Goal: Task Accomplishment & Management: Use online tool/utility

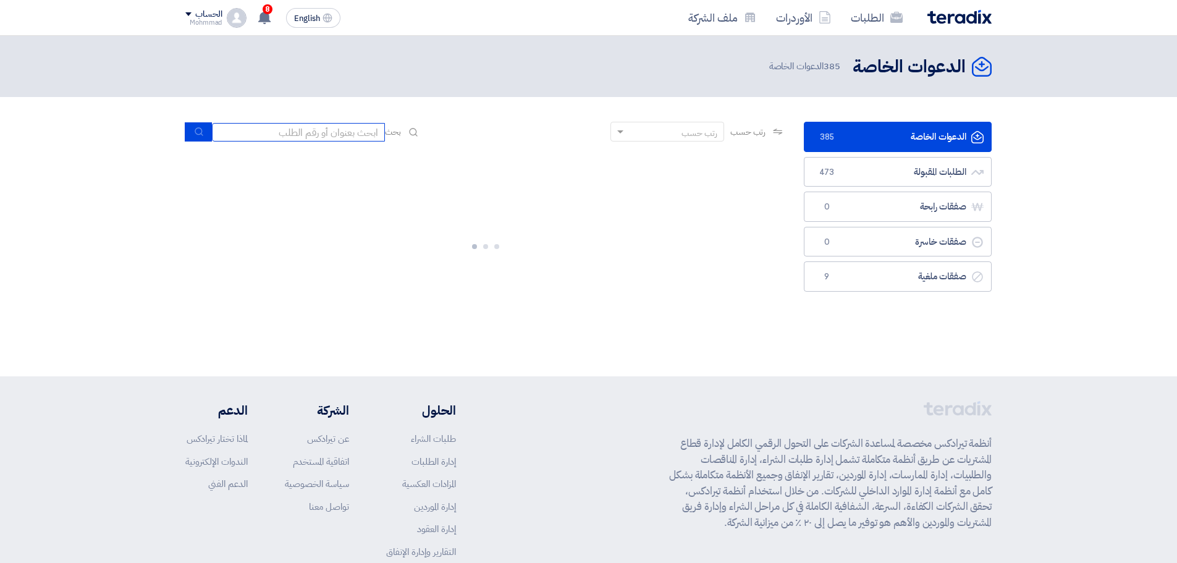
click at [287, 128] on input at bounding box center [298, 132] width 173 height 19
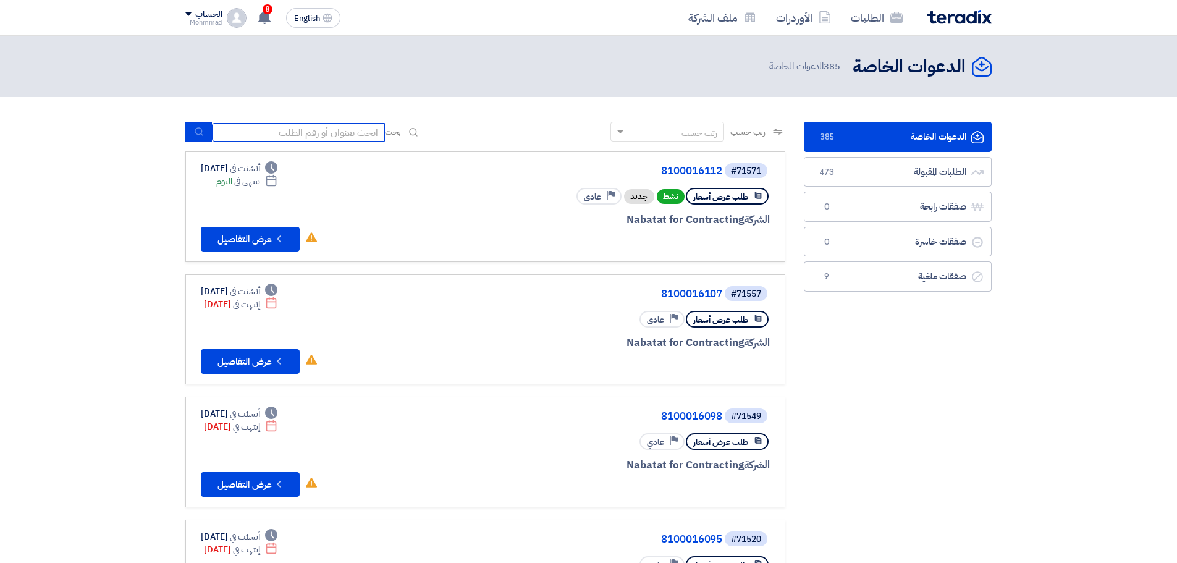
paste input "8100016112"
type input "8100016112"
click at [208, 130] on button "submit" at bounding box center [198, 131] width 27 height 19
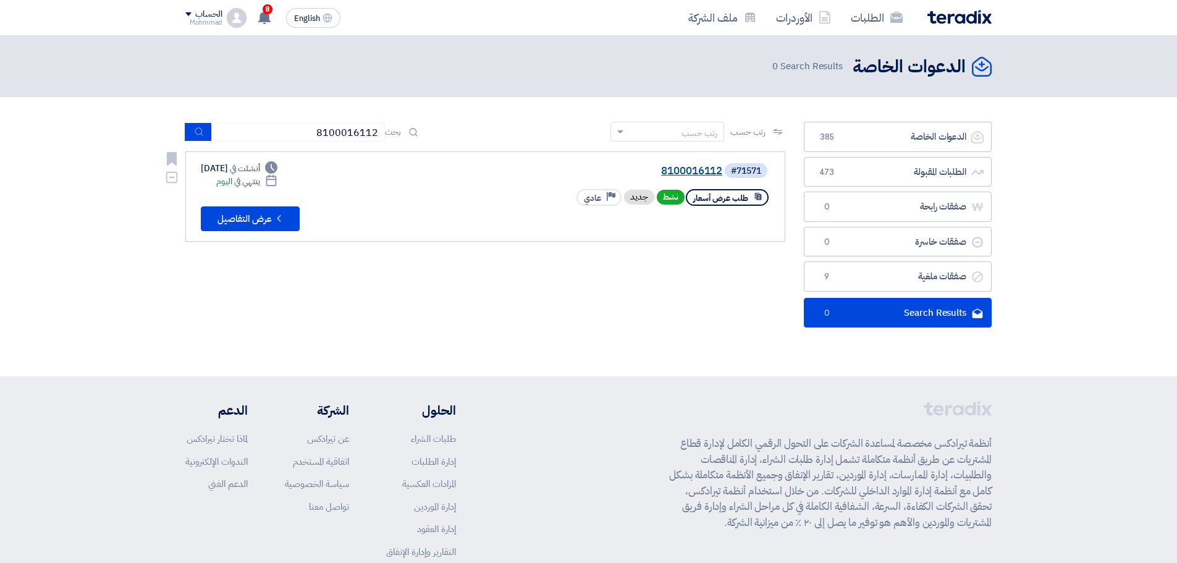
click at [694, 171] on link "8100016112" at bounding box center [598, 171] width 247 height 11
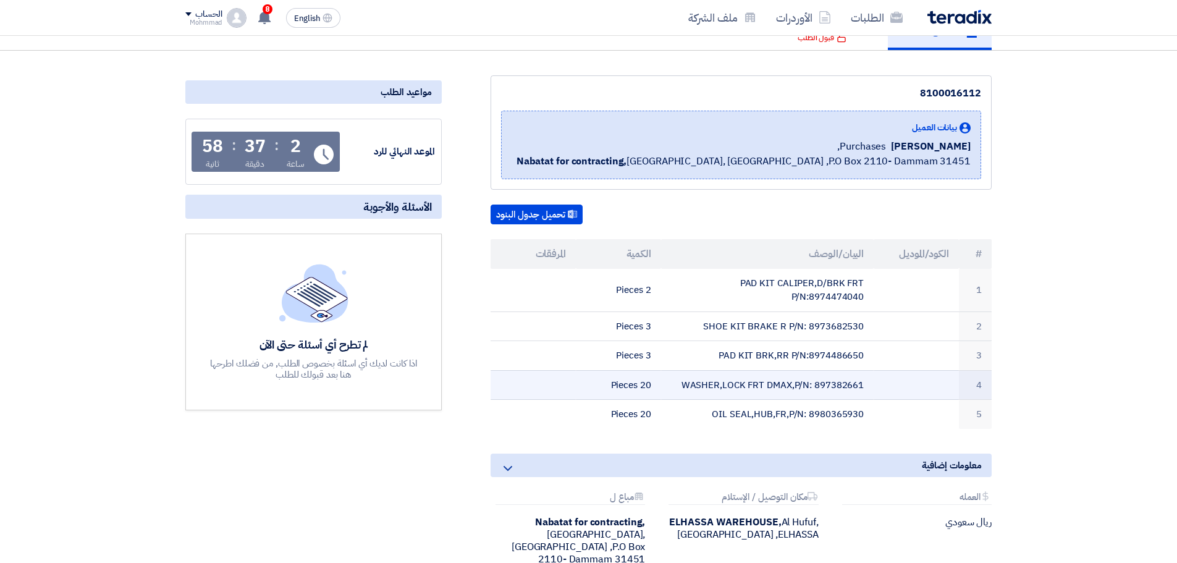
scroll to position [103, 0]
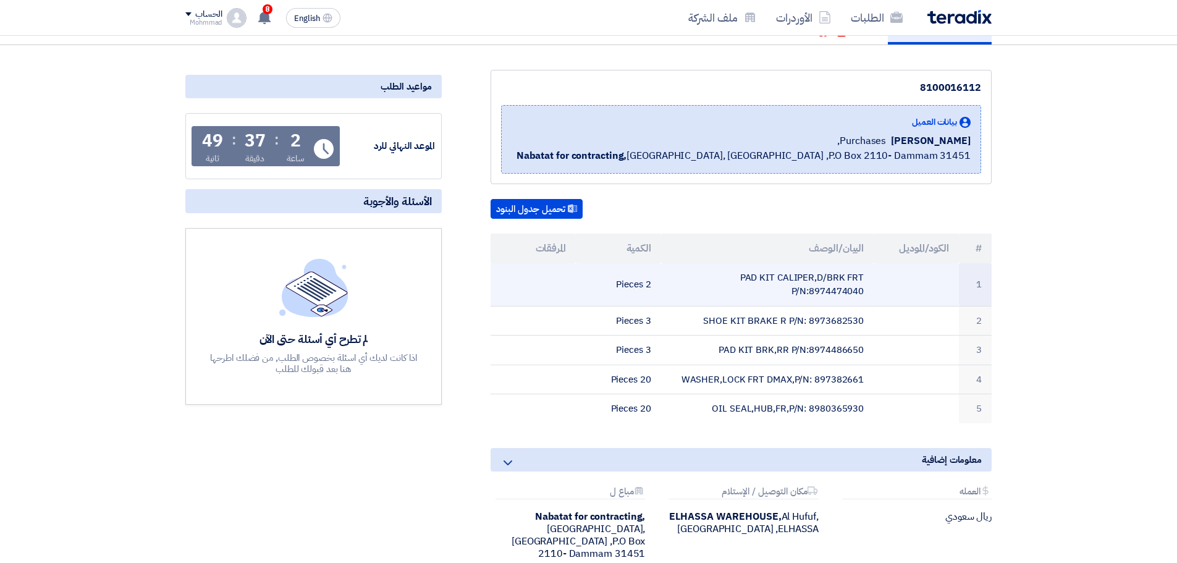
click at [839, 292] on td "PAD KIT CALIPER,D/BRK FRT P/N:8974474040" at bounding box center [767, 284] width 213 height 43
copy td "8974474040"
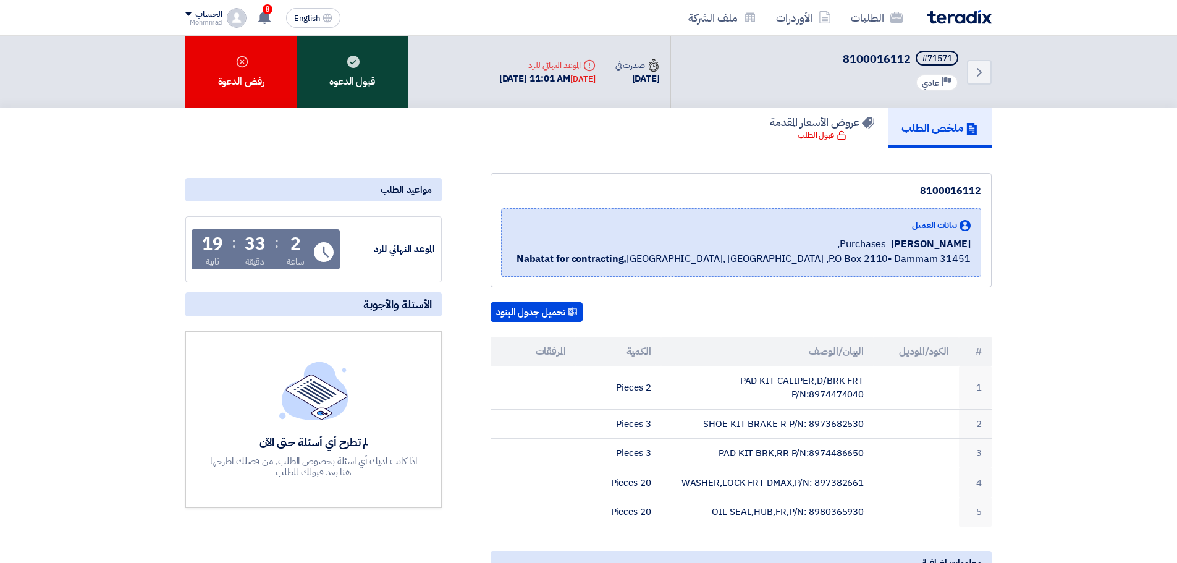
click at [328, 59] on div "قبول الدعوه" at bounding box center [351, 72] width 111 height 72
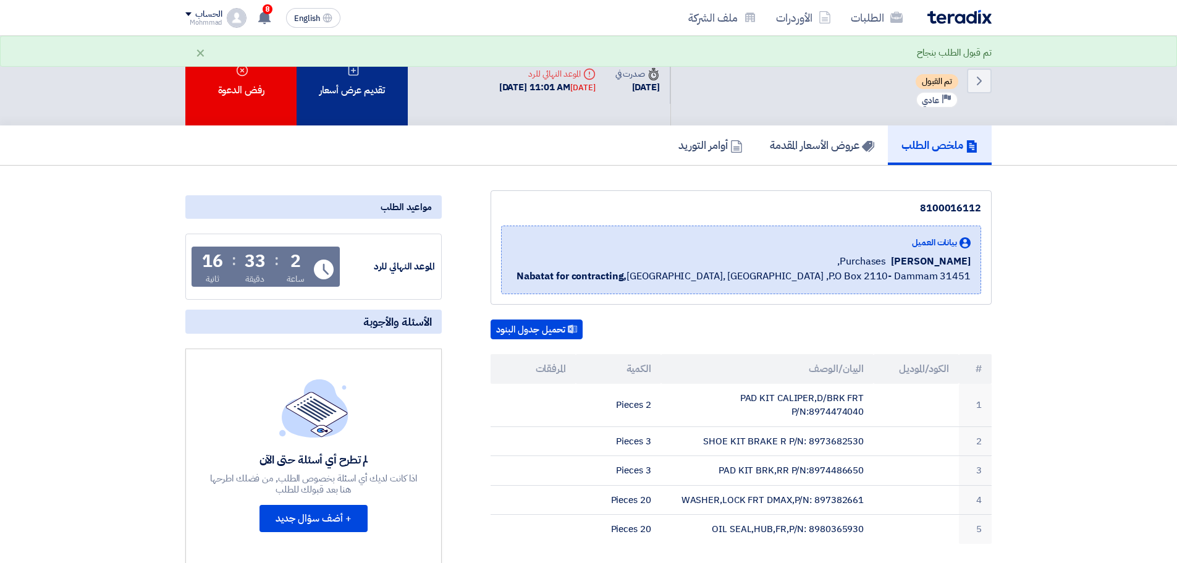
click at [371, 101] on div "تقديم عرض أسعار" at bounding box center [351, 81] width 111 height 90
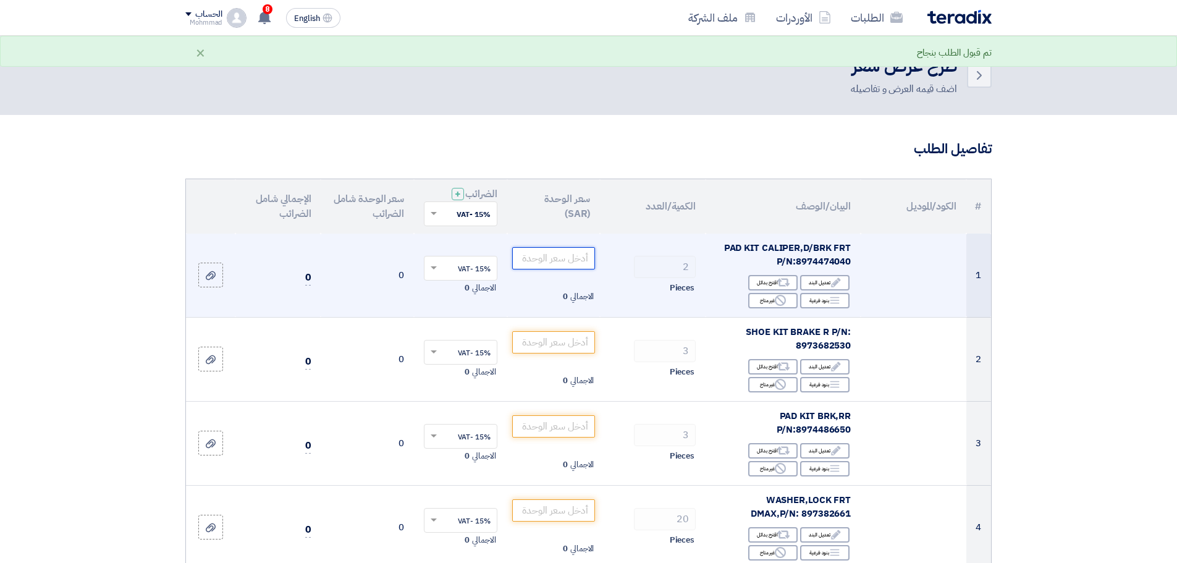
click at [560, 256] on input "number" at bounding box center [553, 258] width 83 height 22
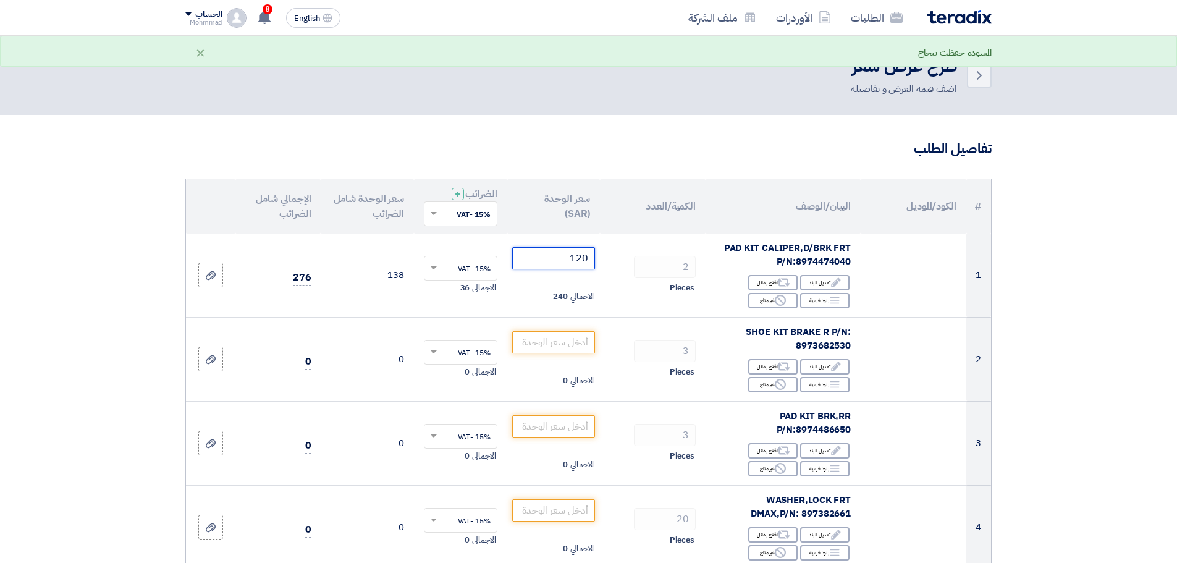
type input "120"
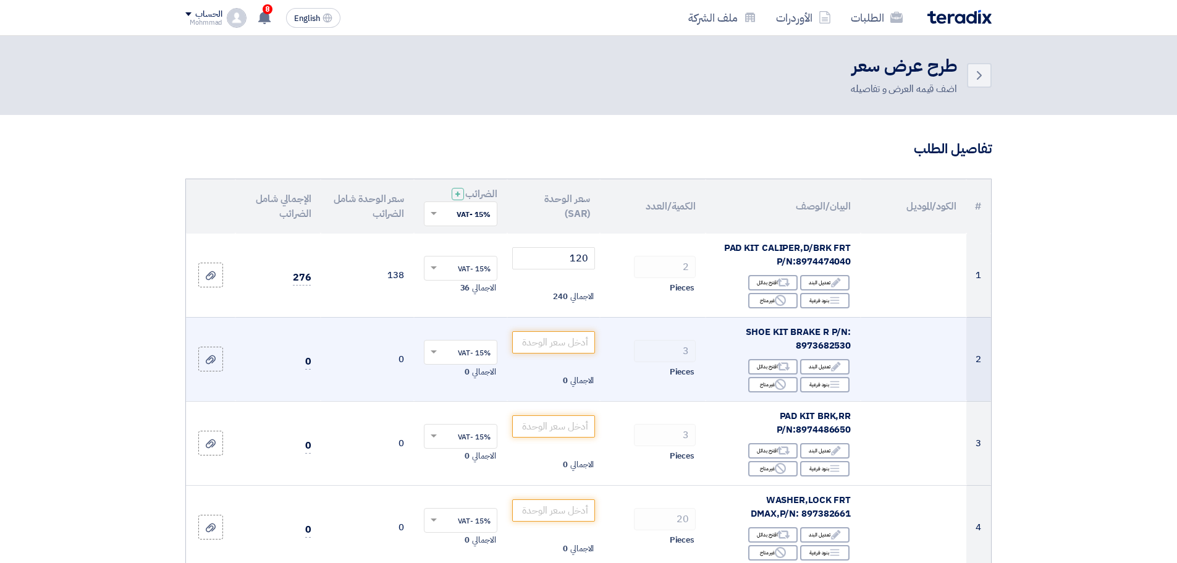
click at [823, 347] on span "SHOE KIT BRAKE R P/N: 8973682530" at bounding box center [798, 339] width 105 height 28
copy span "8973682530"
click at [556, 343] on input "number" at bounding box center [553, 342] width 83 height 22
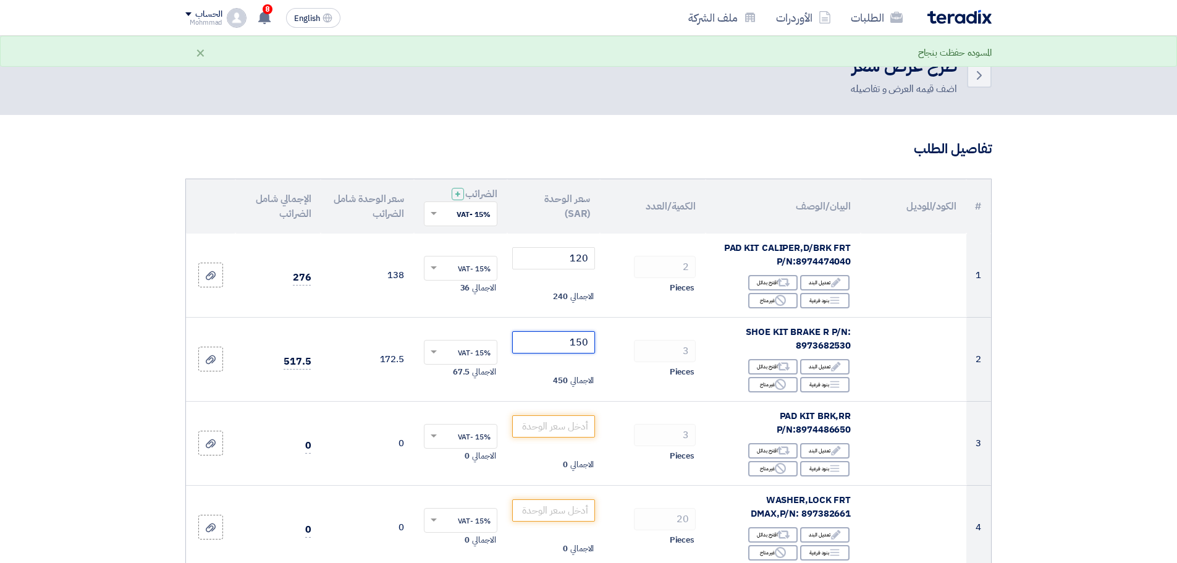
type input "150"
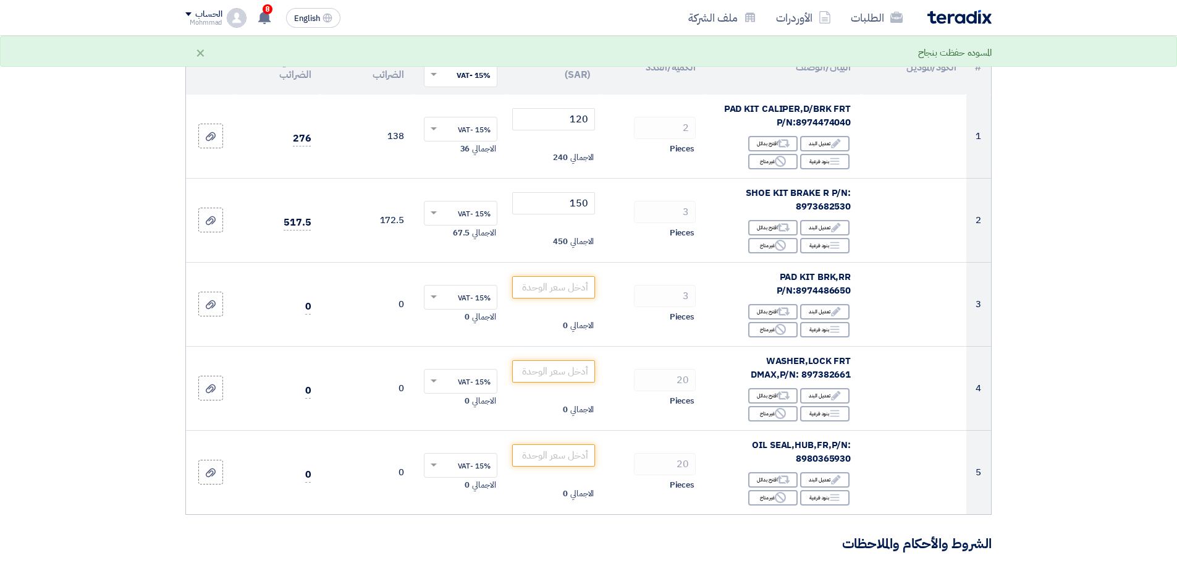
scroll to position [154, 0]
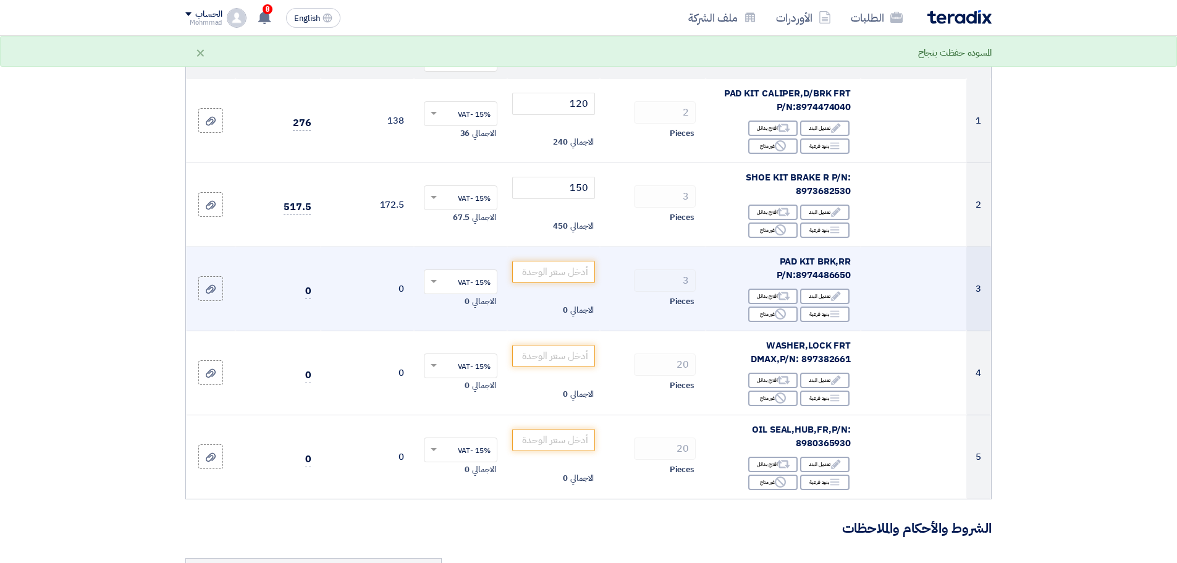
click at [825, 279] on span "PAD KIT BRK,RR P/N:8974486650" at bounding box center [813, 268] width 75 height 28
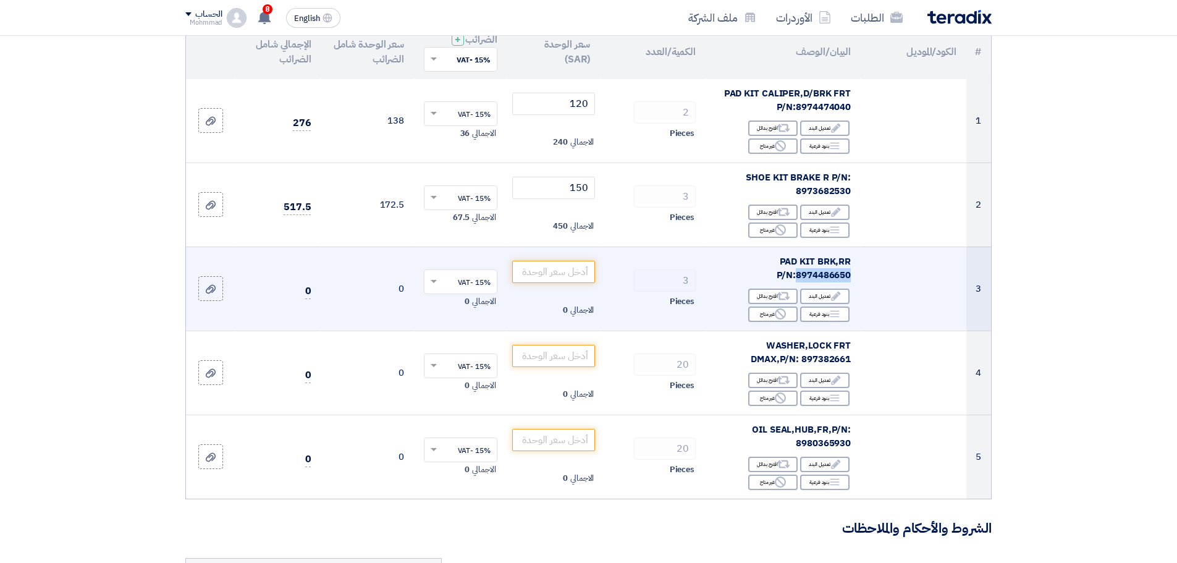
copy span "8974486650"
click at [587, 275] on input "number" at bounding box center [553, 272] width 83 height 22
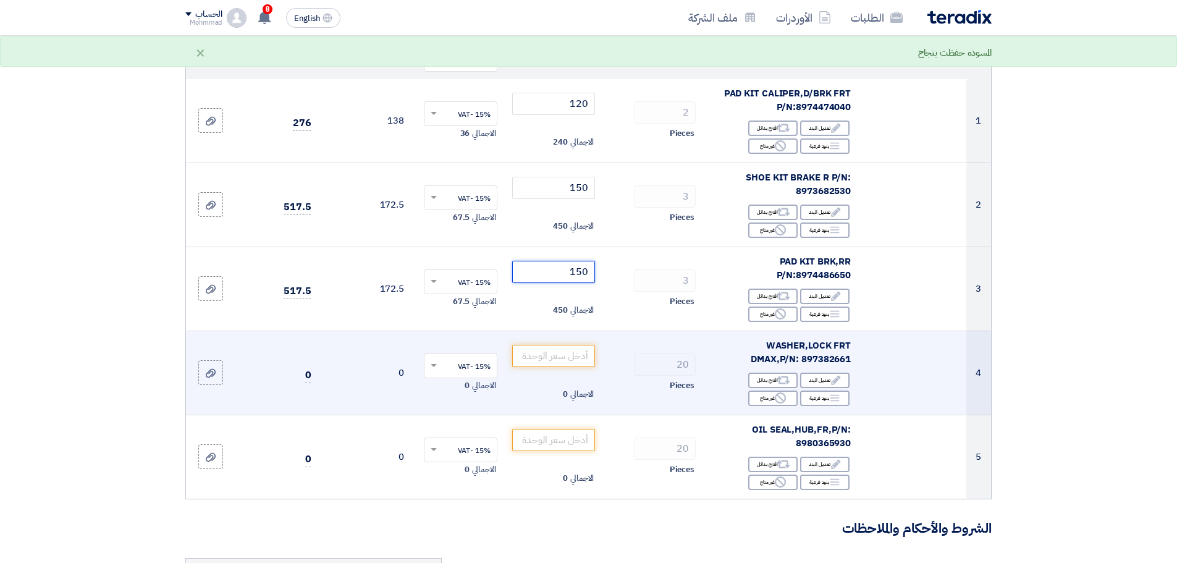
type input "150"
click at [826, 361] on span "WASHER,LOCK FRT DMAX,P/N: 897382661" at bounding box center [800, 352] width 100 height 28
click at [823, 360] on span "WASHER,LOCK FRT DMAX,P/N: 897382661" at bounding box center [800, 352] width 100 height 28
copy span "897382661"
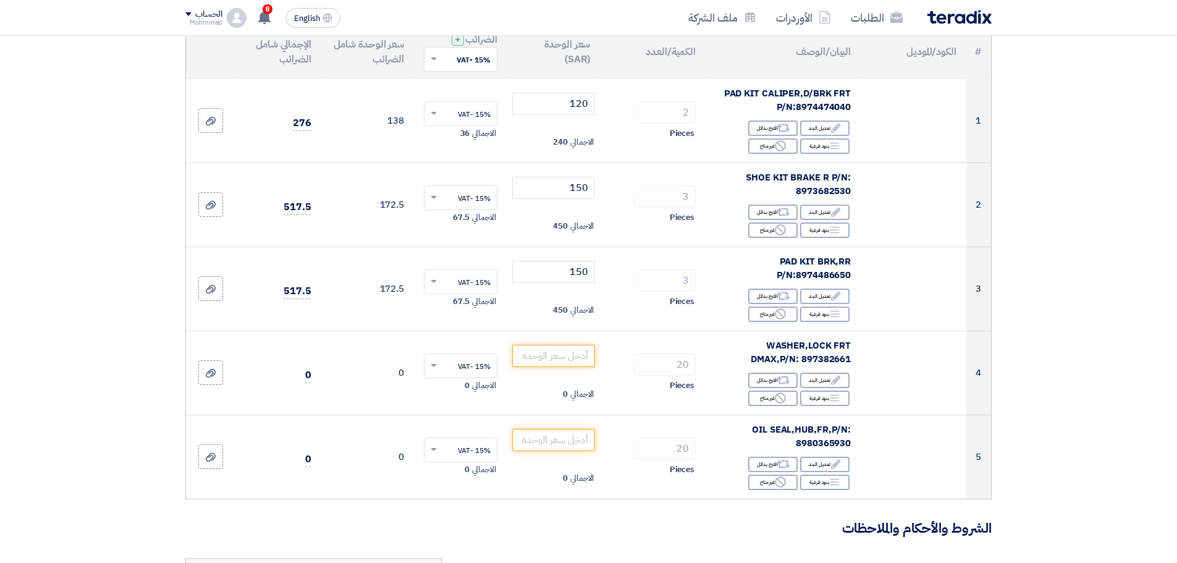
drag, startPoint x: 980, startPoint y: 285, endPoint x: 991, endPoint y: 286, distance: 11.1
click at [991, 286] on div "# الكود/الموديل البيان/الوصف الكمية/العدد سعر الوحدة (SAR) الضرائب + 'Select ta…" at bounding box center [588, 261] width 806 height 475
click at [1028, 268] on section "تفاصيل الطلب # الكود/الموديل البيان/الوصف الكمية/العدد سعر الوحدة (SAR) الضرائب…" at bounding box center [588, 486] width 1177 height 1052
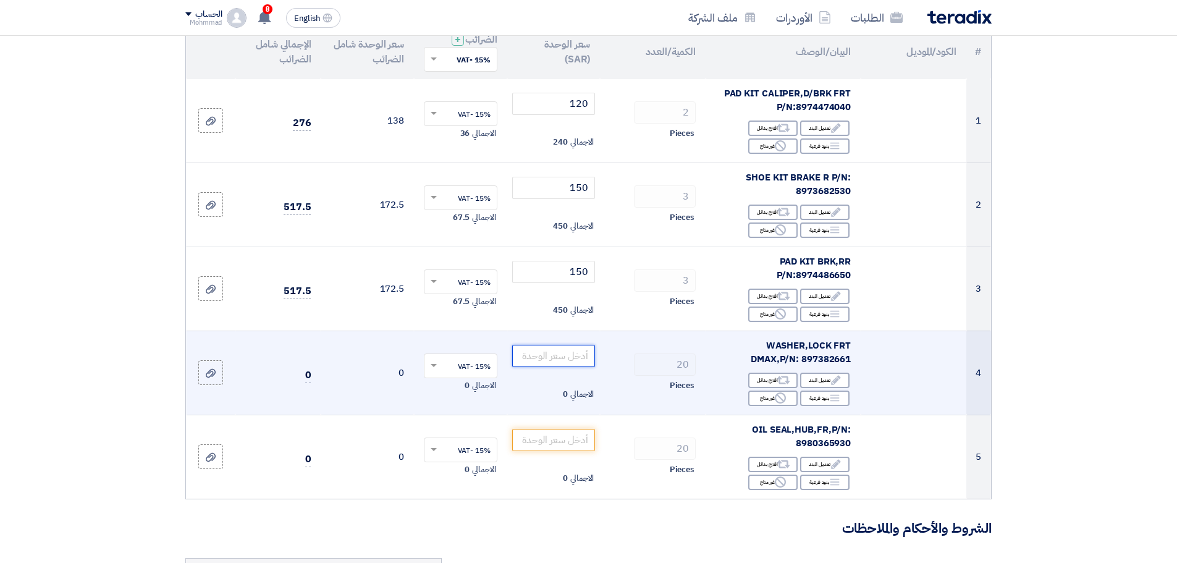
click at [541, 351] on input "number" at bounding box center [553, 356] width 83 height 22
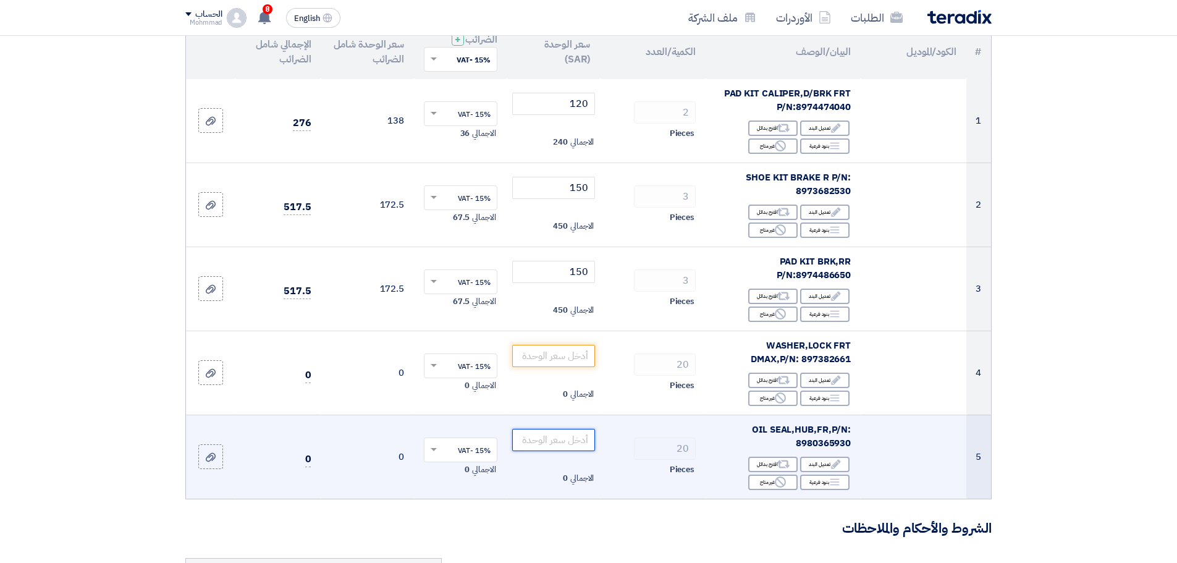
click at [564, 439] on input "number" at bounding box center [553, 440] width 83 height 22
click at [553, 432] on input "number" at bounding box center [553, 440] width 83 height 22
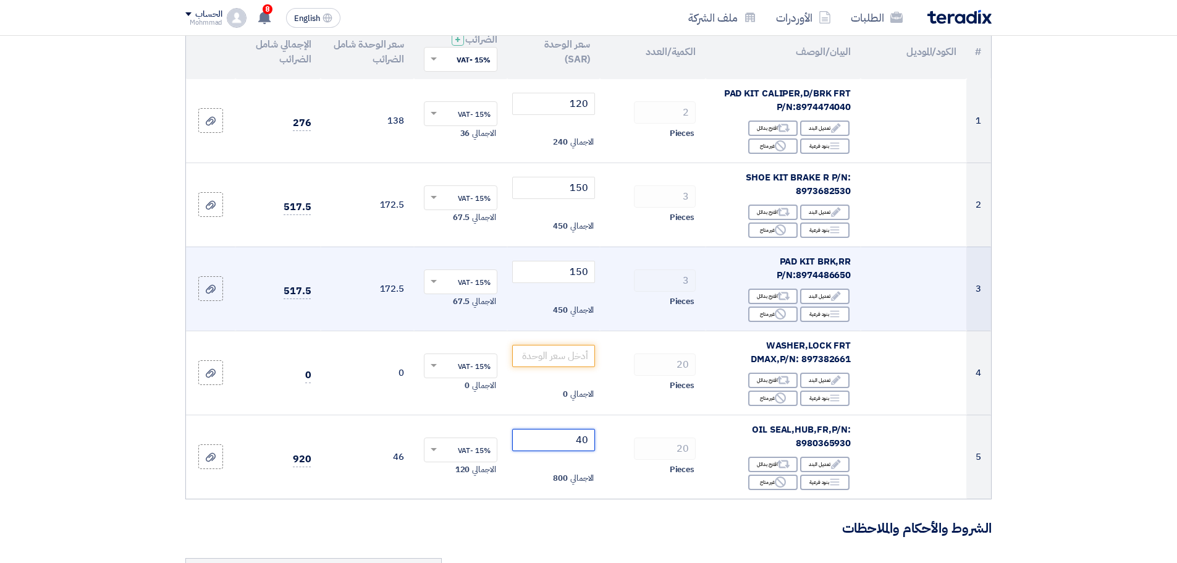
type input "40"
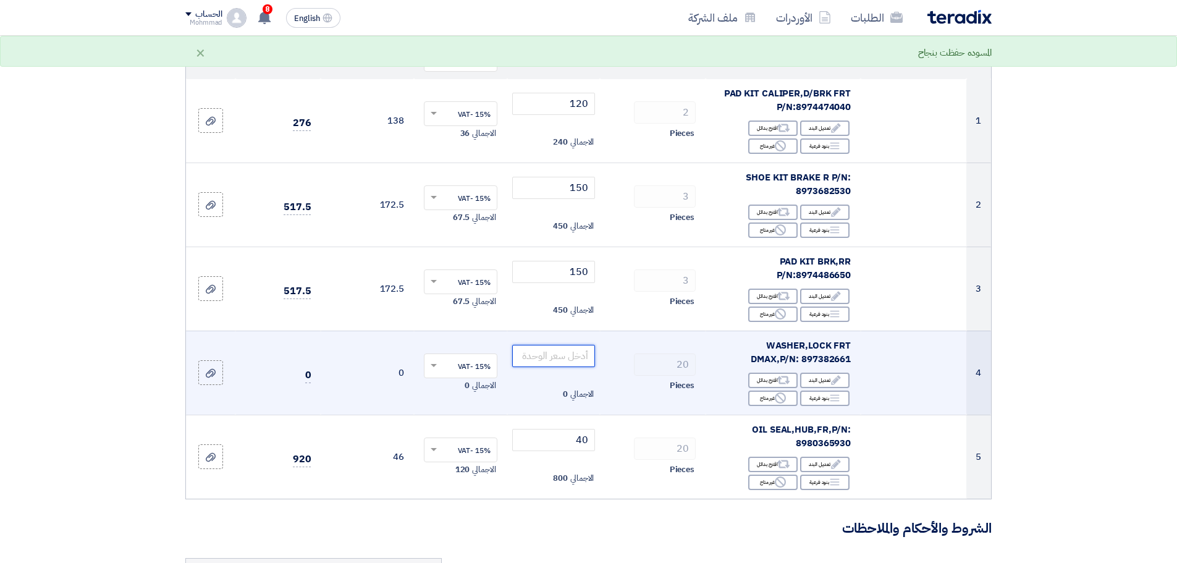
click at [574, 363] on input "number" at bounding box center [553, 356] width 83 height 22
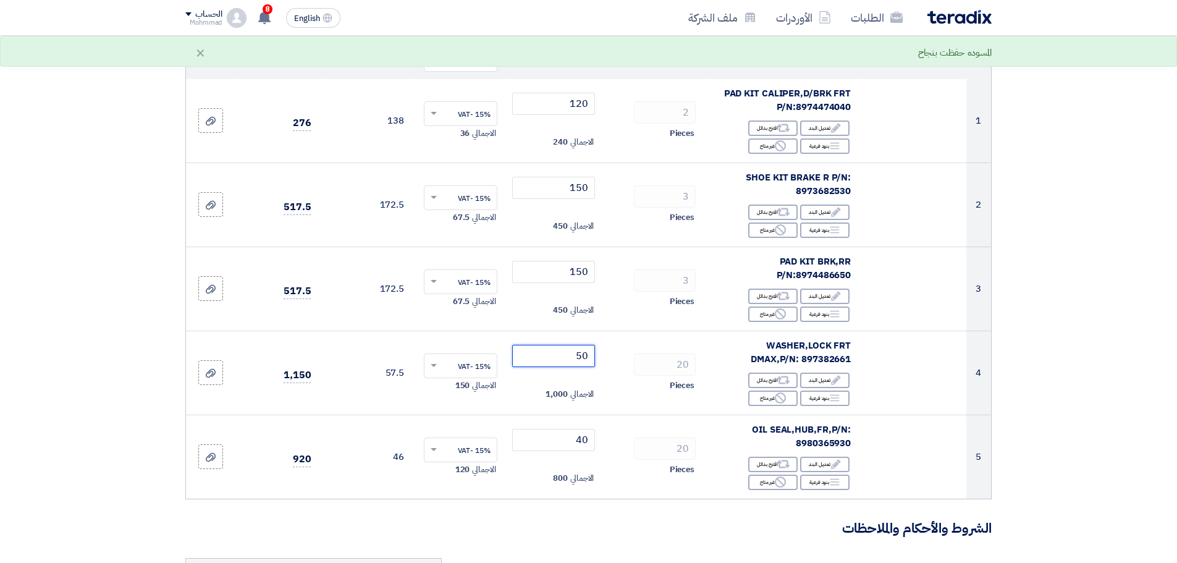
type input "50"
click at [1126, 338] on section "تفاصيل الطلب # الكود/الموديل البيان/الوصف الكمية/العدد سعر الوحدة (SAR) الضرائب…" at bounding box center [588, 486] width 1177 height 1052
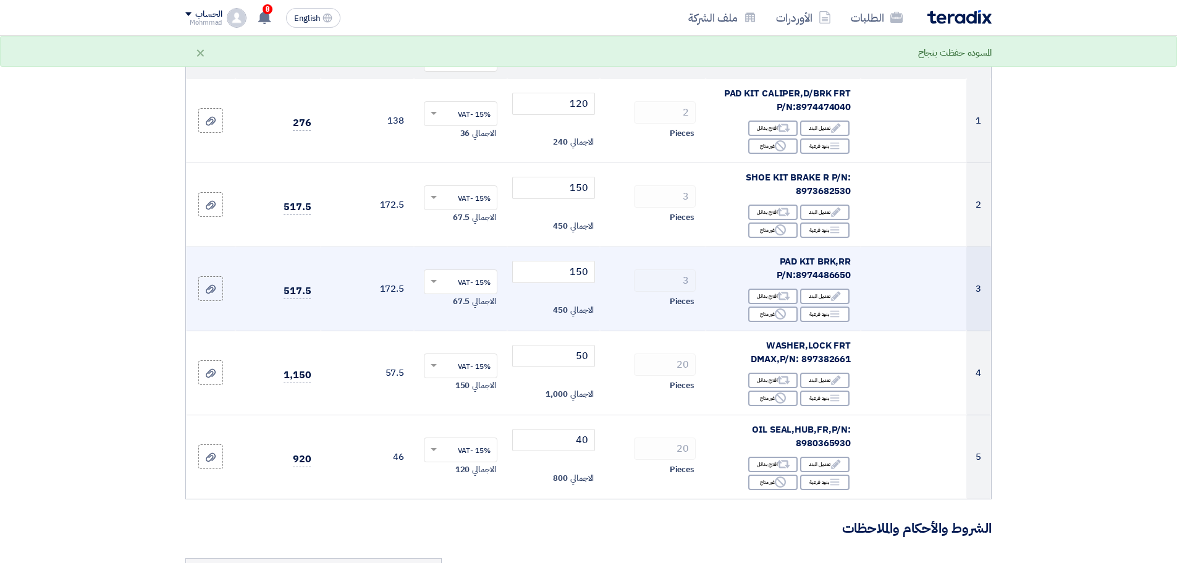
click at [578, 284] on td "150 الاجمالي 450" at bounding box center [553, 288] width 93 height 84
click at [576, 271] on input "150" at bounding box center [553, 272] width 83 height 22
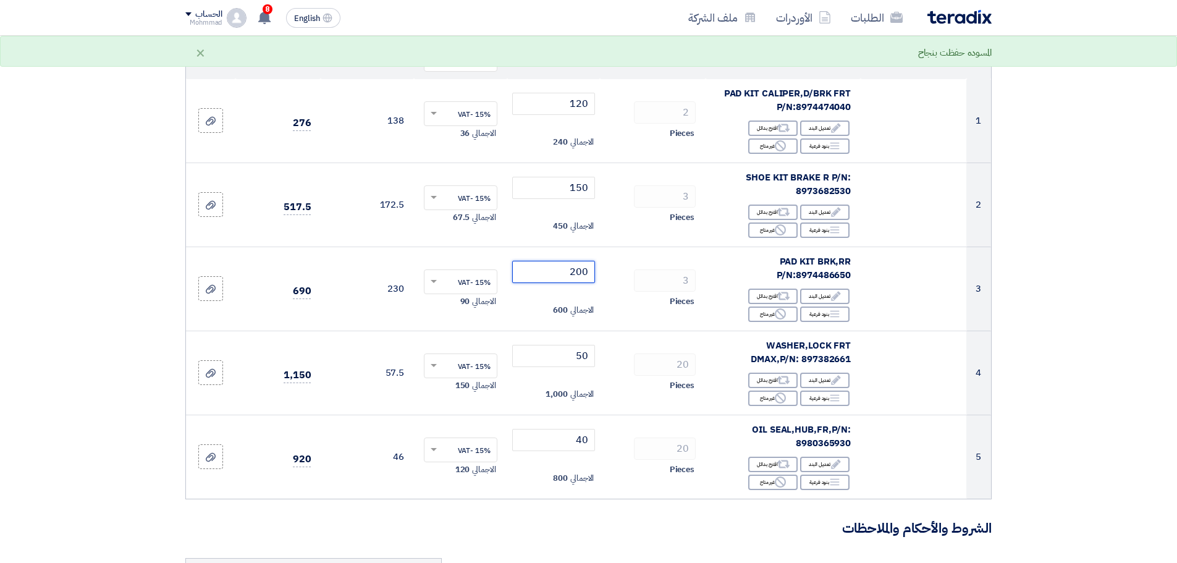
type input "200"
click at [1113, 306] on section "تفاصيل الطلب # الكود/الموديل البيان/الوصف الكمية/العدد سعر الوحدة (SAR) الضرائب…" at bounding box center [588, 486] width 1177 height 1052
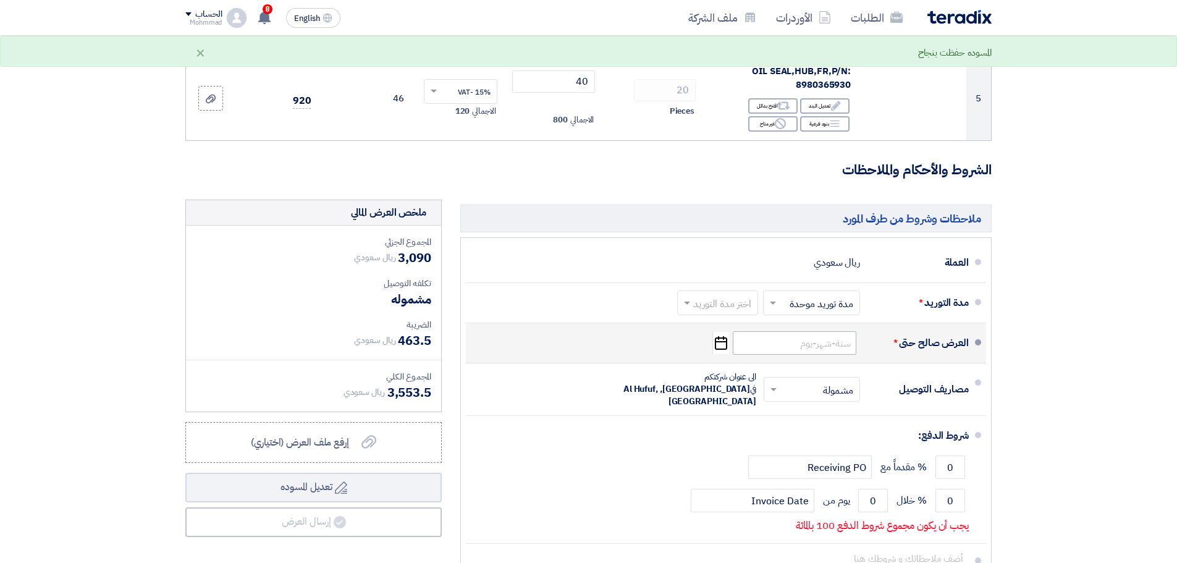
scroll to position [515, 0]
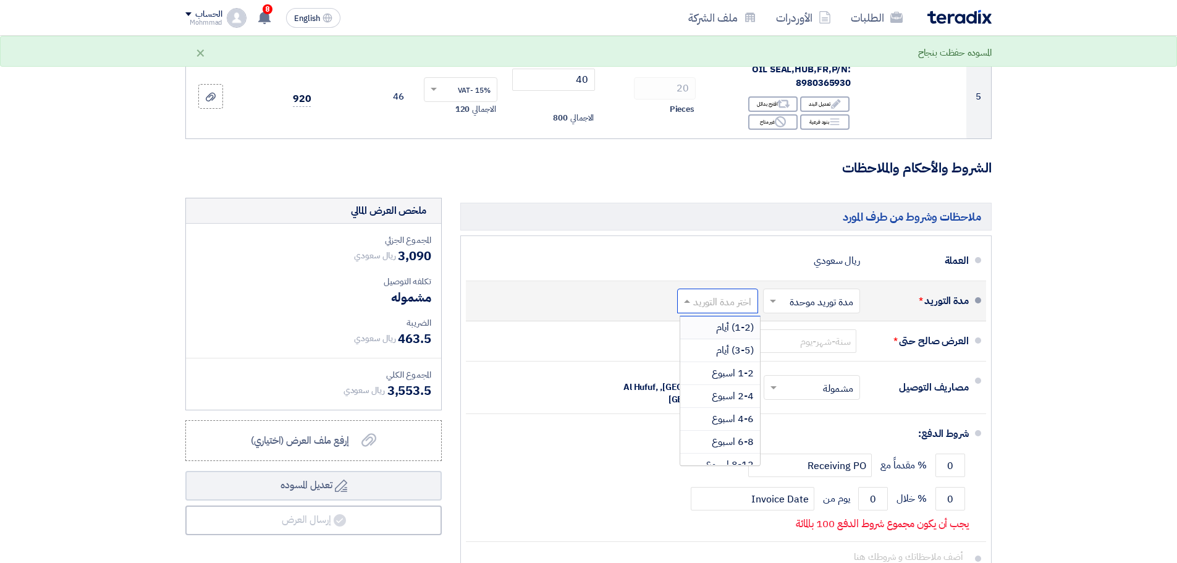
click at [702, 302] on input "text" at bounding box center [715, 302] width 75 height 18
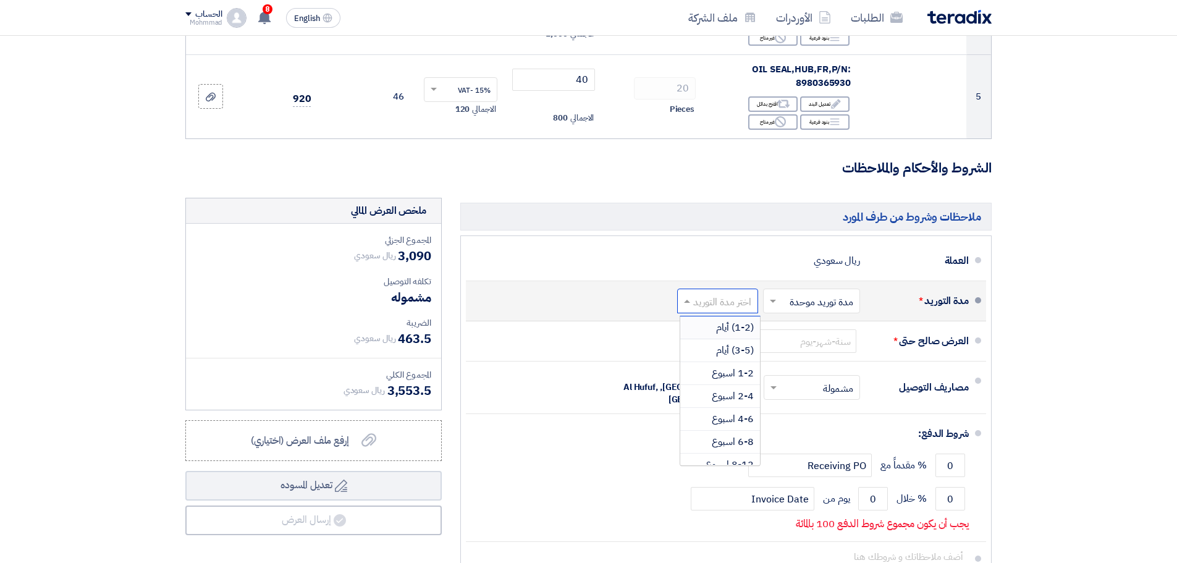
click at [722, 329] on span "(1-2) أيام" at bounding box center [735, 327] width 38 height 15
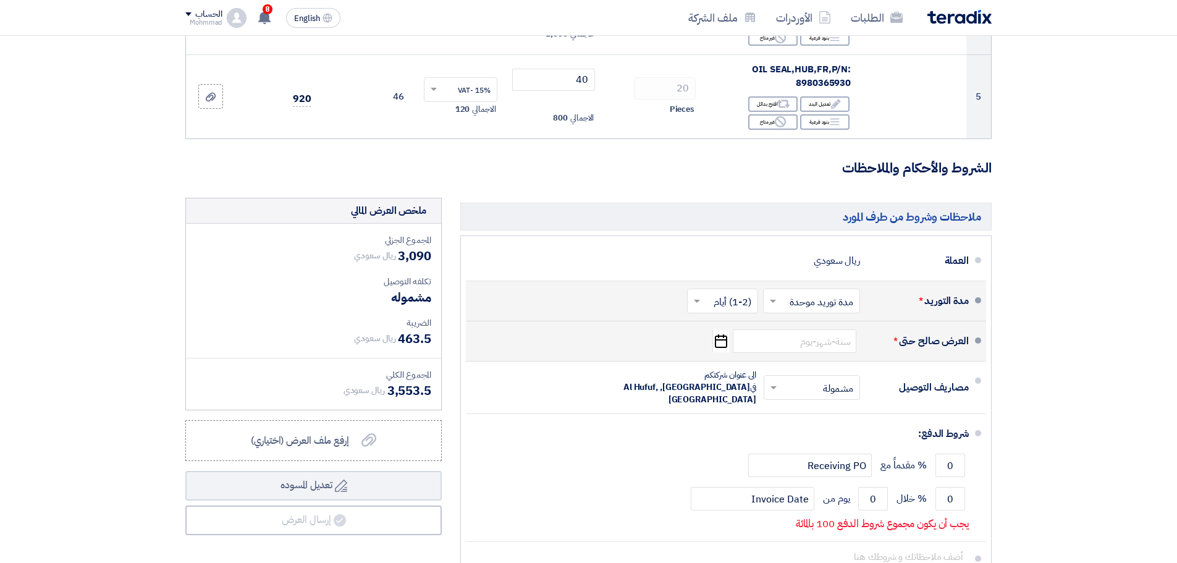
click at [722, 345] on icon "Pick a date" at bounding box center [720, 341] width 17 height 22
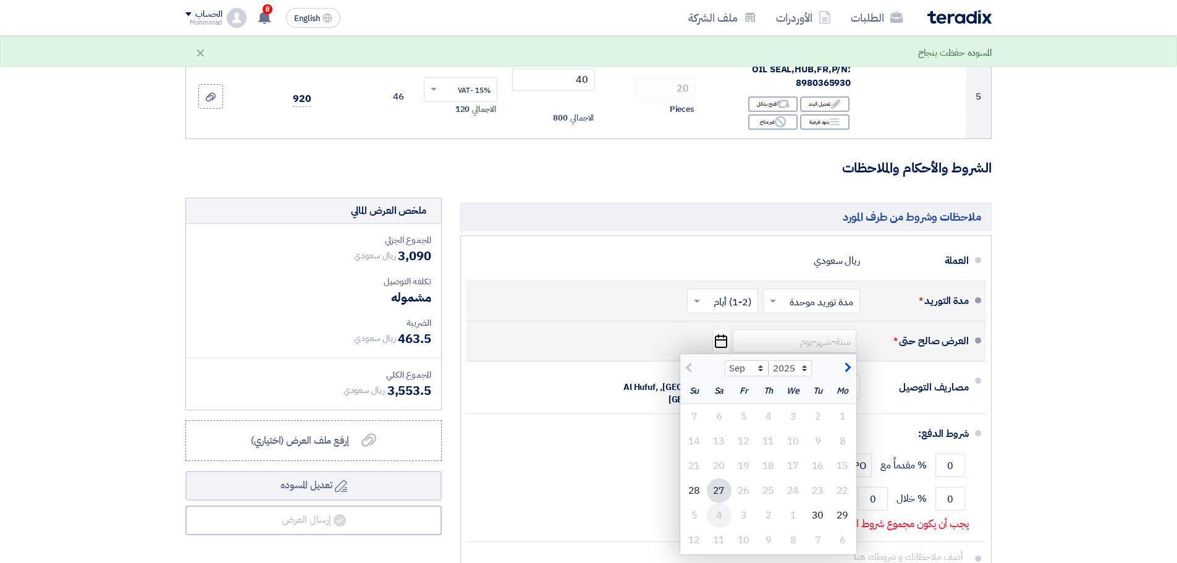
click at [717, 511] on div "4" at bounding box center [719, 515] width 25 height 25
type input "[DATE]"
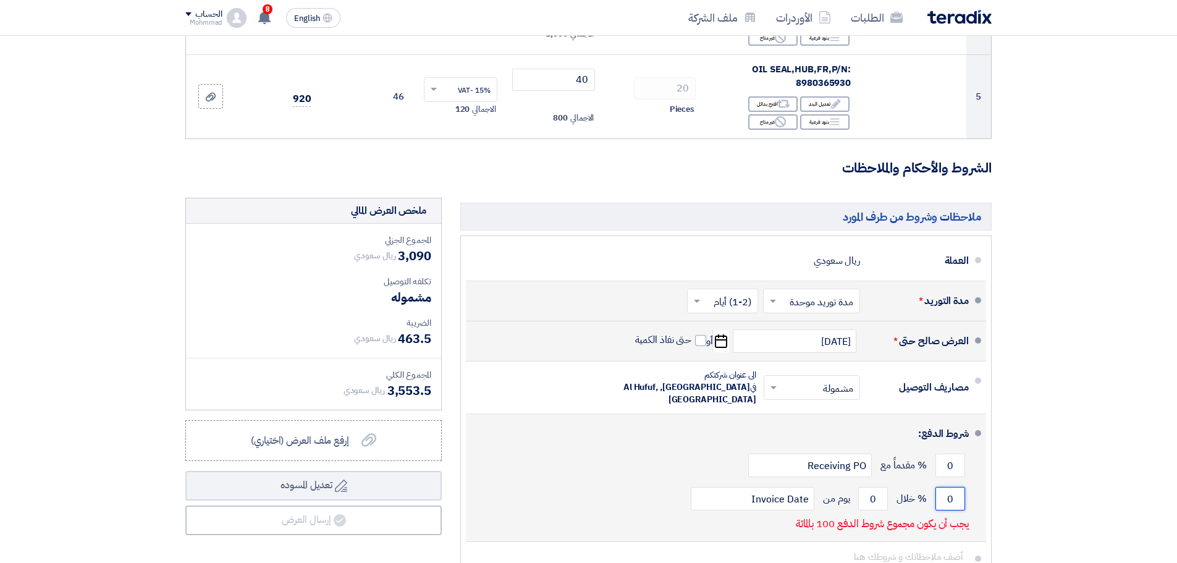
click at [947, 488] on input "0" at bounding box center [950, 498] width 30 height 23
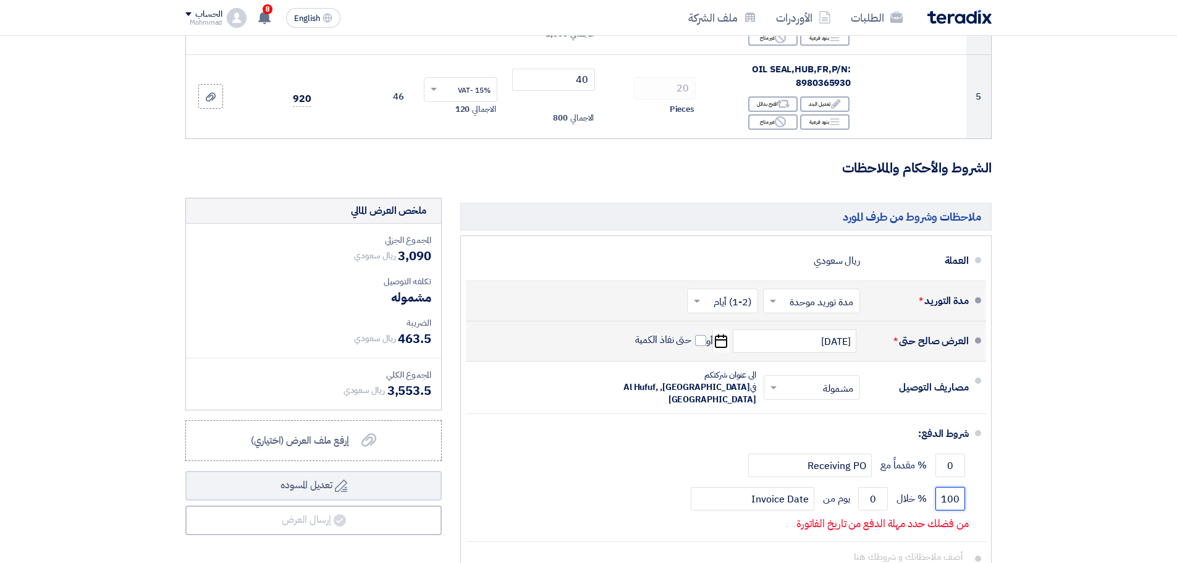
type input "100"
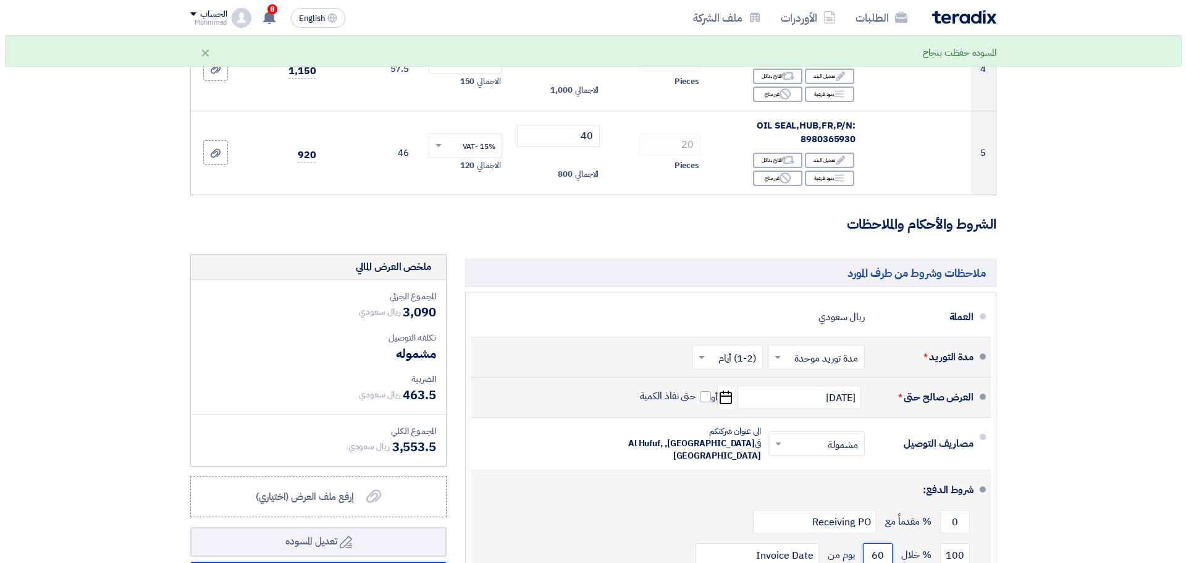
scroll to position [618, 0]
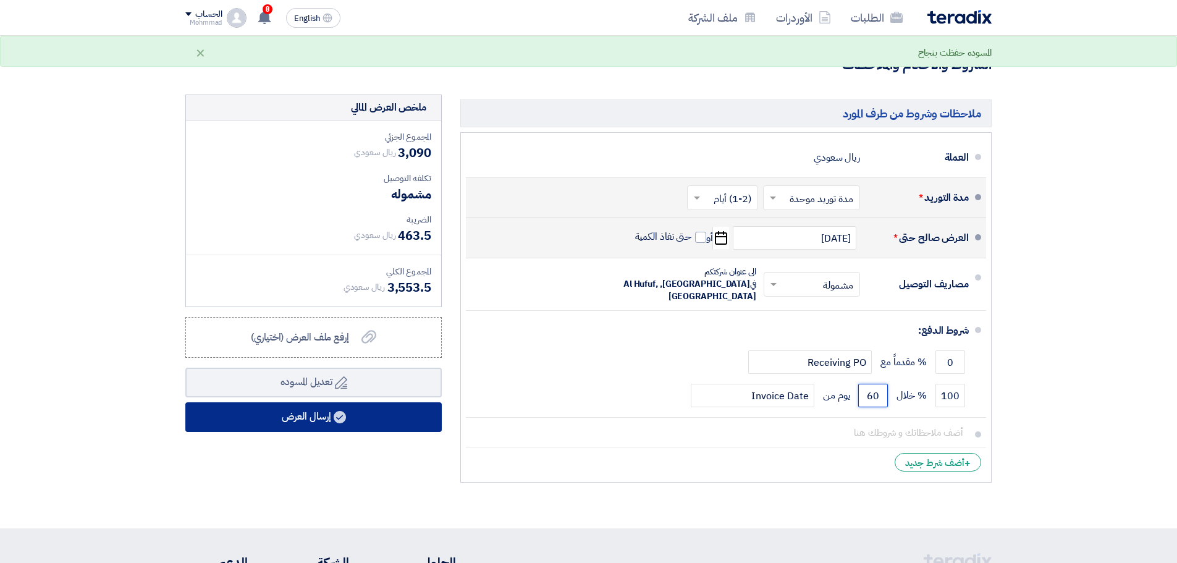
type input "60"
click at [400, 411] on button "إرسال العرض" at bounding box center [313, 417] width 256 height 30
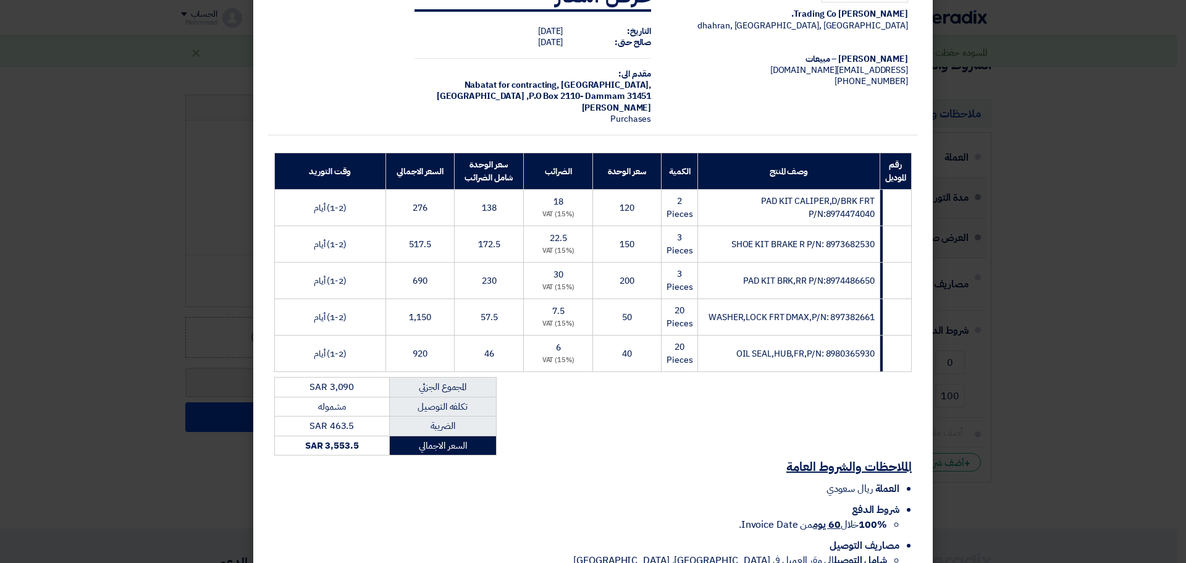
scroll to position [129, 0]
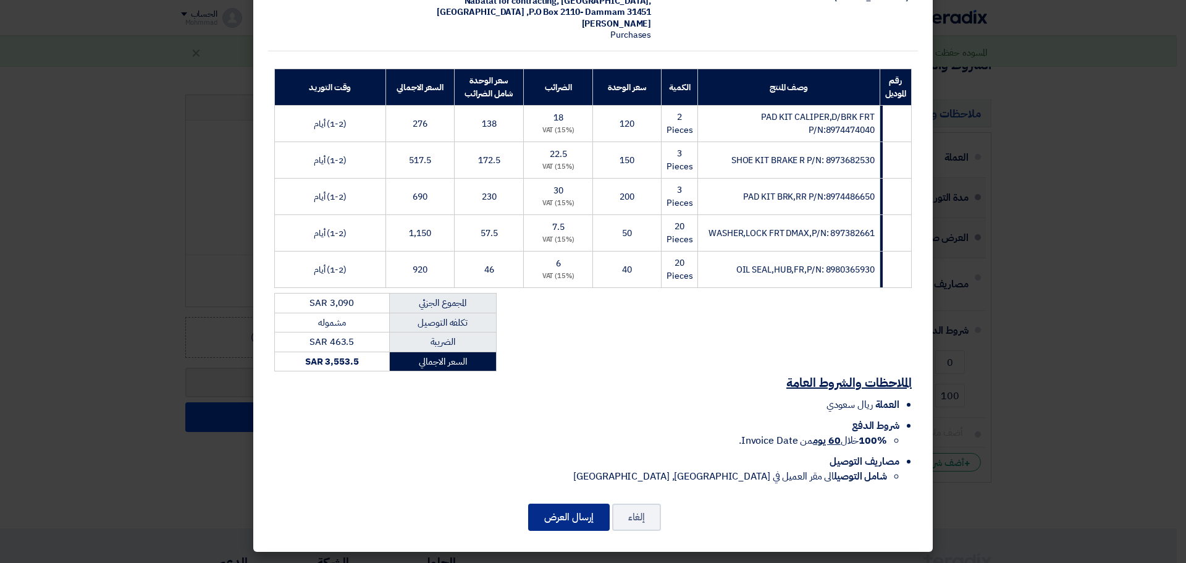
click at [581, 516] on button "إرسال العرض" at bounding box center [569, 516] width 82 height 27
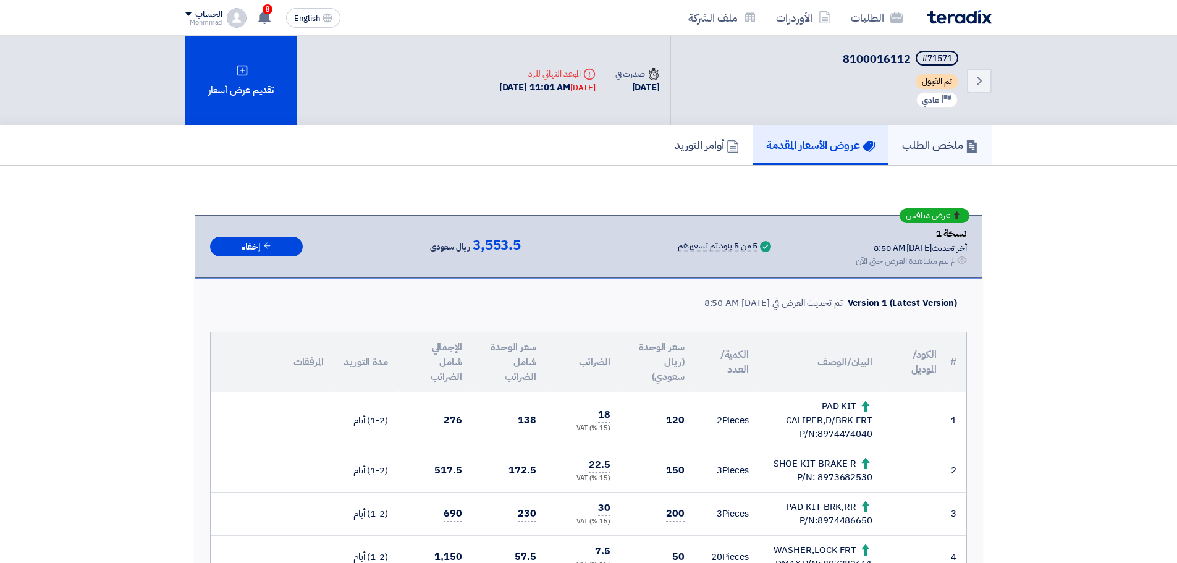
click at [962, 145] on h5 "ملخص الطلب" at bounding box center [940, 145] width 76 height 14
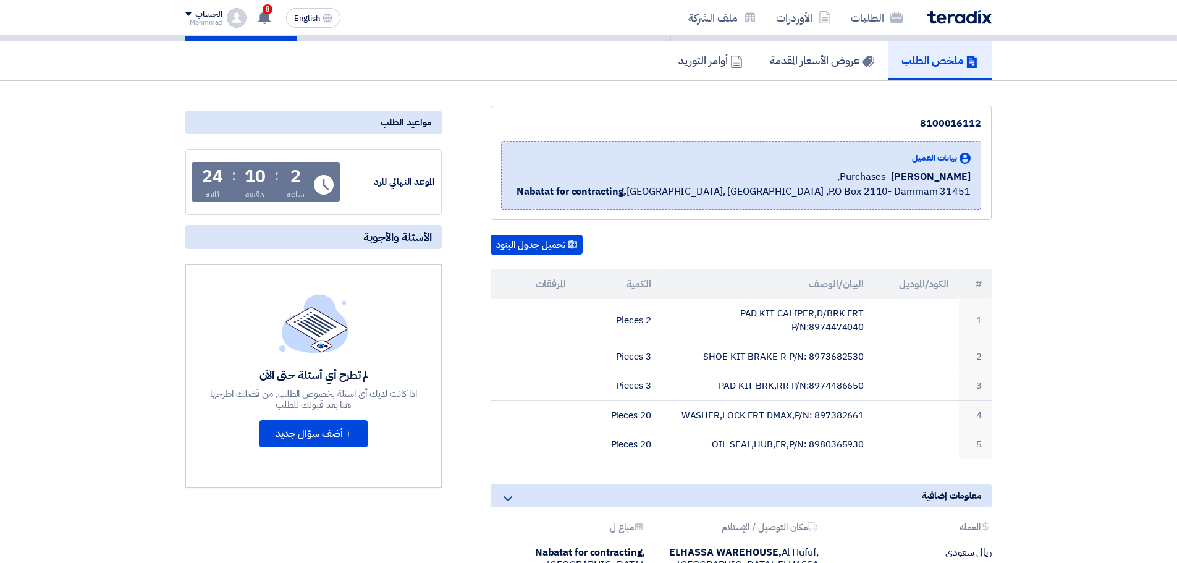
scroll to position [103, 0]
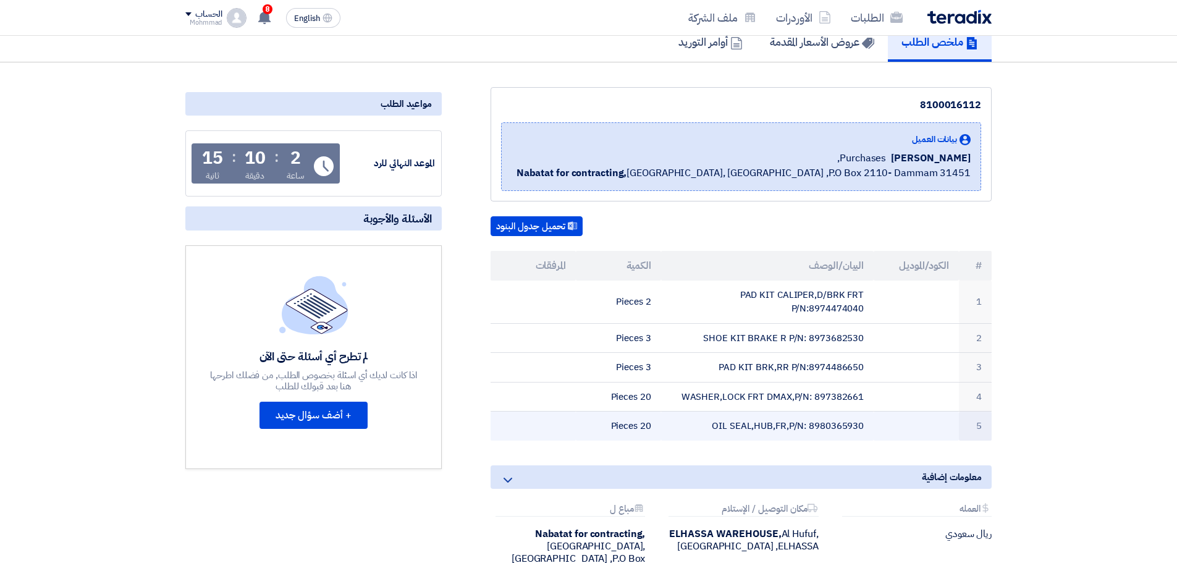
drag, startPoint x: 980, startPoint y: 264, endPoint x: 583, endPoint y: 431, distance: 430.0
click at [583, 431] on table "# الكود/الموديل البيان/الوصف الكمية المرفقات 1 PAD KIT CALIPER,D/BRK FRT P/N:89…" at bounding box center [740, 346] width 501 height 190
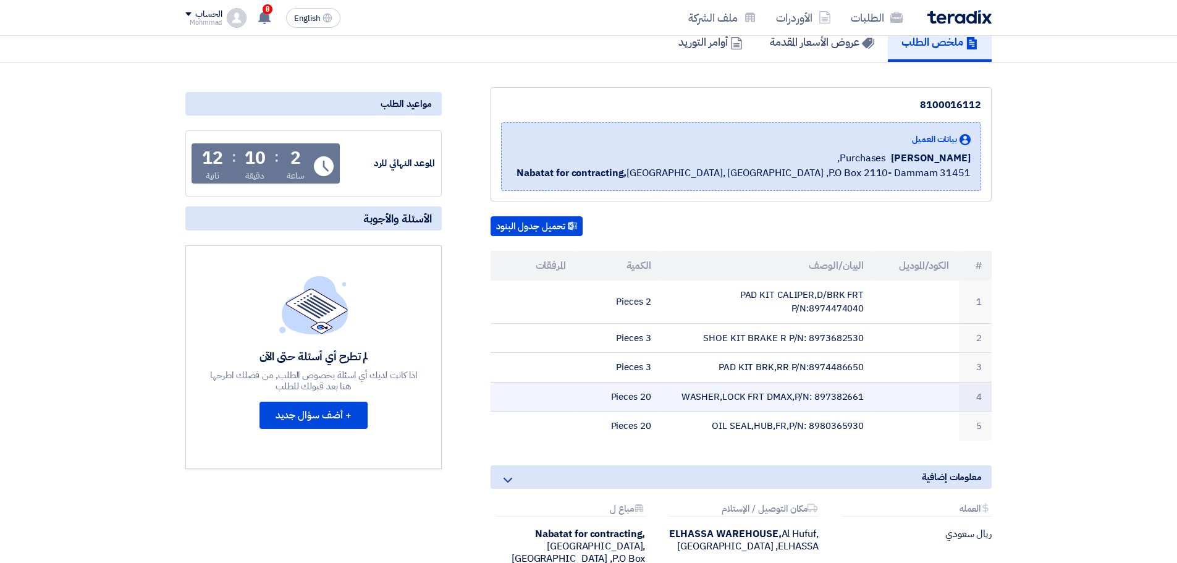
copy table "# الكود/الموديل البيان/الوصف الكمية المرفقات 1 PAD KIT CALIPER,D/BRK FRT P/N:89…"
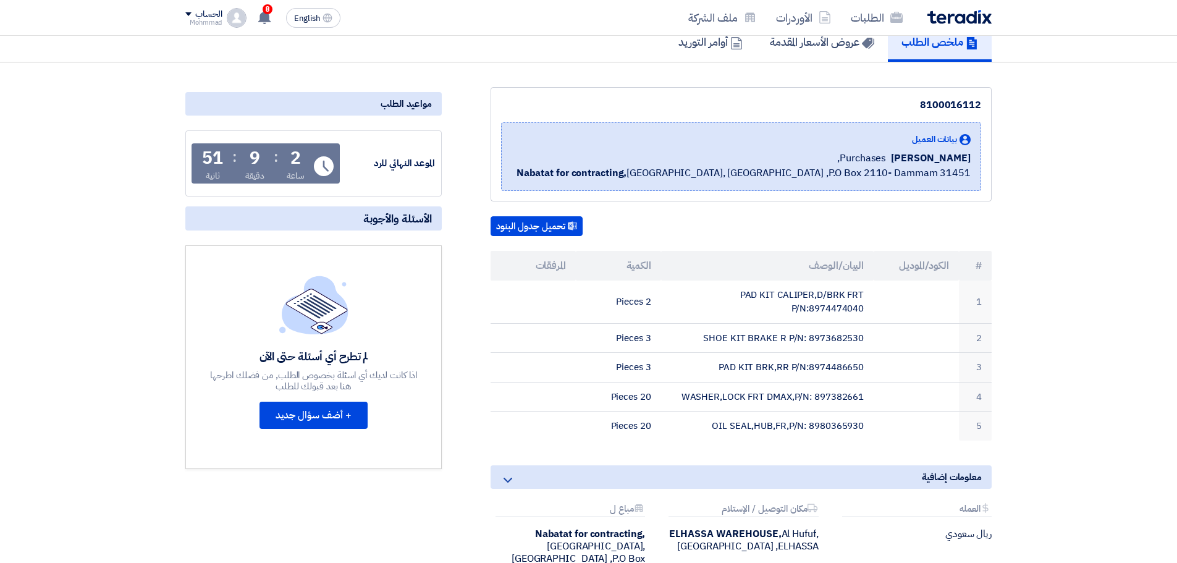
scroll to position [0, 0]
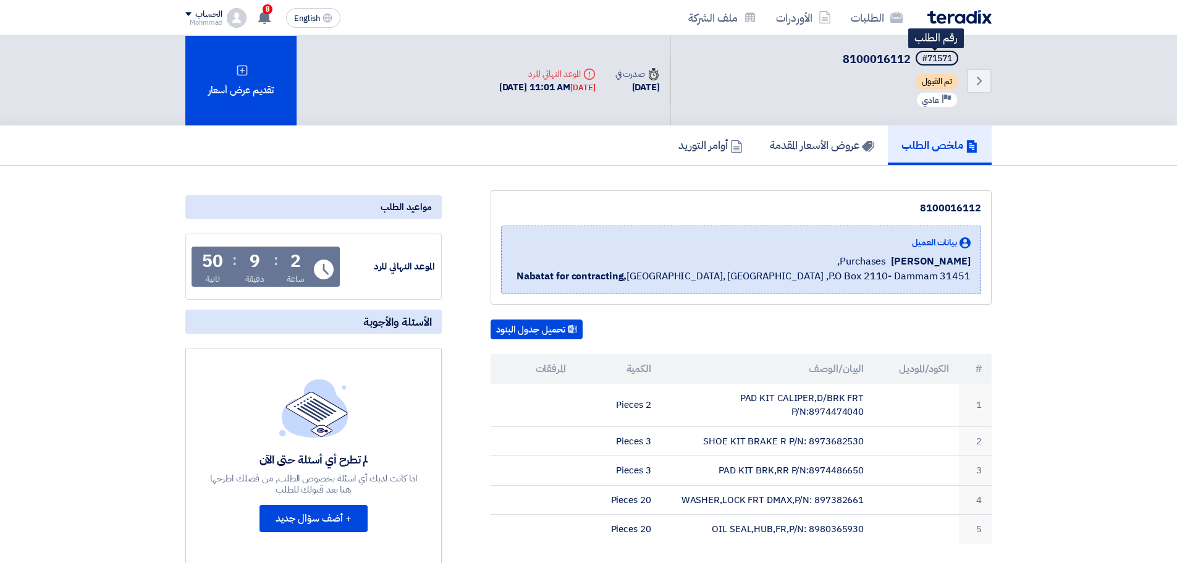
click at [940, 55] on div "#71571" at bounding box center [937, 58] width 30 height 9
copy div "71571"
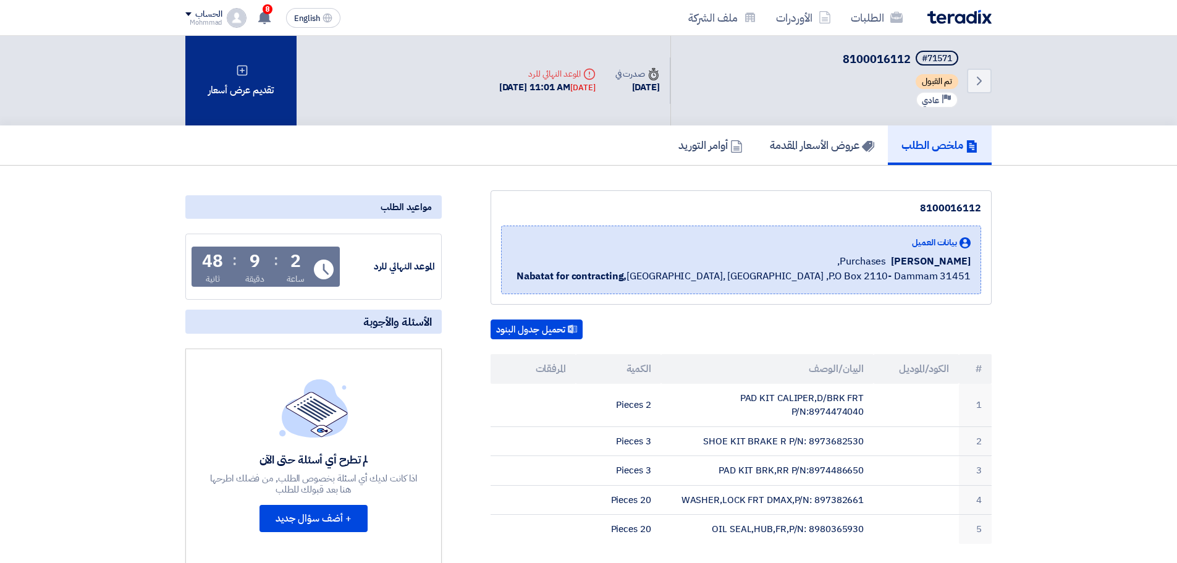
click at [221, 96] on div "تقديم عرض أسعار" at bounding box center [240, 81] width 111 height 90
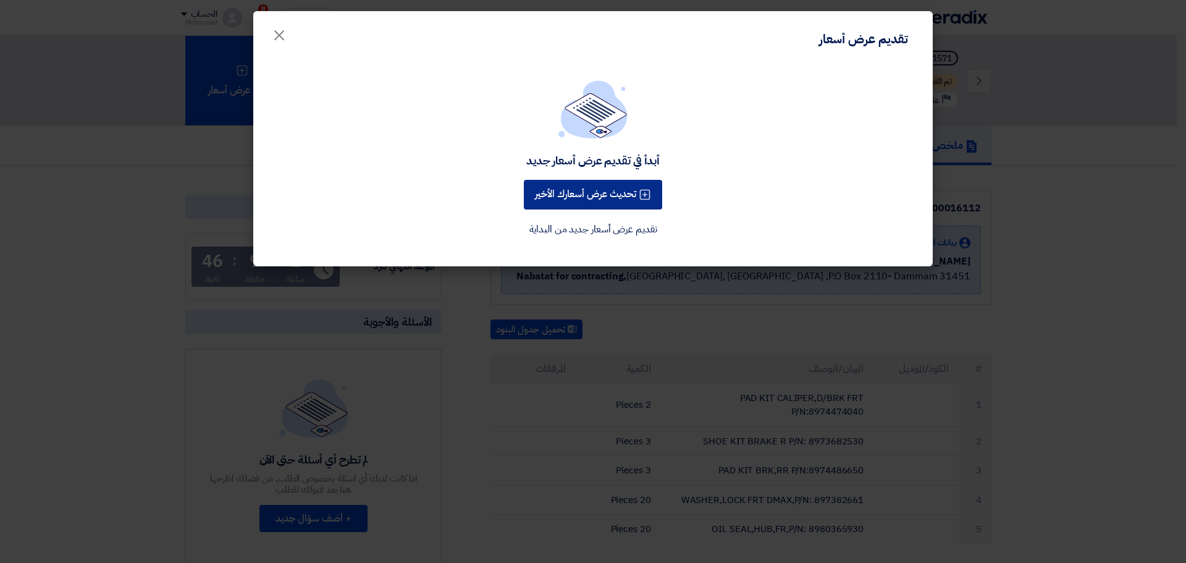
click at [588, 183] on button "تحديث عرض أسعارك الأخير" at bounding box center [593, 195] width 138 height 30
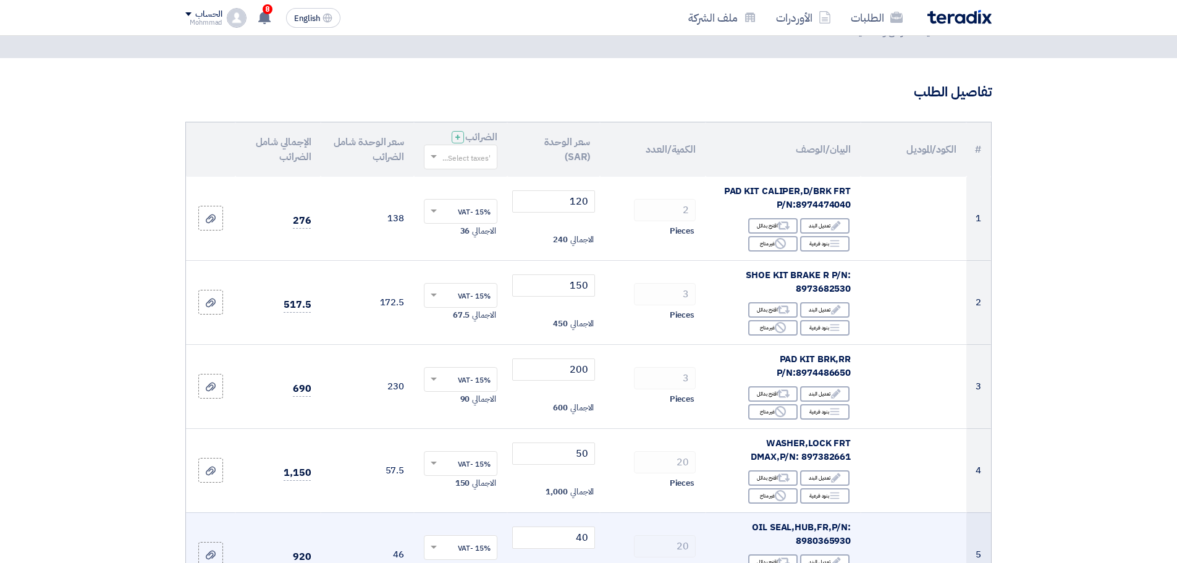
scroll to position [309, 0]
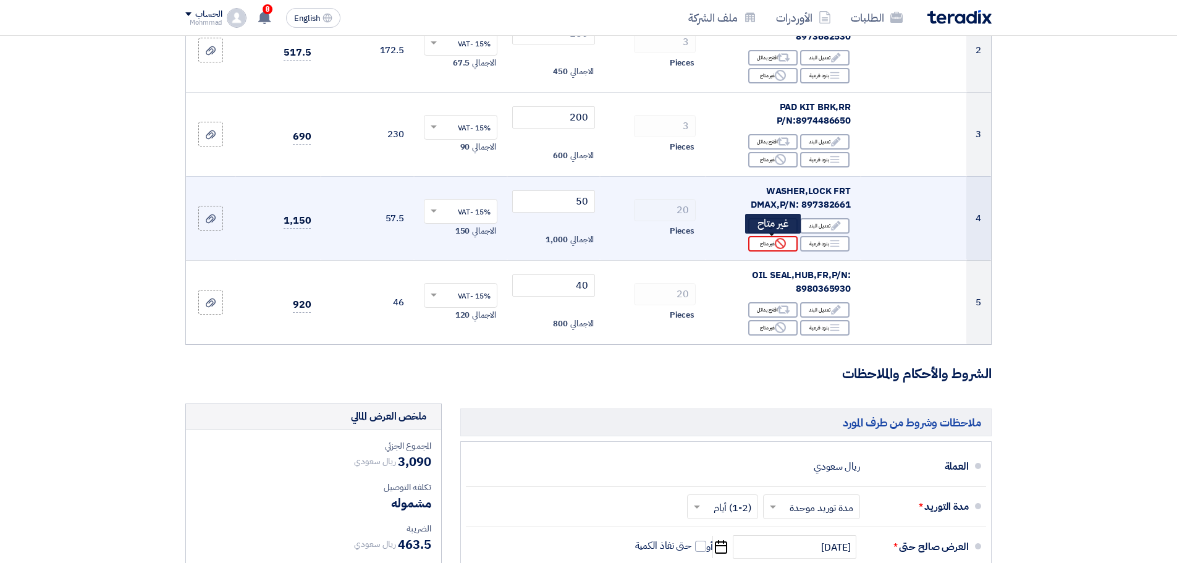
click at [776, 247] on icon "Reject" at bounding box center [780, 243] width 11 height 11
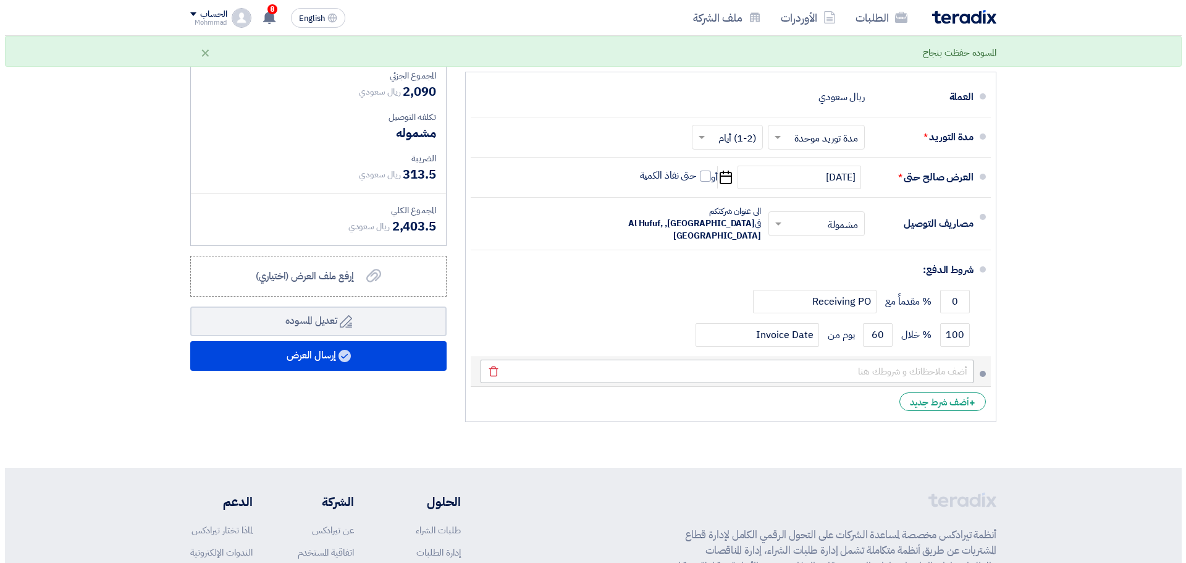
scroll to position [721, 0]
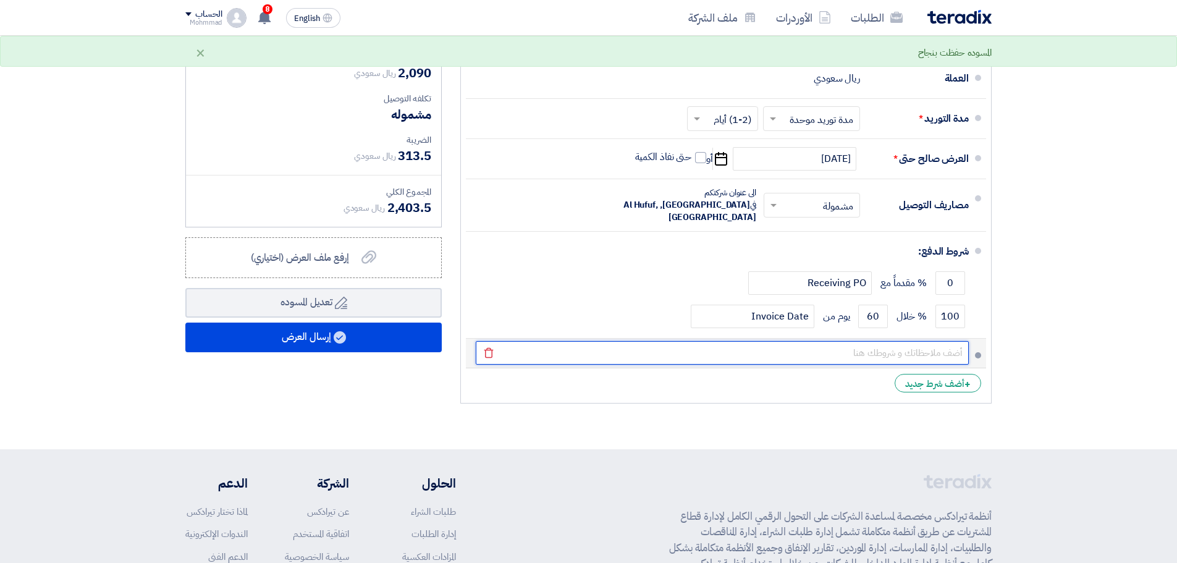
click at [825, 347] on input "text" at bounding box center [722, 352] width 493 height 23
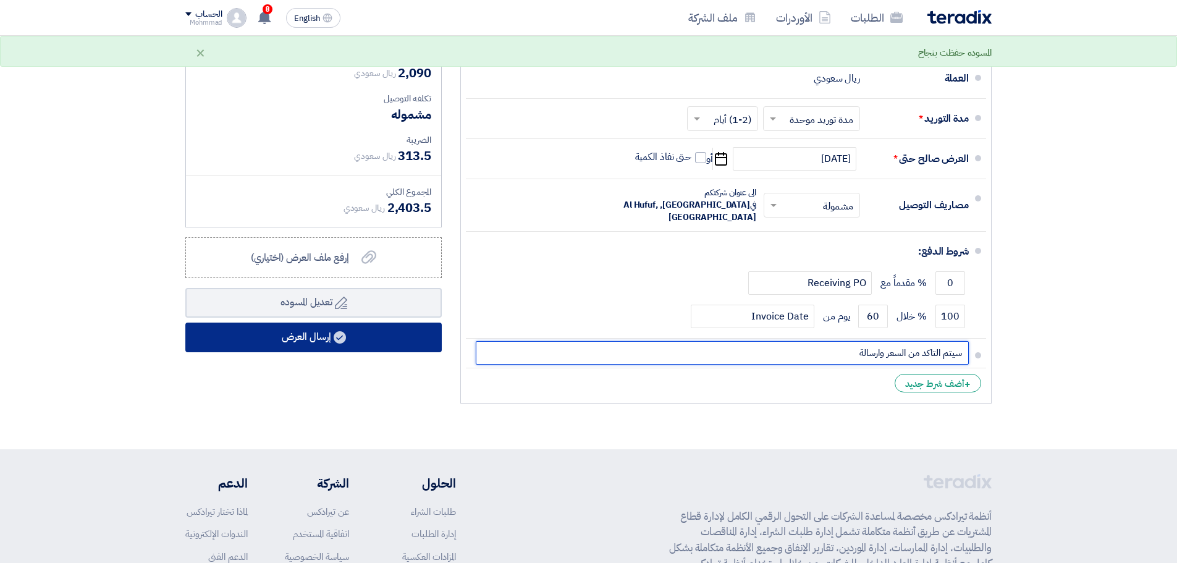
type input "سيتم التاكد من السعر وارسالة"
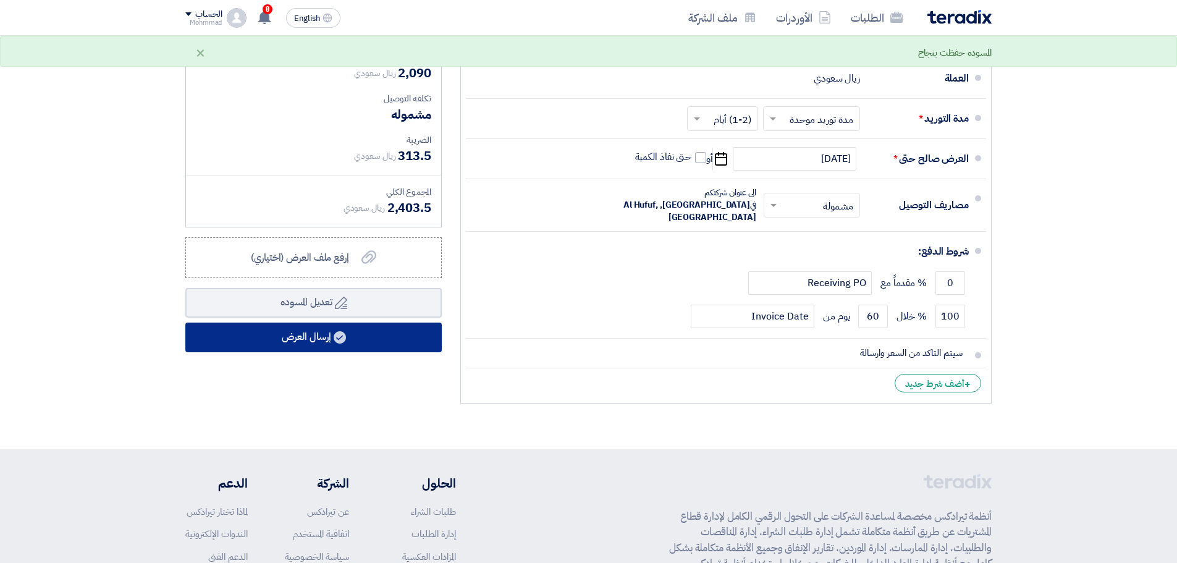
click at [302, 338] on button "إرسال العرض" at bounding box center [313, 337] width 256 height 30
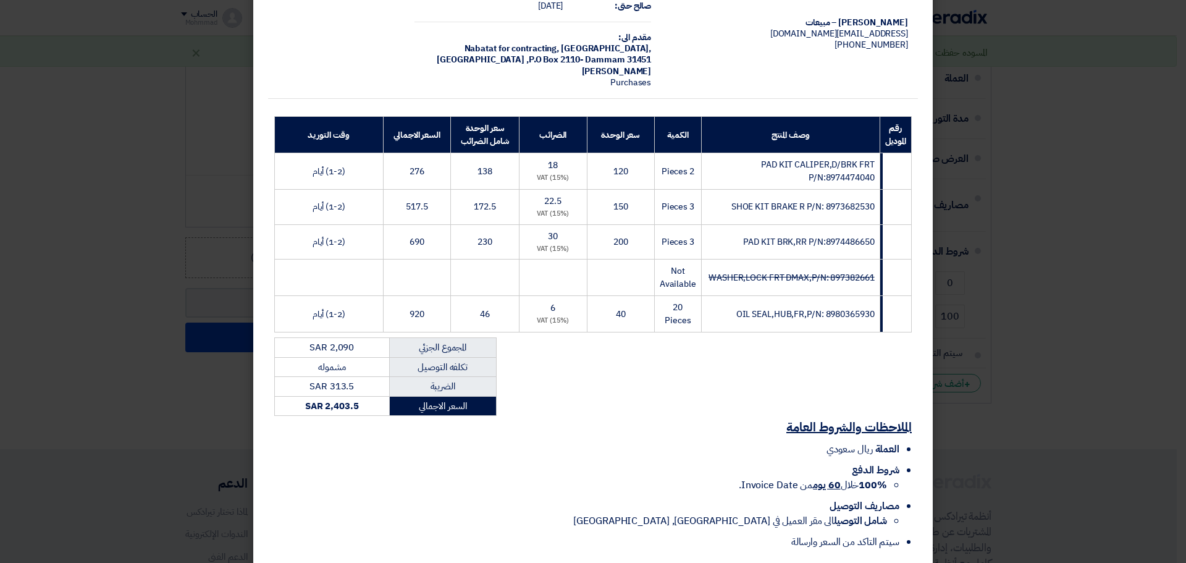
scroll to position [147, 0]
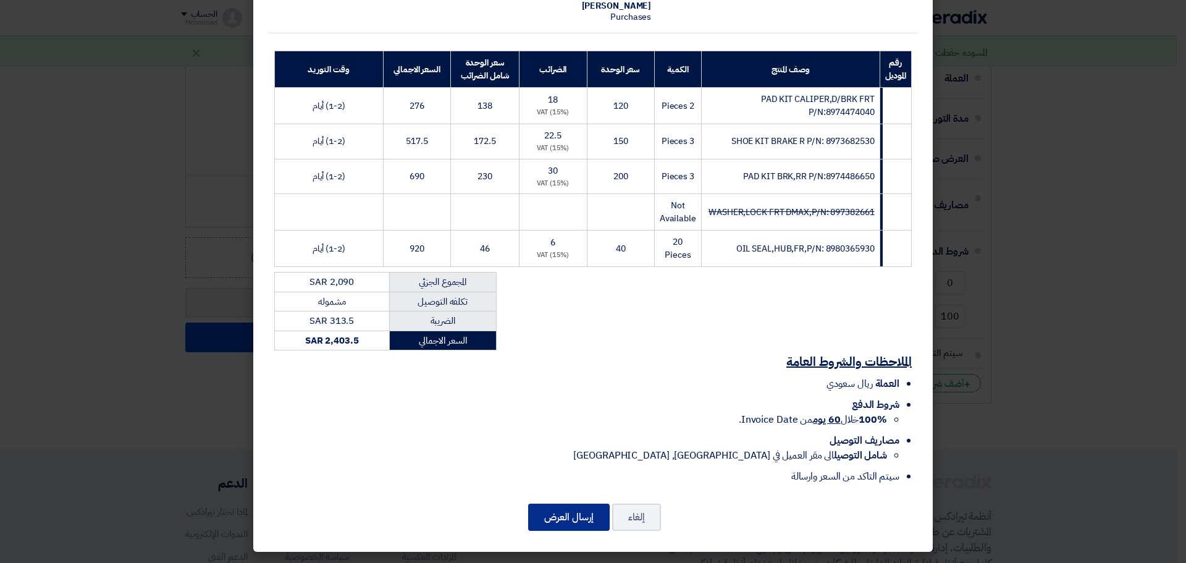
click at [595, 508] on button "إرسال العرض" at bounding box center [569, 516] width 82 height 27
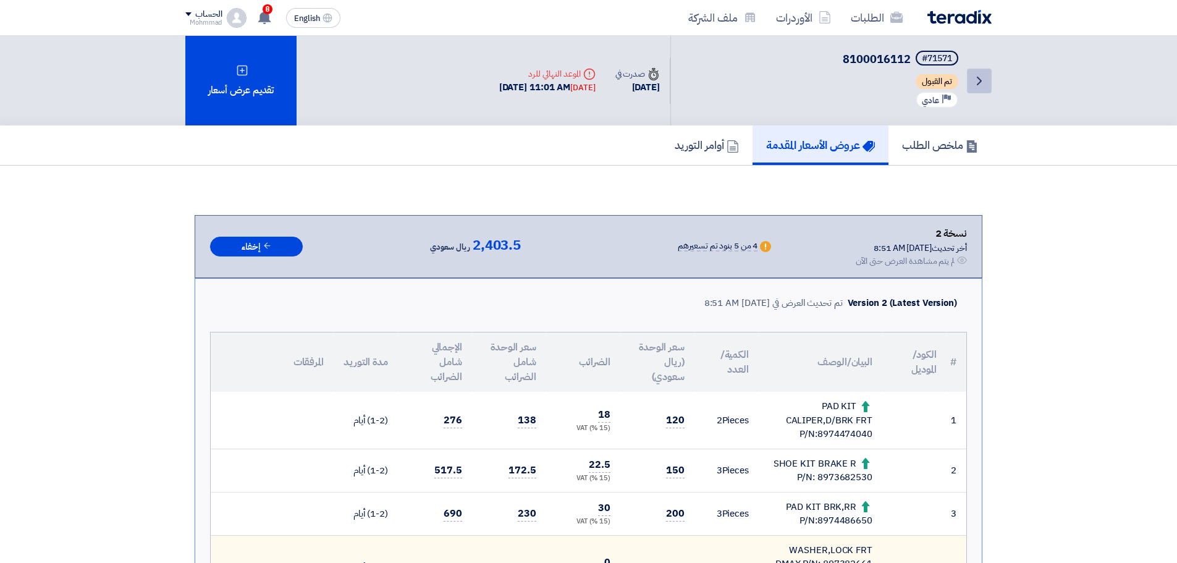
click at [984, 85] on icon "Back" at bounding box center [979, 81] width 15 height 15
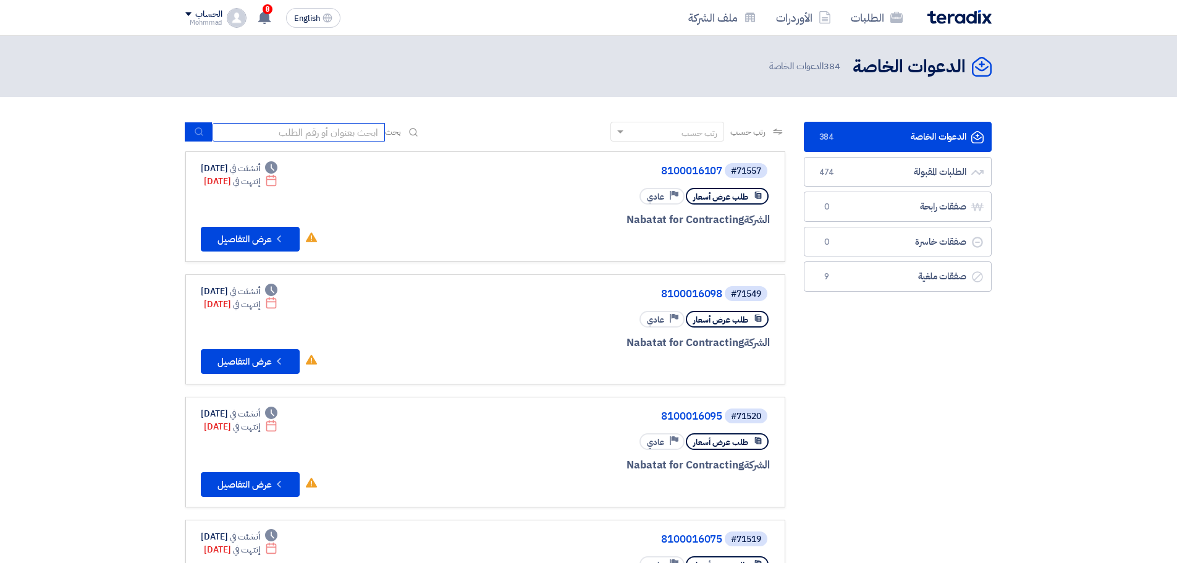
click at [347, 127] on input at bounding box center [298, 132] width 173 height 19
paste input "71565"
type input "71565"
click at [201, 127] on icon "submit" at bounding box center [199, 132] width 10 height 10
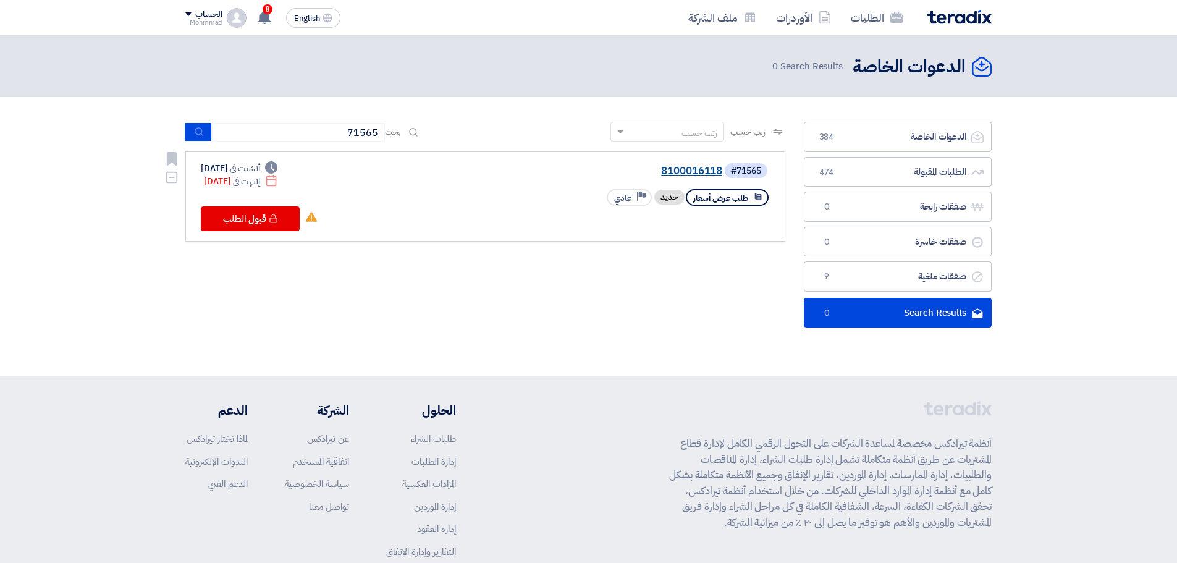
click at [700, 170] on link "8100016118" at bounding box center [598, 171] width 247 height 11
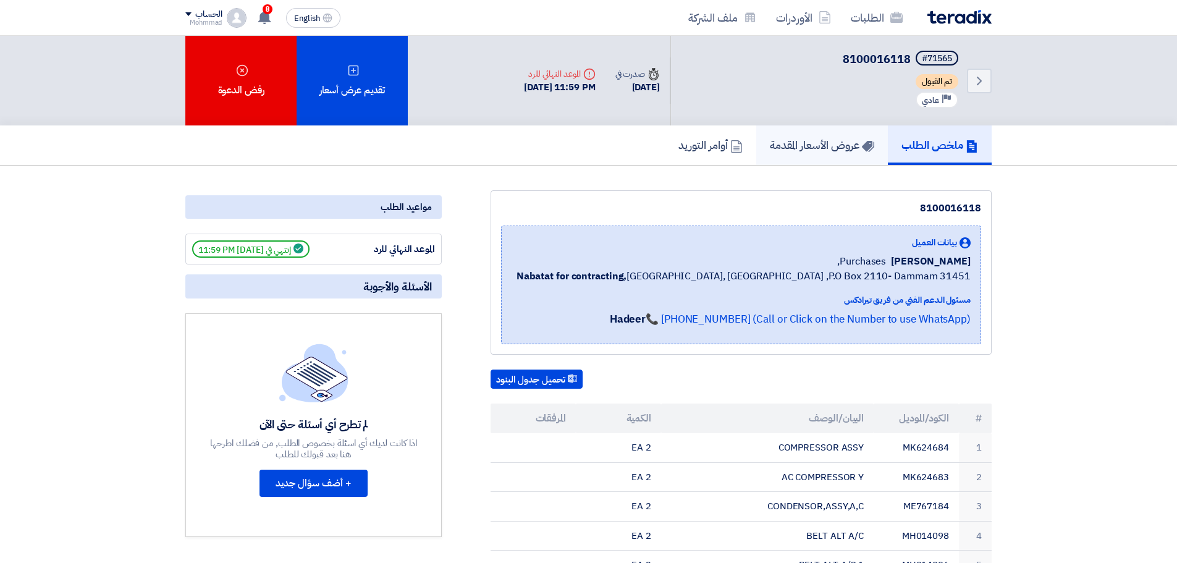
click at [811, 149] on h5 "عروض الأسعار المقدمة" at bounding box center [822, 145] width 104 height 14
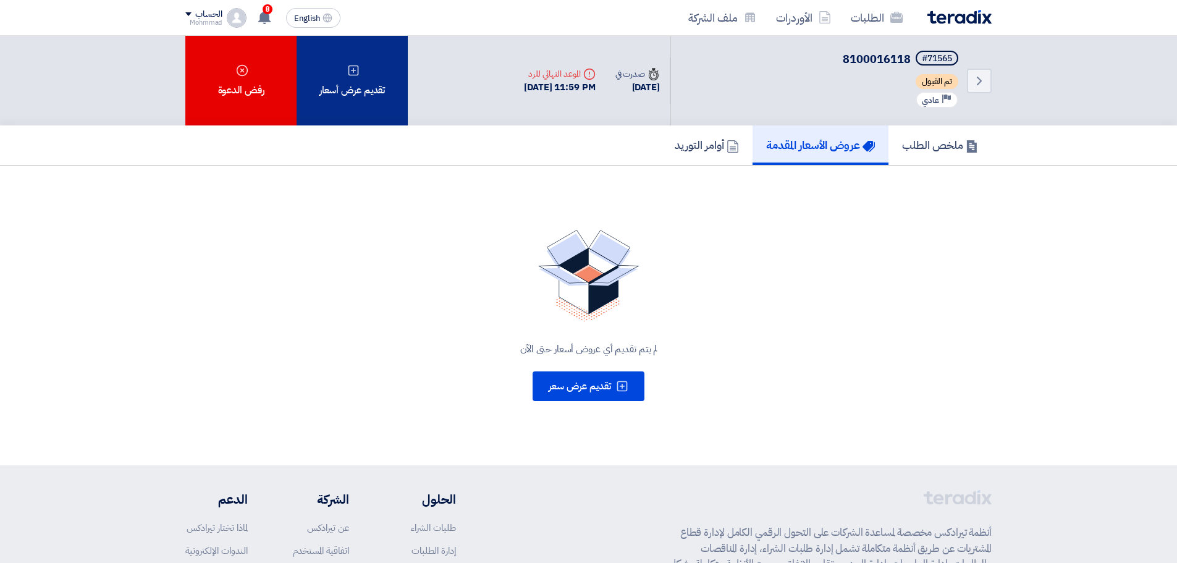
click at [349, 87] on div "تقديم عرض أسعار" at bounding box center [351, 81] width 111 height 90
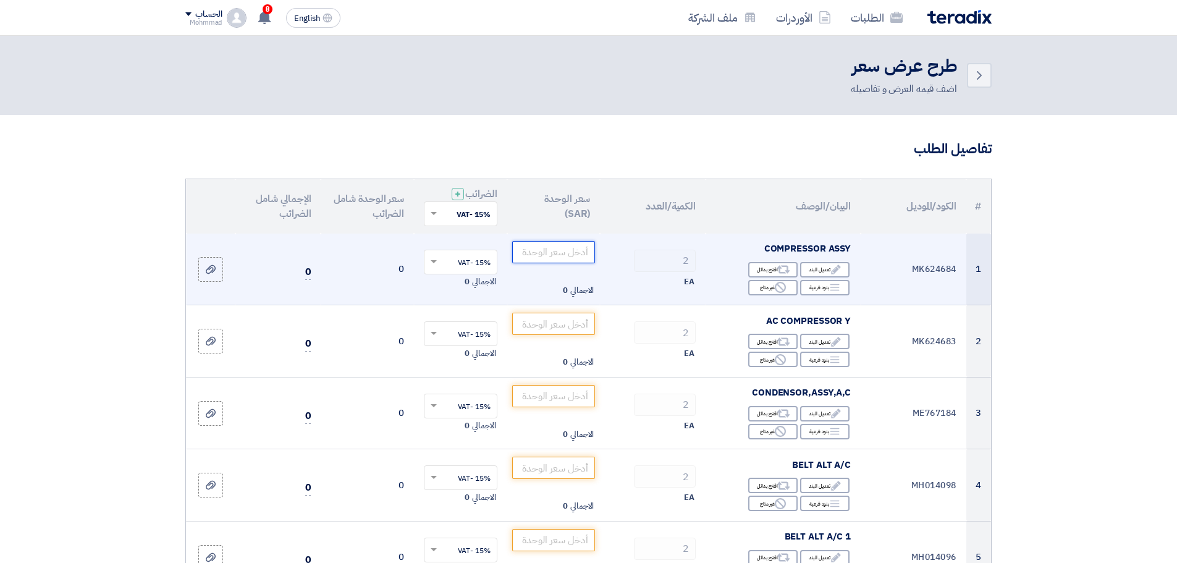
click at [549, 255] on input "number" at bounding box center [553, 252] width 83 height 22
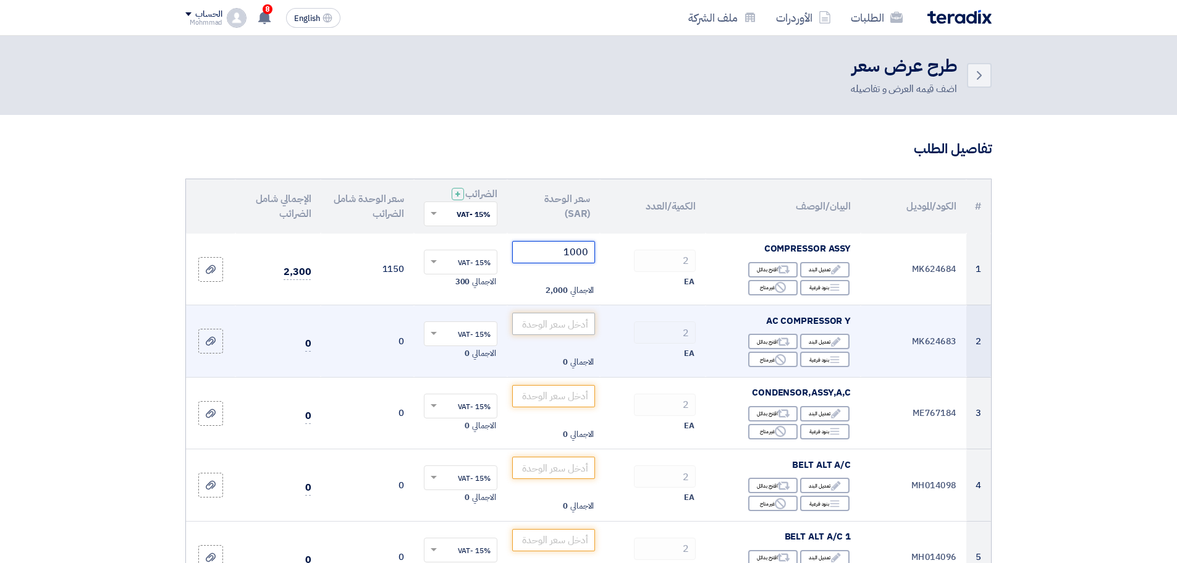
type input "1000"
click at [568, 322] on input "number" at bounding box center [553, 324] width 83 height 22
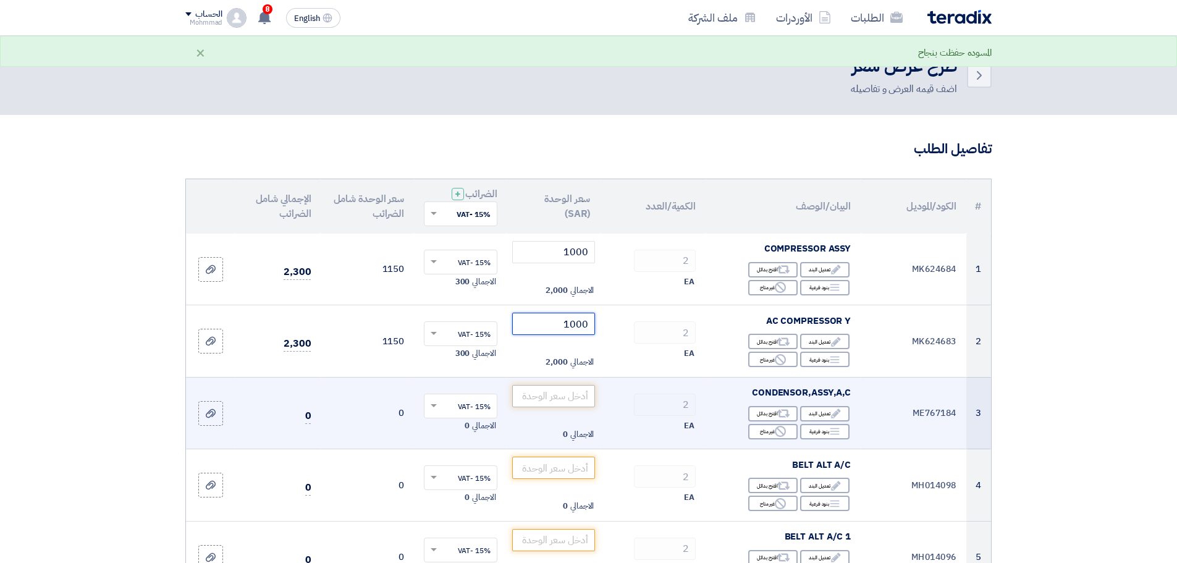
type input "1000"
click at [549, 395] on input "number" at bounding box center [553, 396] width 83 height 22
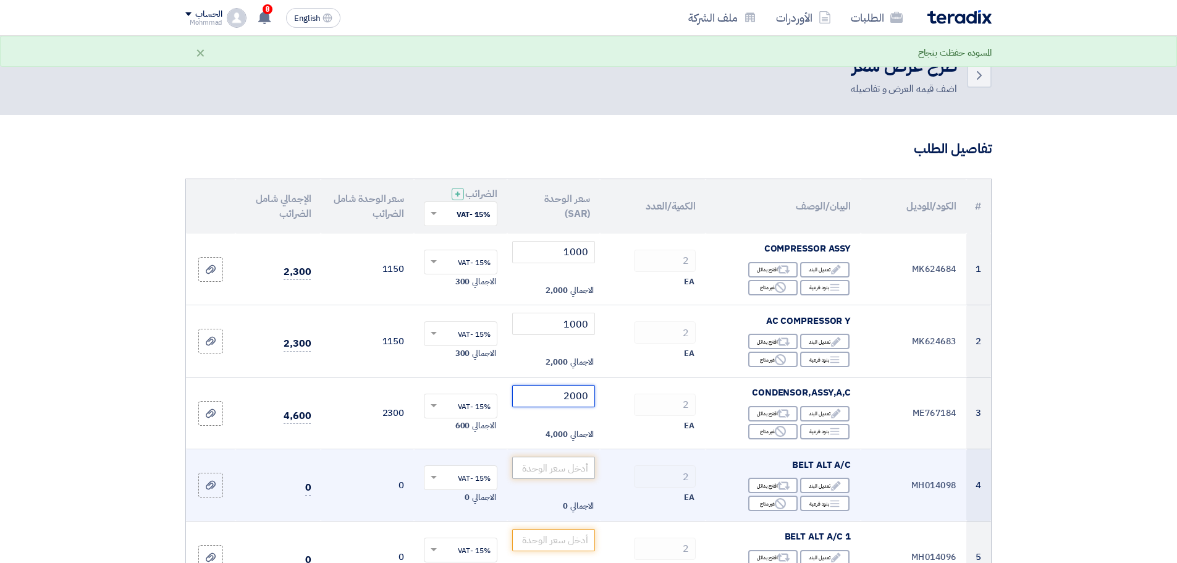
type input "2000"
click at [573, 464] on input "number" at bounding box center [553, 467] width 83 height 22
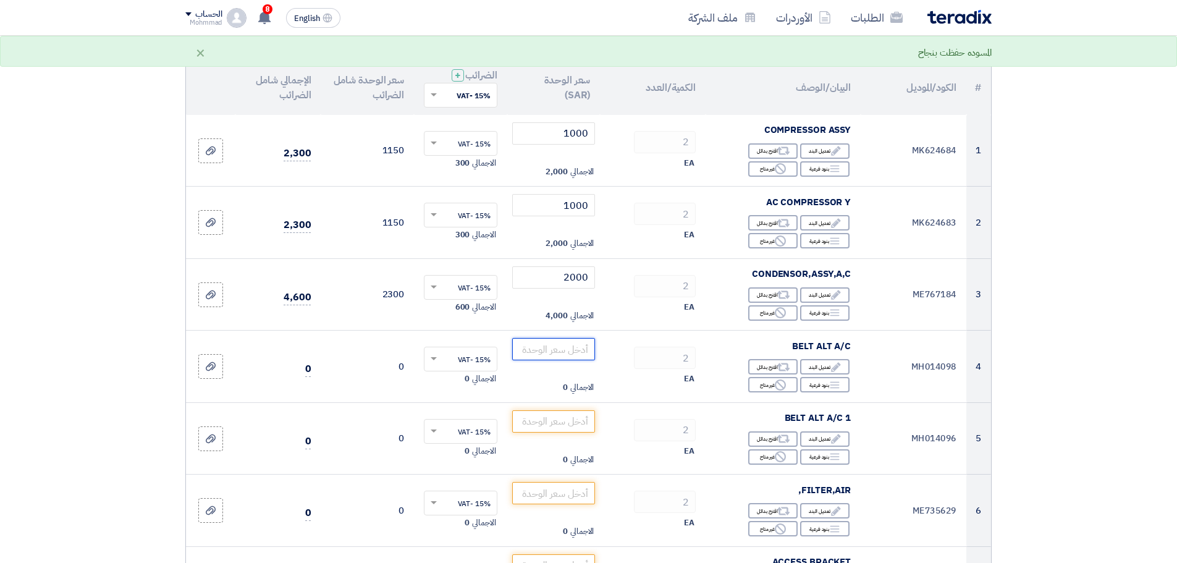
scroll to position [154, 0]
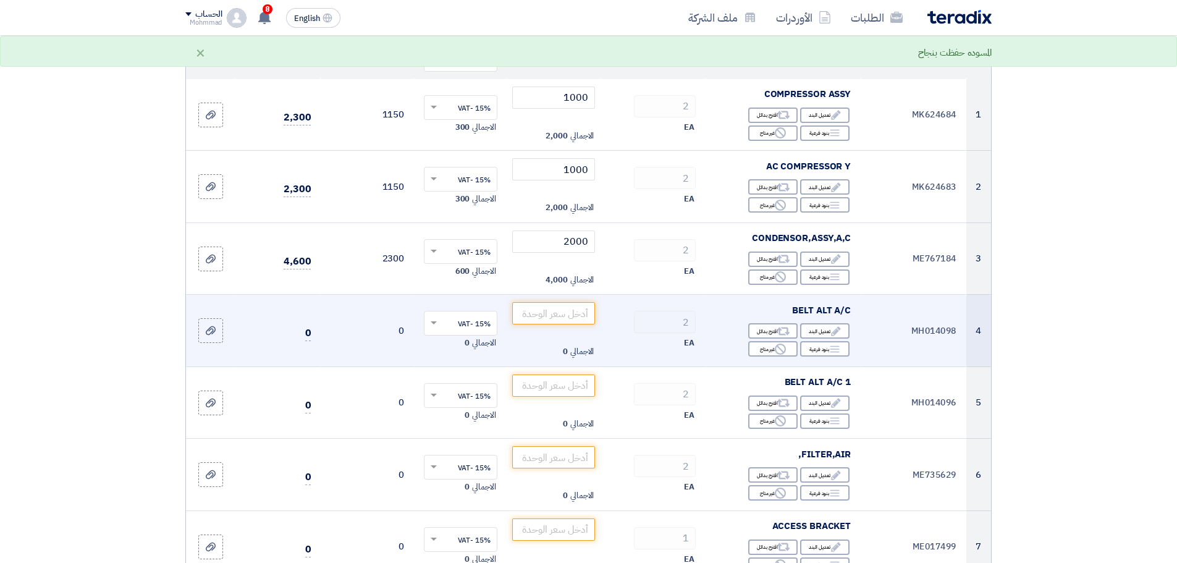
click at [946, 333] on td "MH014098" at bounding box center [913, 331] width 106 height 72
copy td "MH014098"
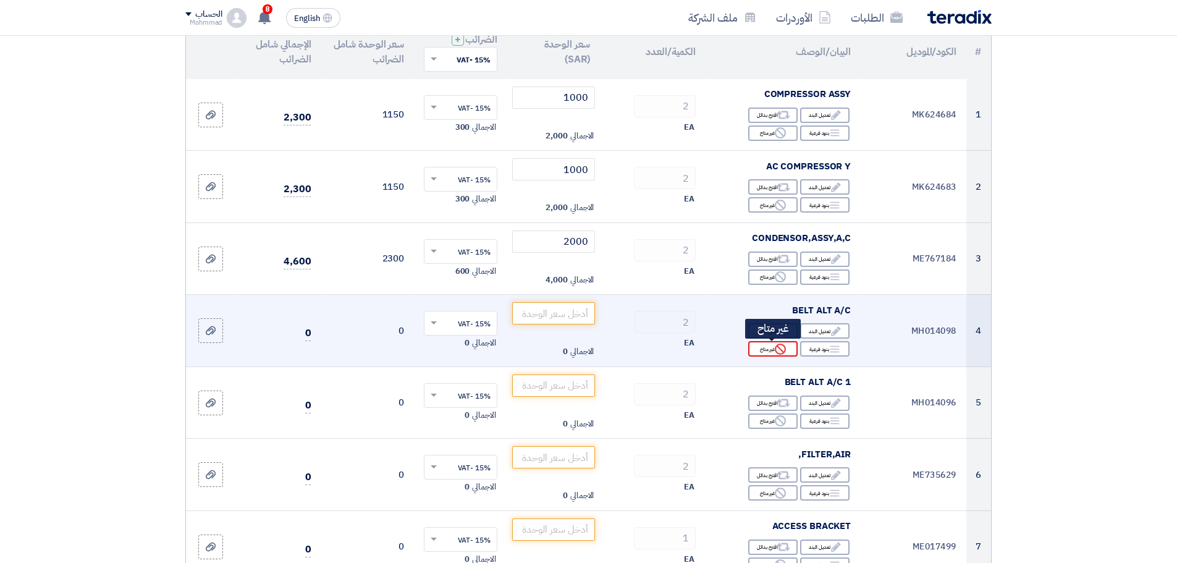
click at [769, 351] on div "Reject غير متاح" at bounding box center [772, 348] width 49 height 15
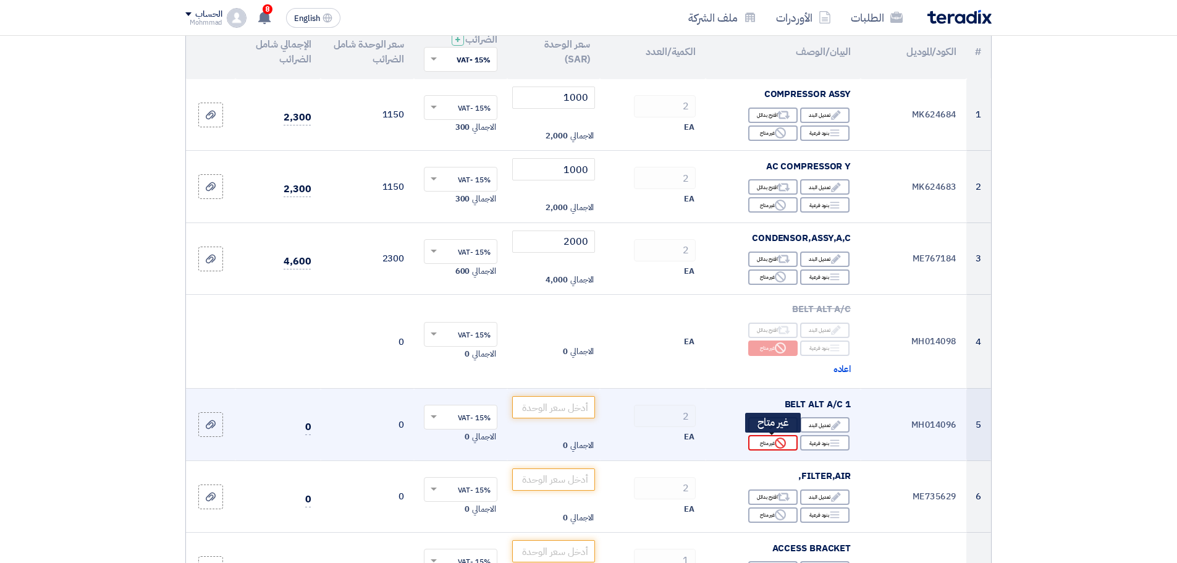
click at [773, 449] on div "Reject غير متاح" at bounding box center [772, 442] width 49 height 15
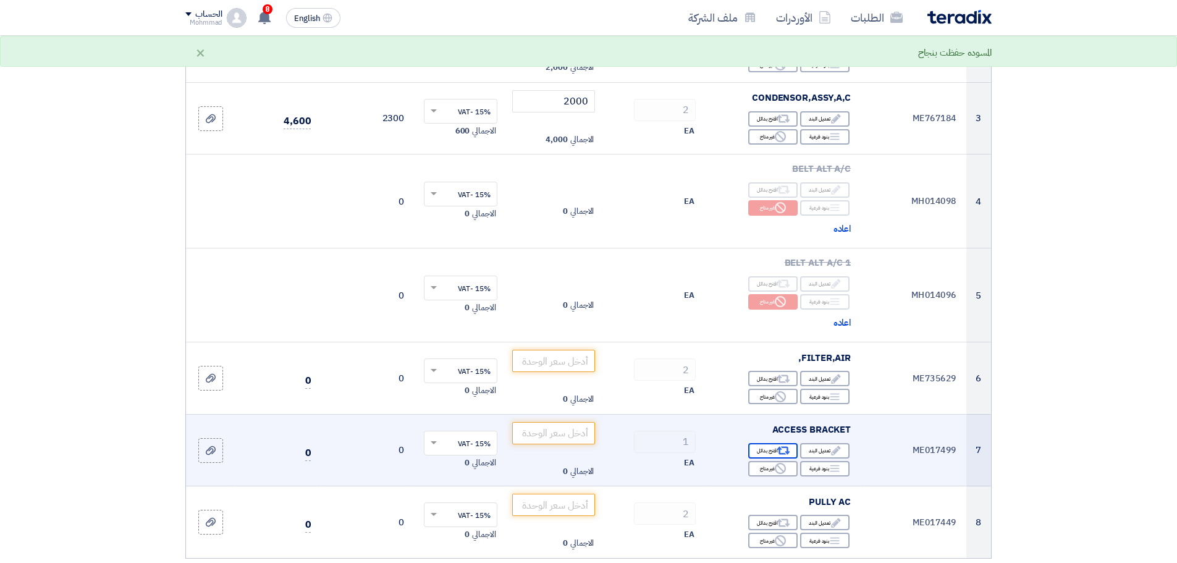
scroll to position [309, 0]
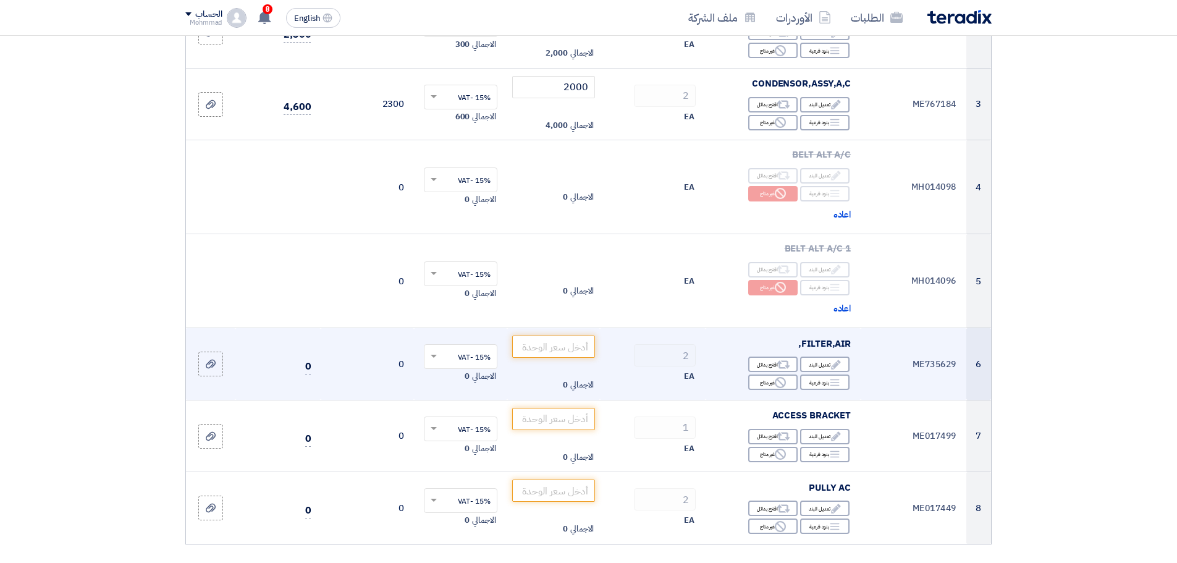
click at [930, 364] on td "ME735629" at bounding box center [913, 364] width 106 height 72
copy td "ME735629"
click at [535, 347] on input "number" at bounding box center [553, 346] width 83 height 22
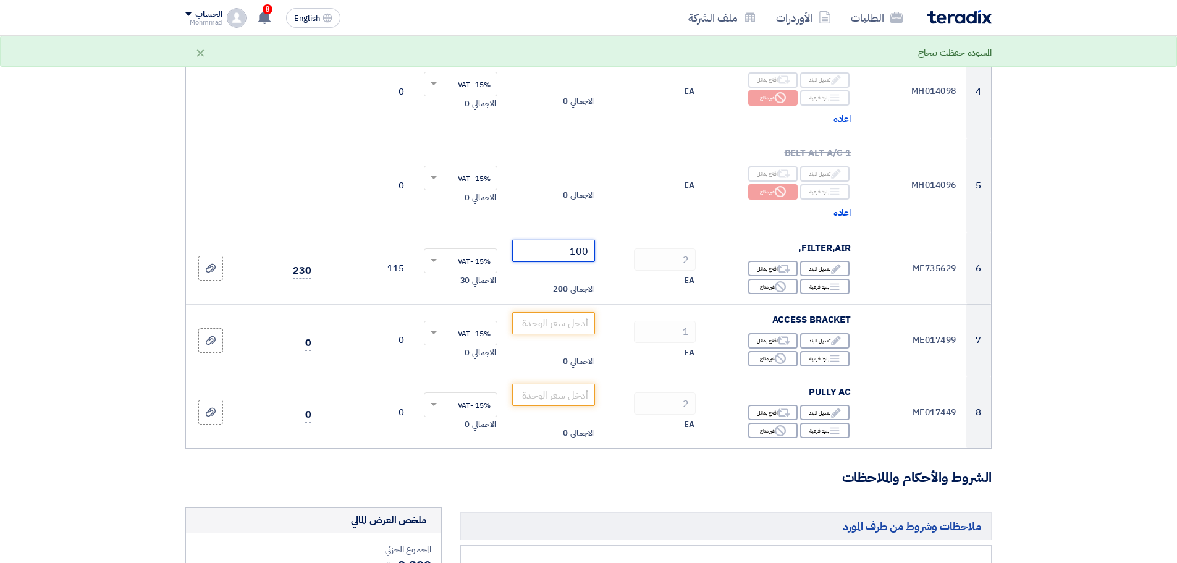
scroll to position [412, 0]
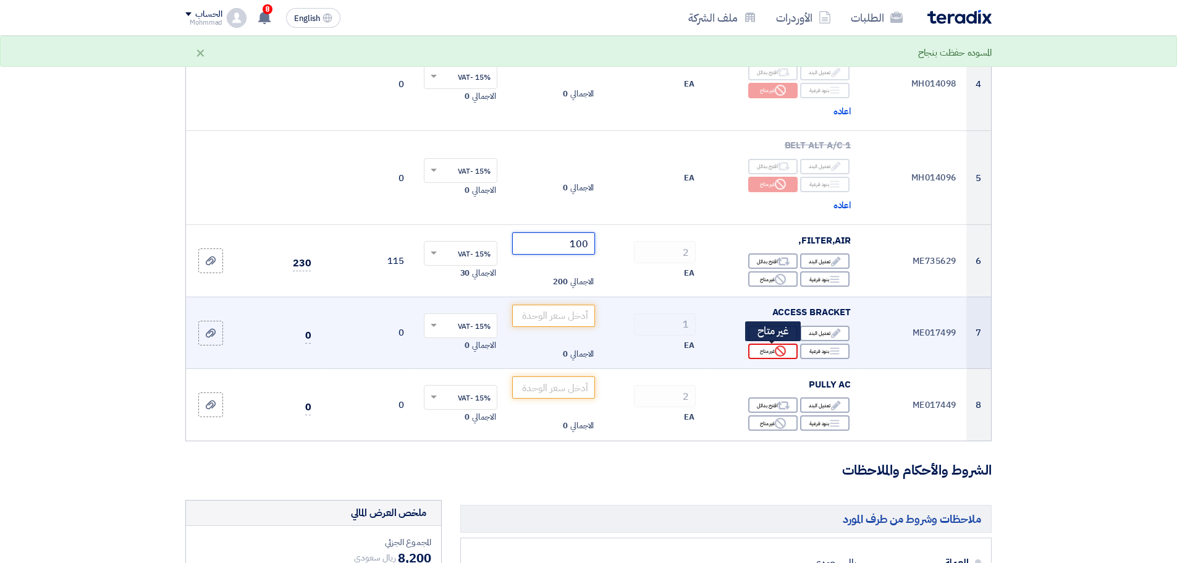
type input "100"
click at [774, 356] on div "Reject غير متاح" at bounding box center [772, 350] width 49 height 15
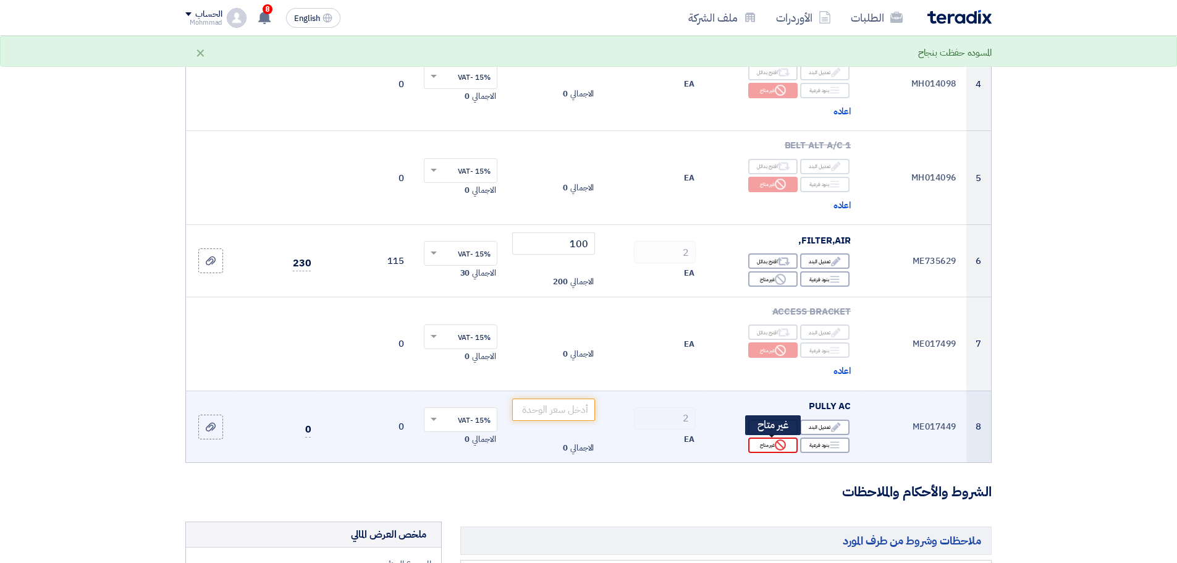
click at [776, 445] on icon "Reject" at bounding box center [780, 444] width 11 height 11
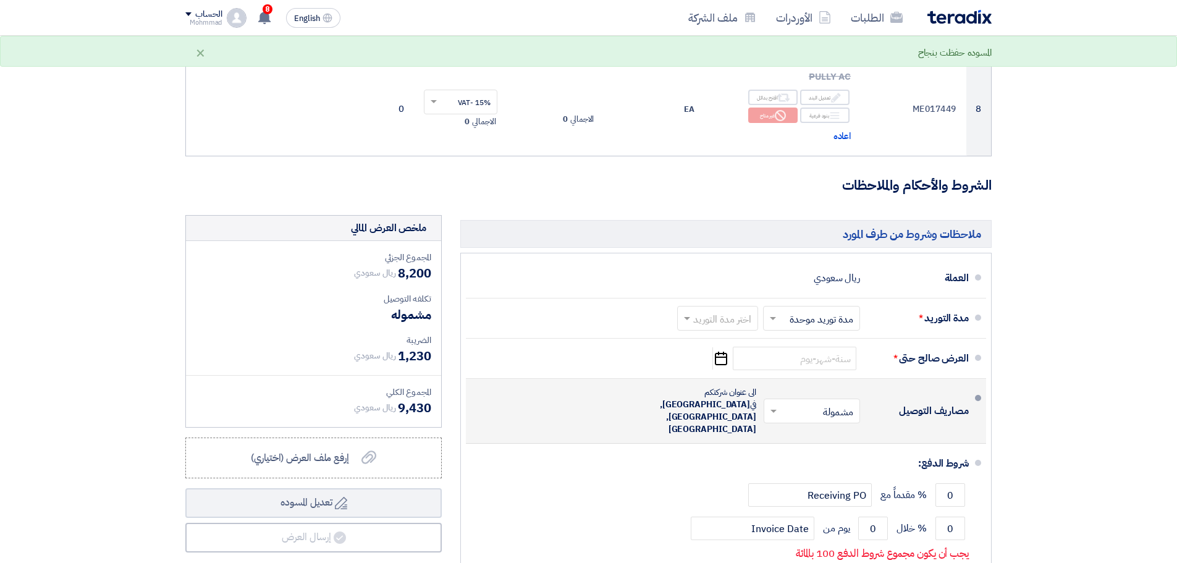
scroll to position [772, 0]
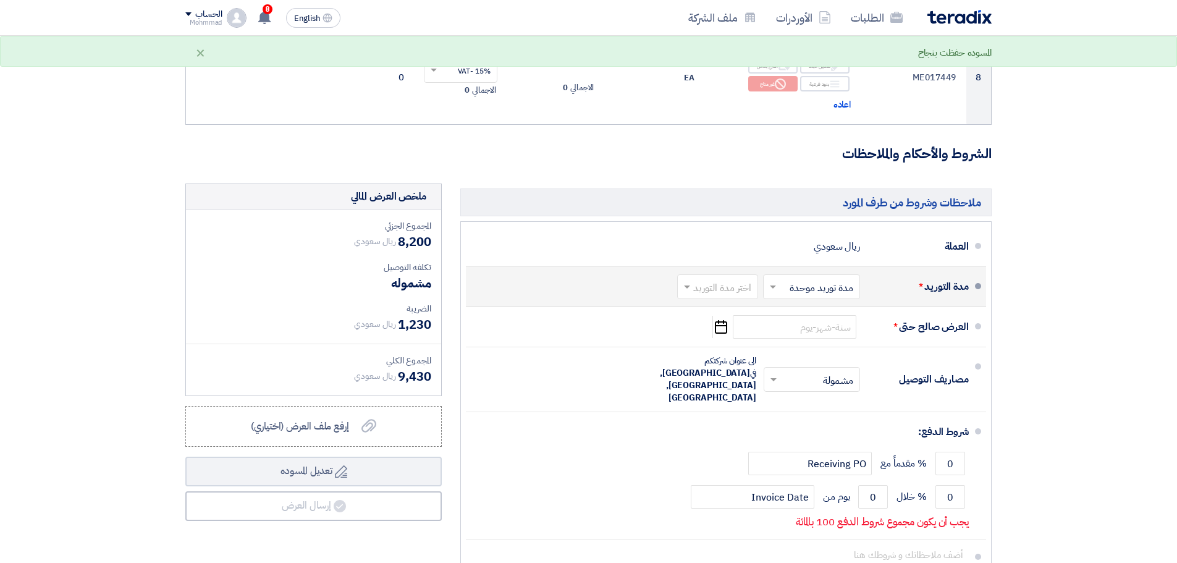
click at [726, 292] on input "text" at bounding box center [715, 288] width 75 height 18
click at [720, 313] on span "(1-2) أيام" at bounding box center [735, 313] width 38 height 15
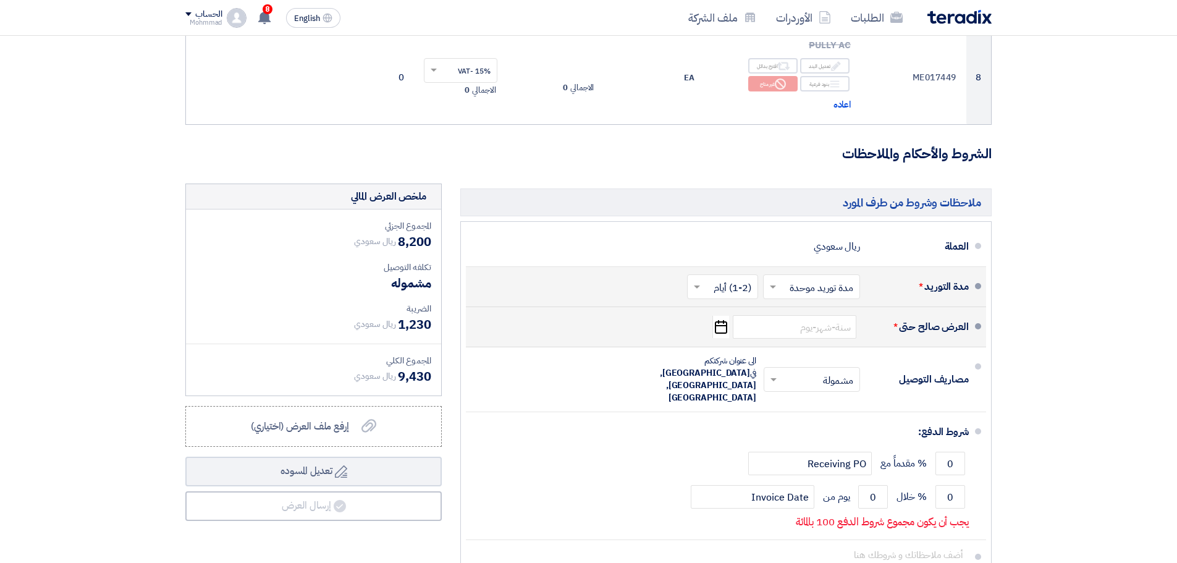
click at [726, 330] on use "button" at bounding box center [721, 327] width 12 height 14
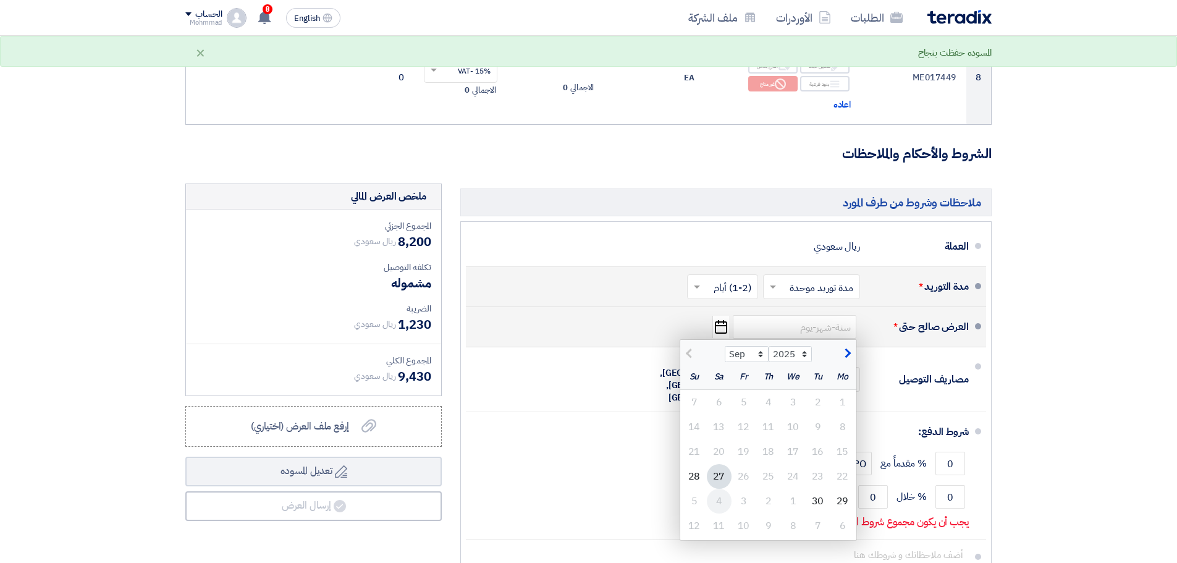
click at [718, 498] on div "4" at bounding box center [719, 501] width 25 height 25
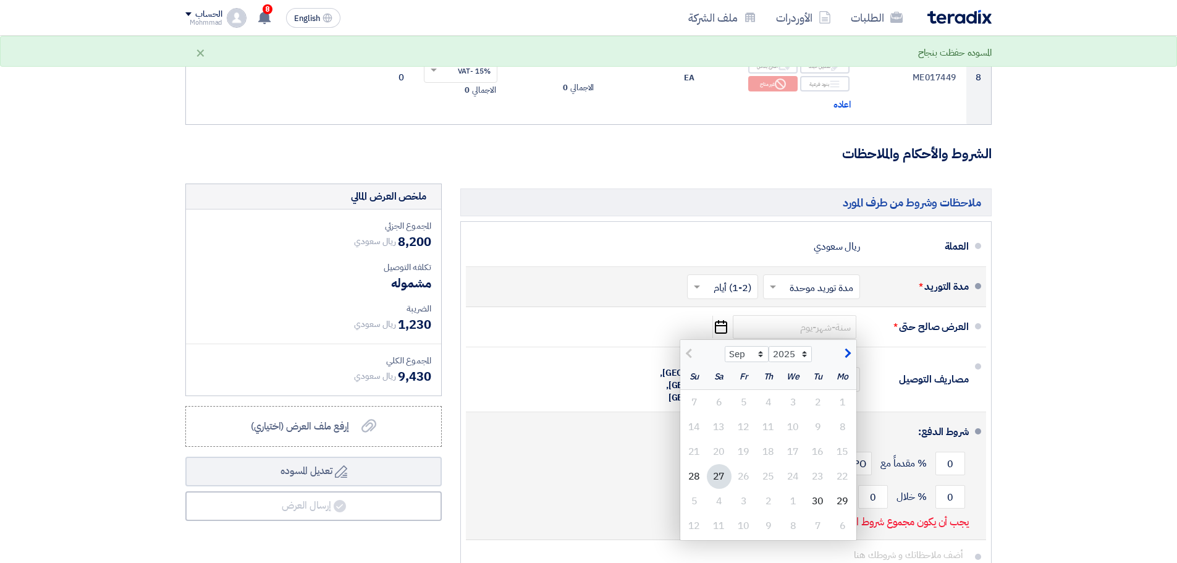
type input "[DATE]"
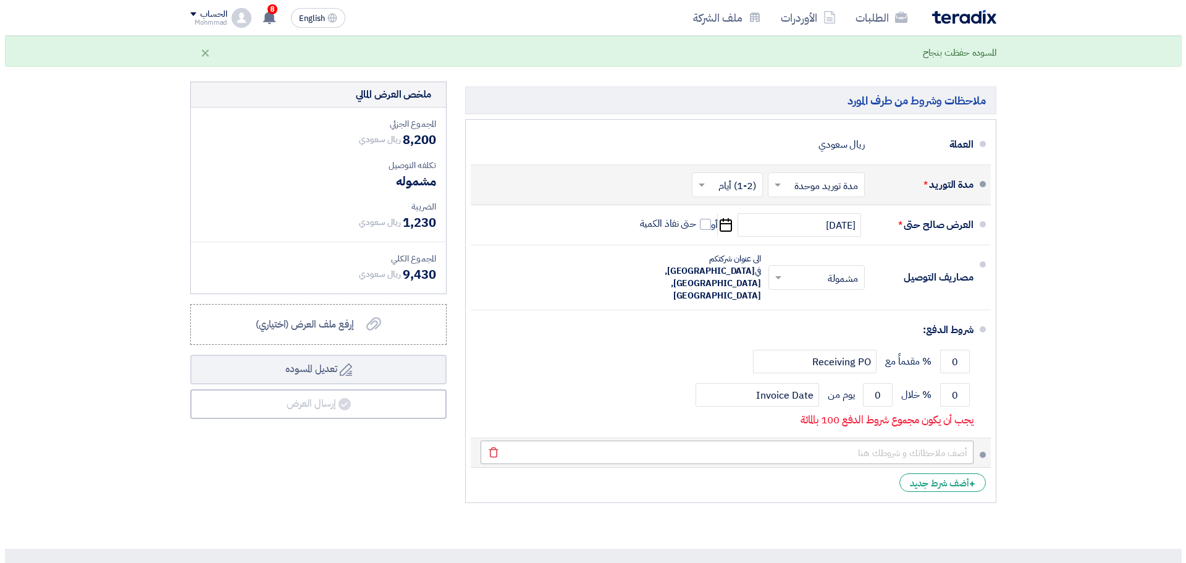
scroll to position [875, 0]
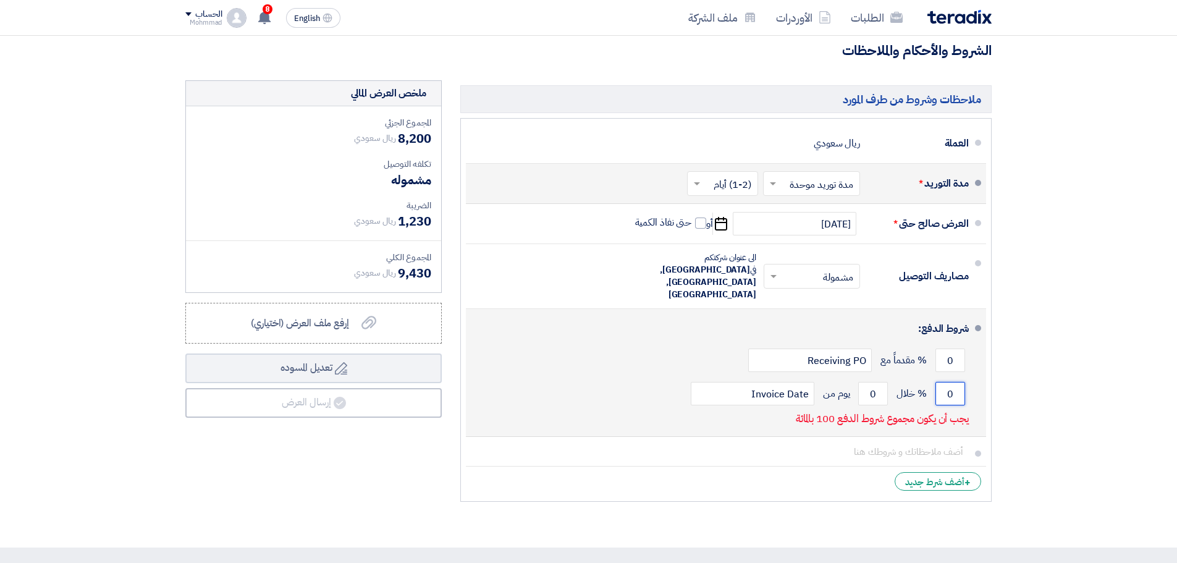
click at [955, 382] on input "0" at bounding box center [950, 393] width 30 height 23
type input "100"
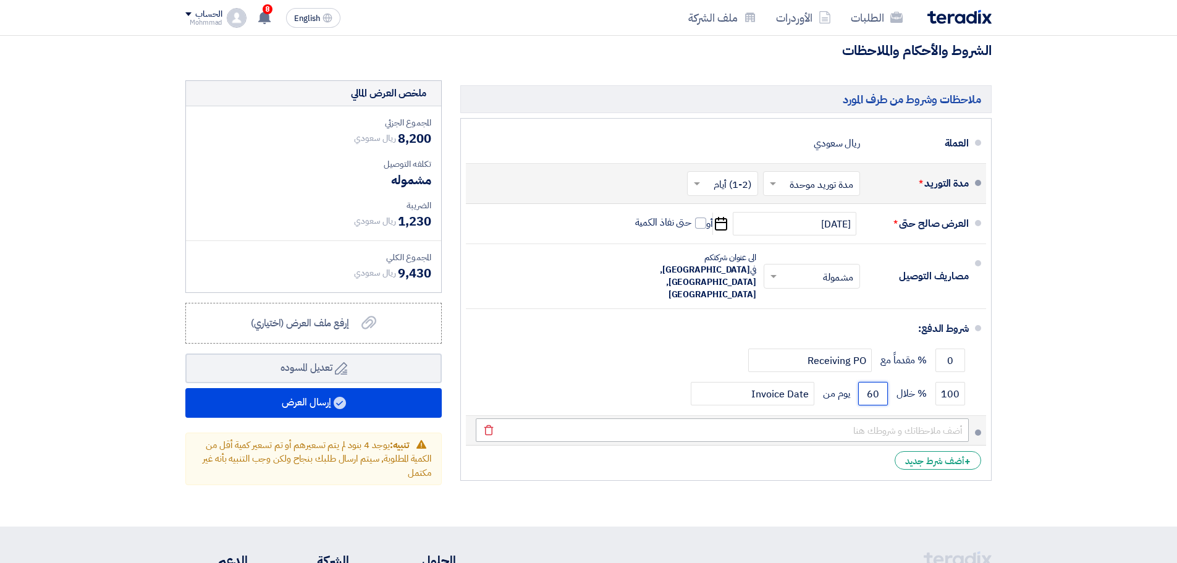
type input "60"
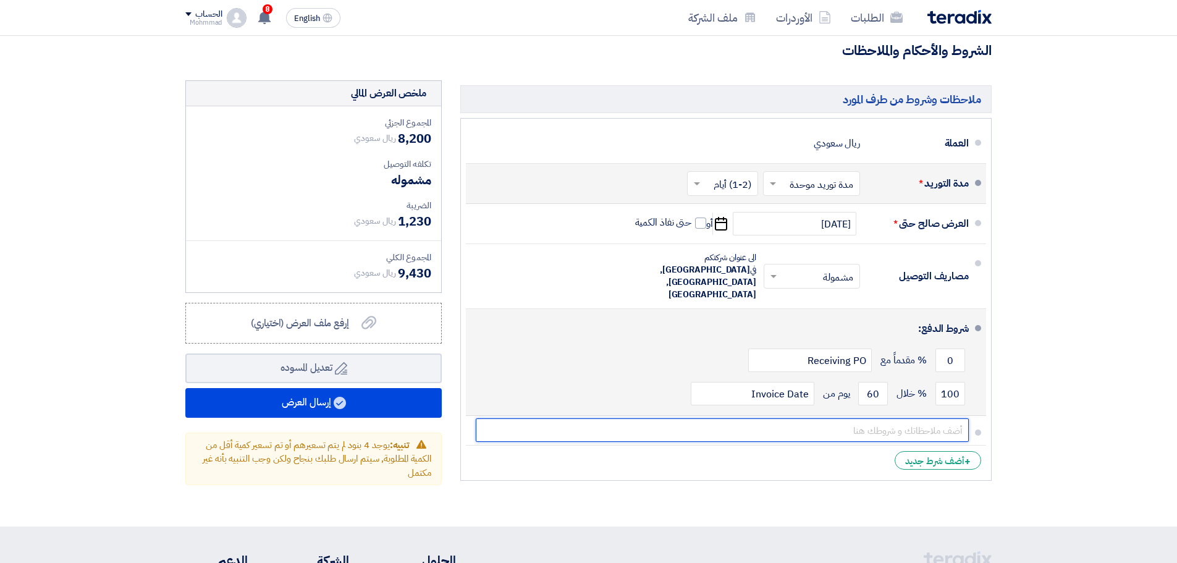
drag, startPoint x: 896, startPoint y: 400, endPoint x: 915, endPoint y: 384, distance: 25.0
click at [895, 418] on input "text" at bounding box center [722, 429] width 493 height 23
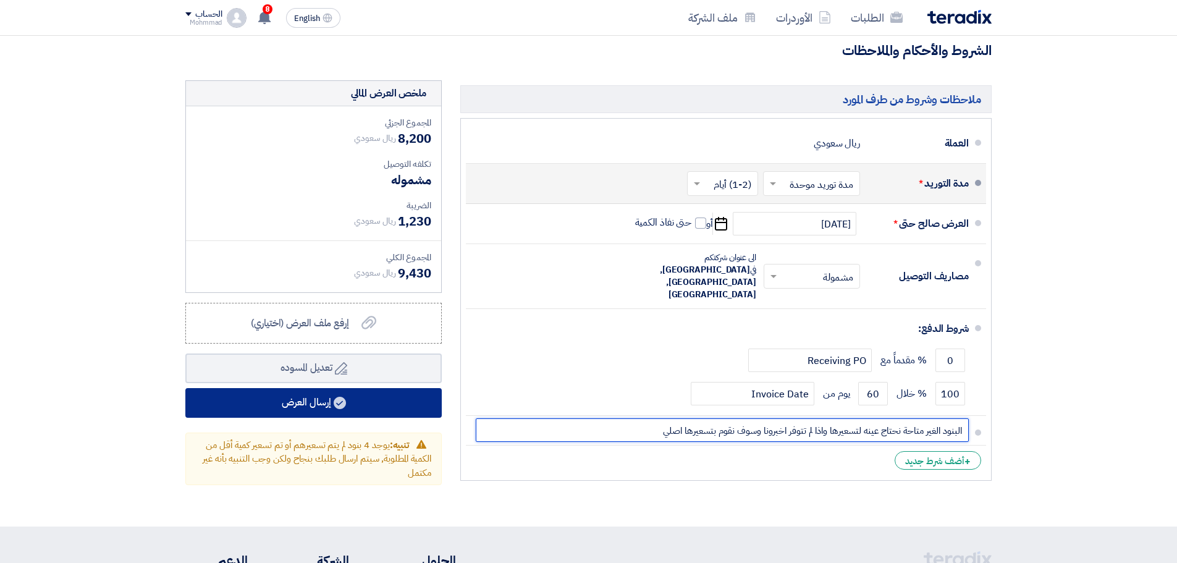
type input "البنود الغير متاحة نحتاج عينه لتسعيرها واذا لم تتوفر اخبرونا وسوف نقوم بتسعيرها…"
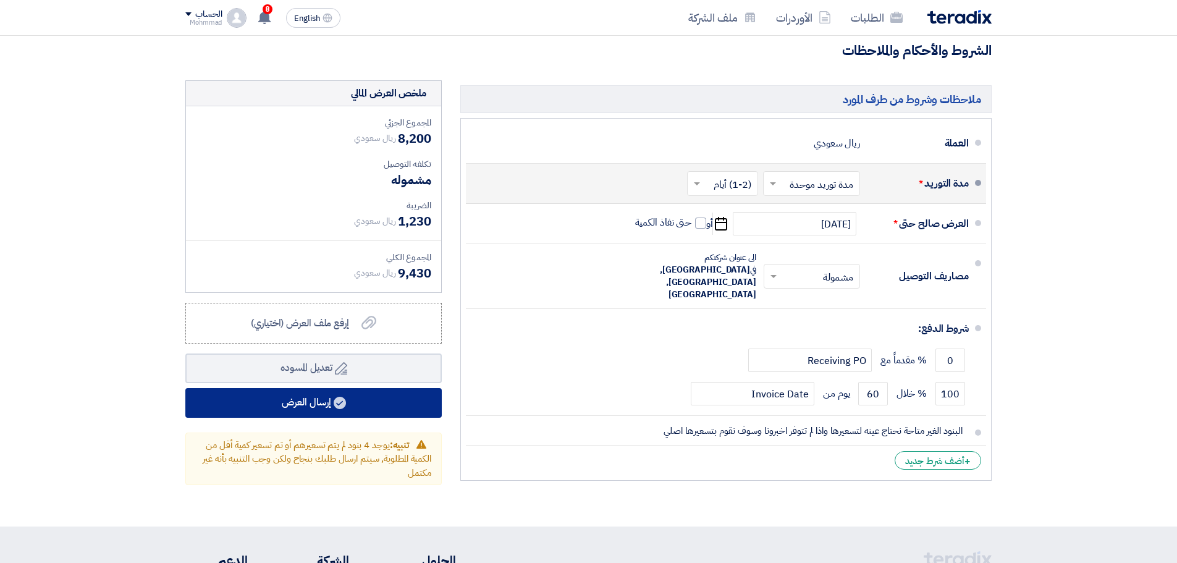
click at [326, 405] on button "إرسال العرض" at bounding box center [313, 403] width 256 height 30
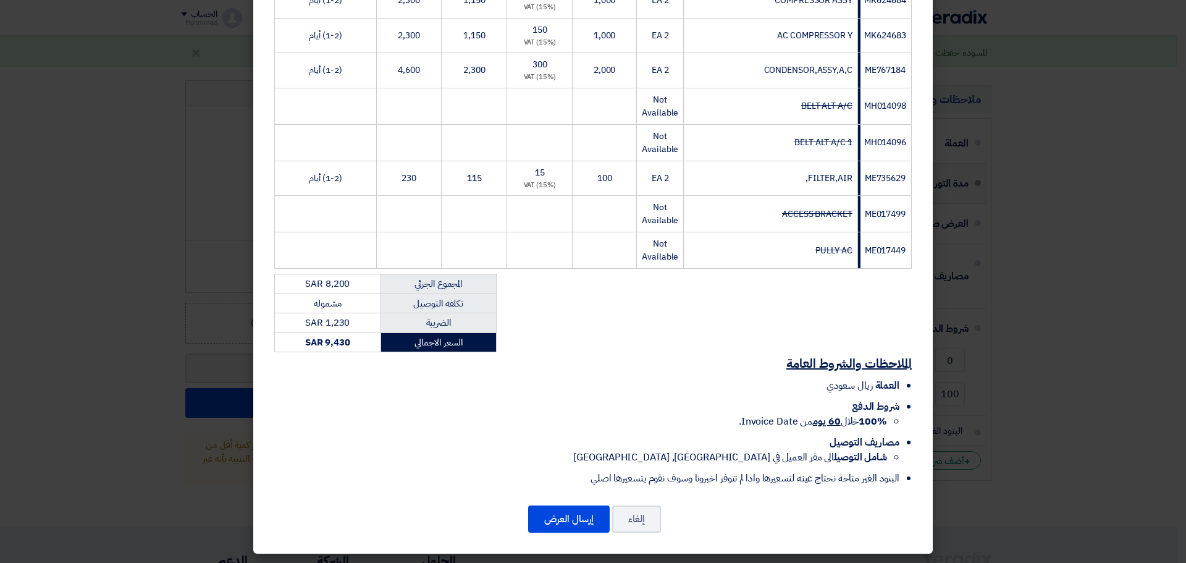
scroll to position [253, 0]
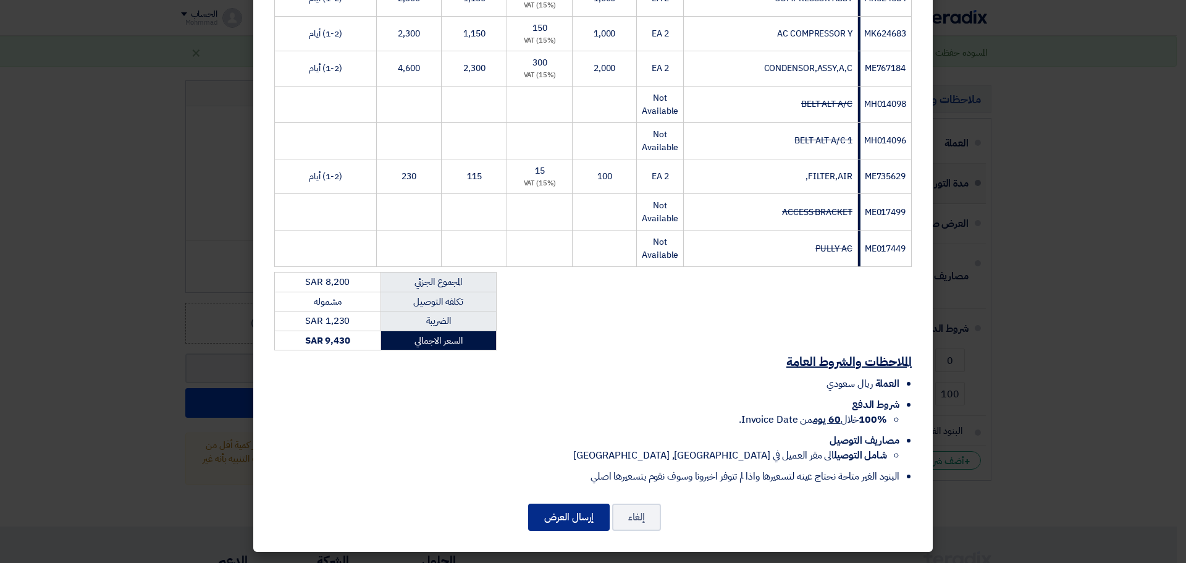
click at [579, 526] on button "إرسال العرض" at bounding box center [569, 516] width 82 height 27
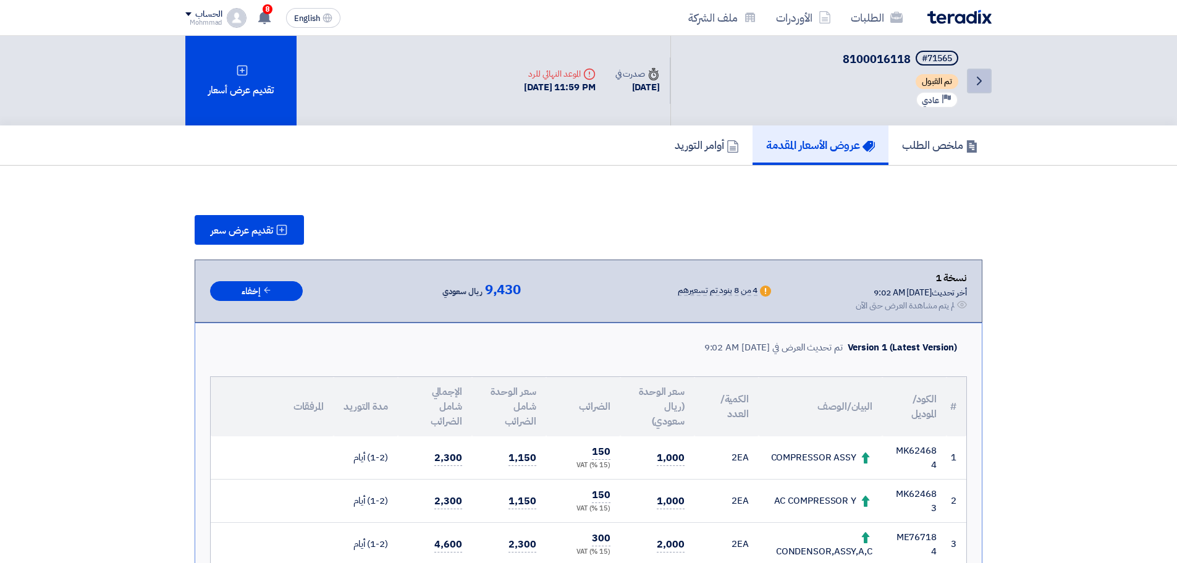
click at [977, 85] on icon "Back" at bounding box center [979, 81] width 15 height 15
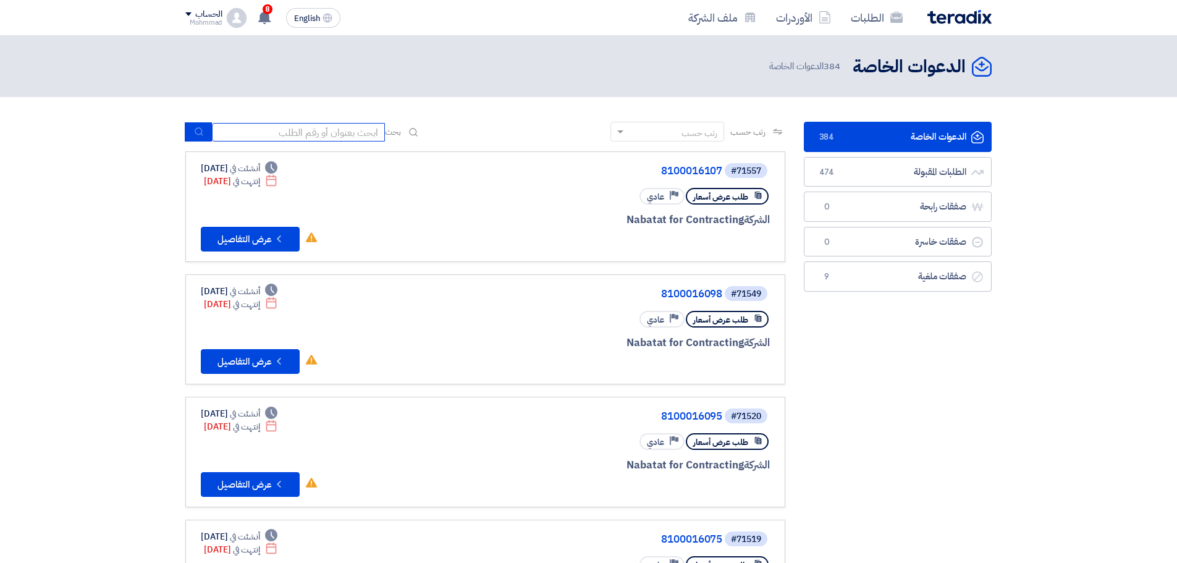
click at [364, 134] on input at bounding box center [298, 132] width 173 height 19
paste input "71571"
type input "71571"
click at [200, 134] on use "submit" at bounding box center [199, 132] width 8 height 8
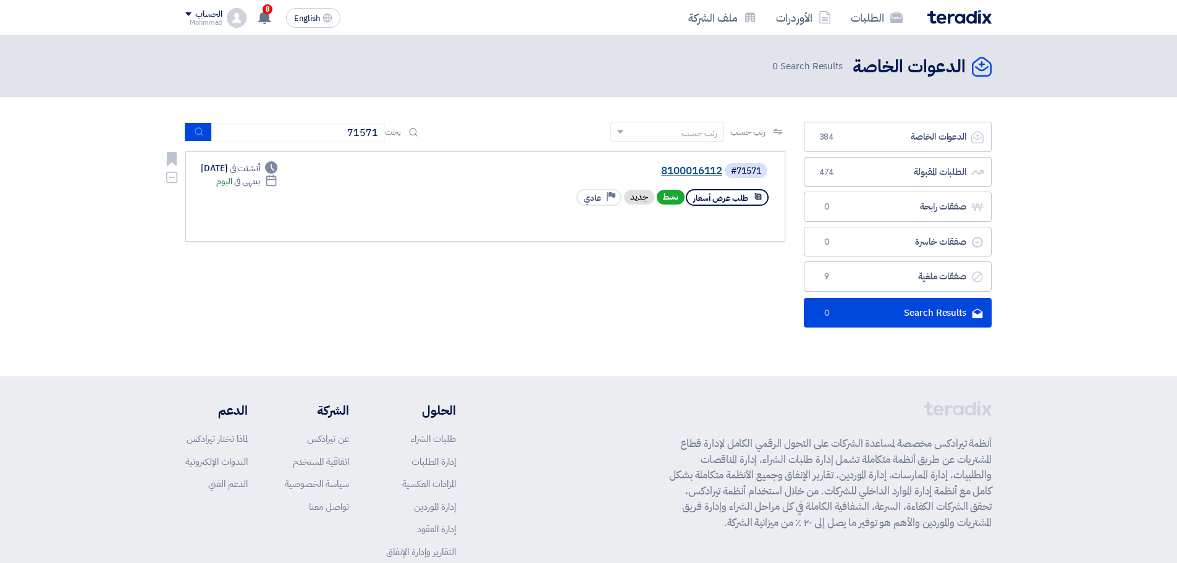
click at [679, 173] on link "8100016112" at bounding box center [598, 171] width 247 height 11
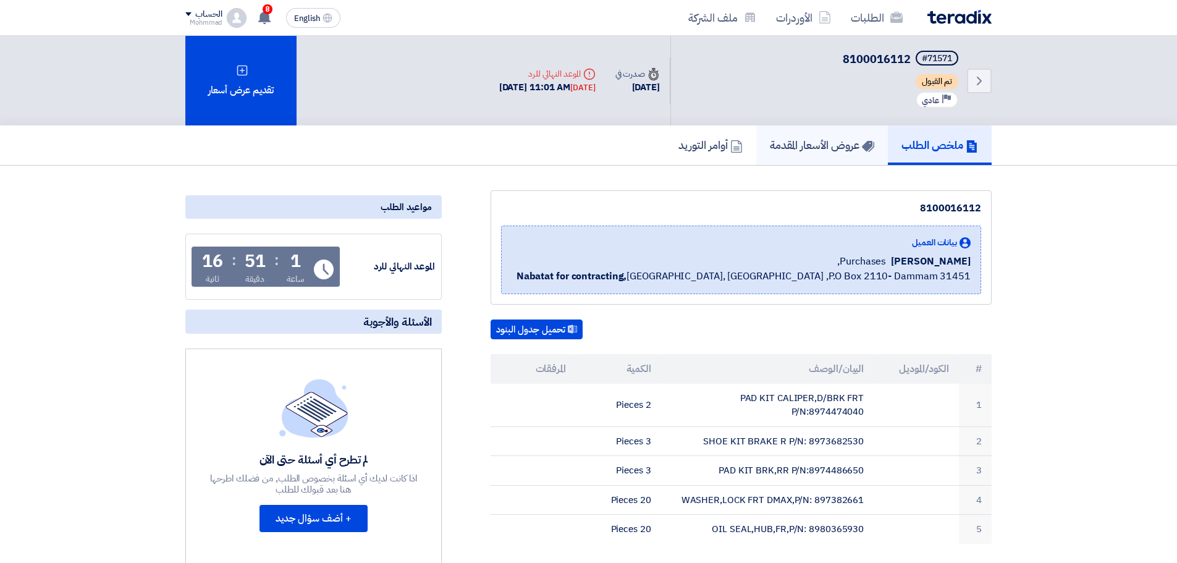
click at [810, 130] on link "عروض الأسعار المقدمة" at bounding box center [822, 145] width 132 height 40
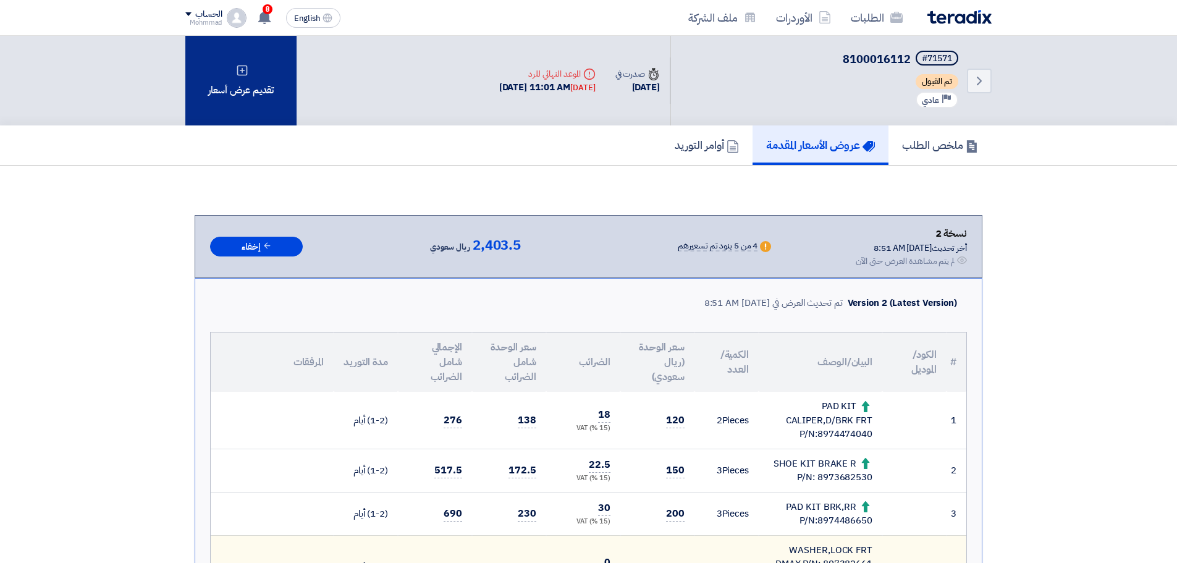
click at [261, 75] on div "تقديم عرض أسعار" at bounding box center [240, 81] width 111 height 90
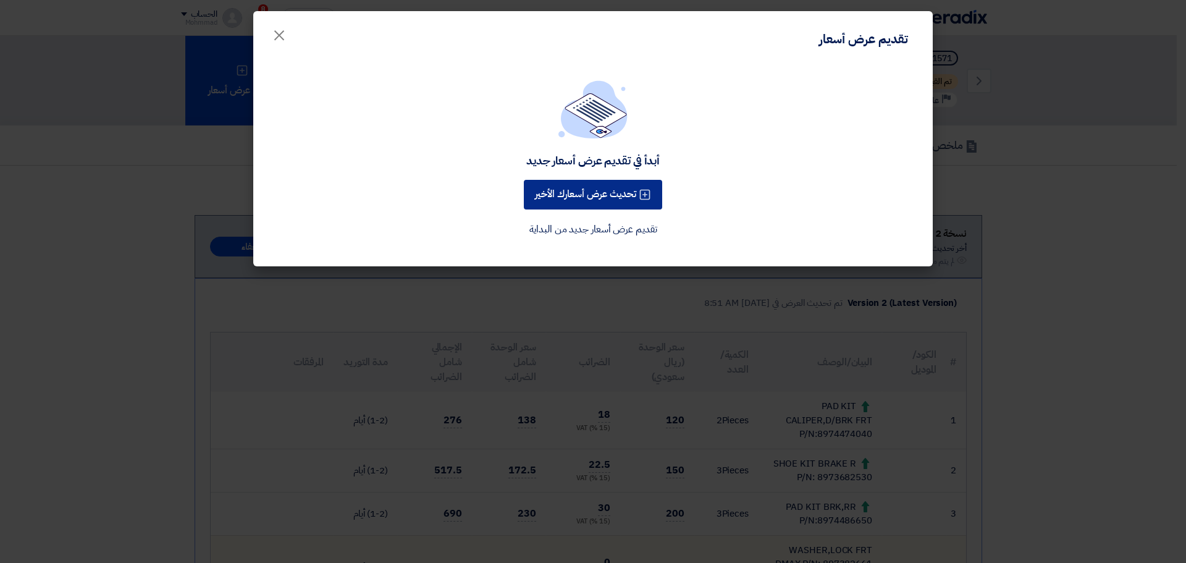
click at [618, 196] on button "تحديث عرض أسعارك الأخير" at bounding box center [593, 195] width 138 height 30
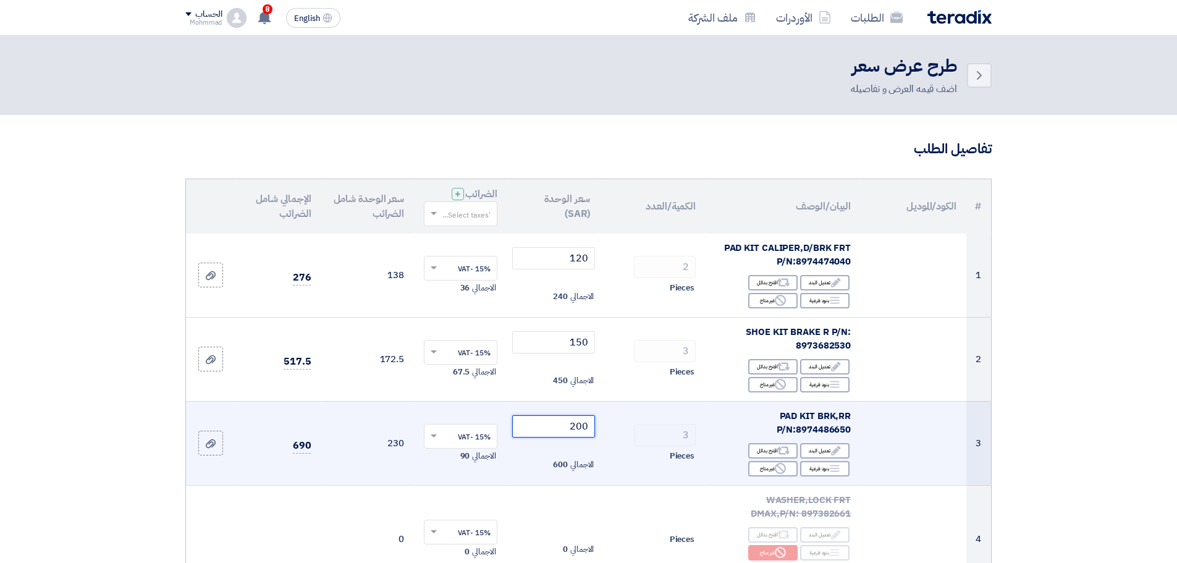
click at [583, 429] on input "200" at bounding box center [553, 426] width 83 height 22
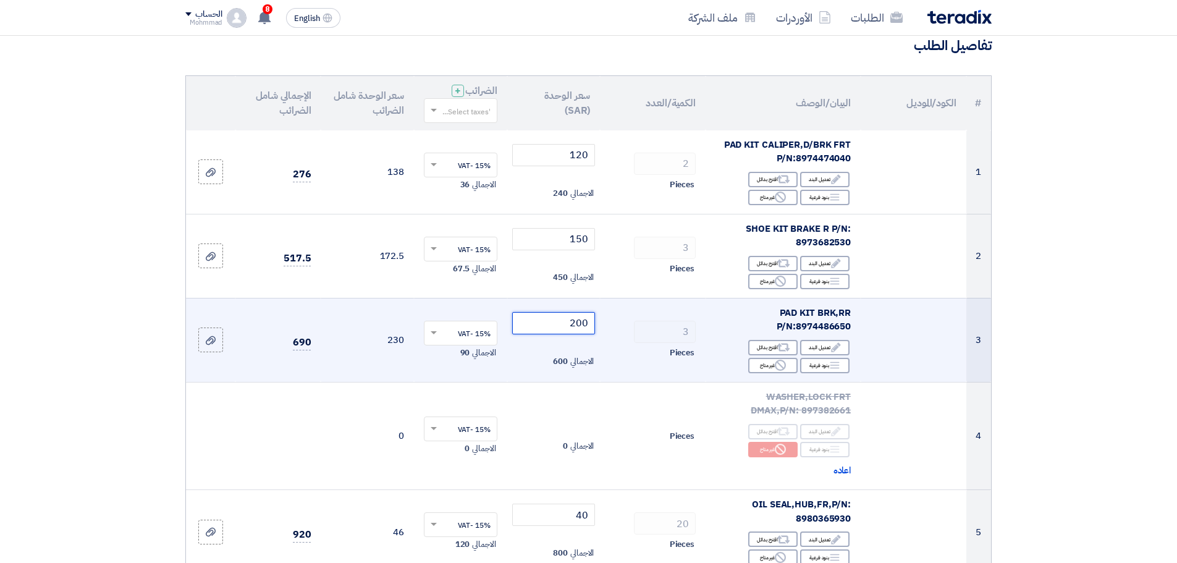
scroll to position [154, 0]
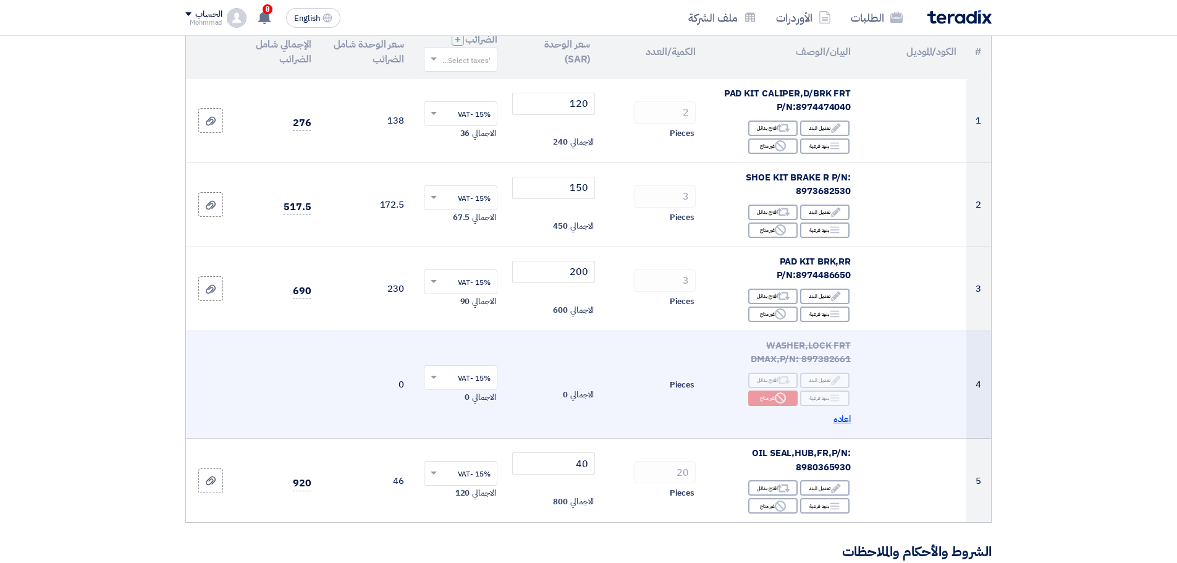
click at [844, 420] on span "اعاده" at bounding box center [842, 419] width 18 height 14
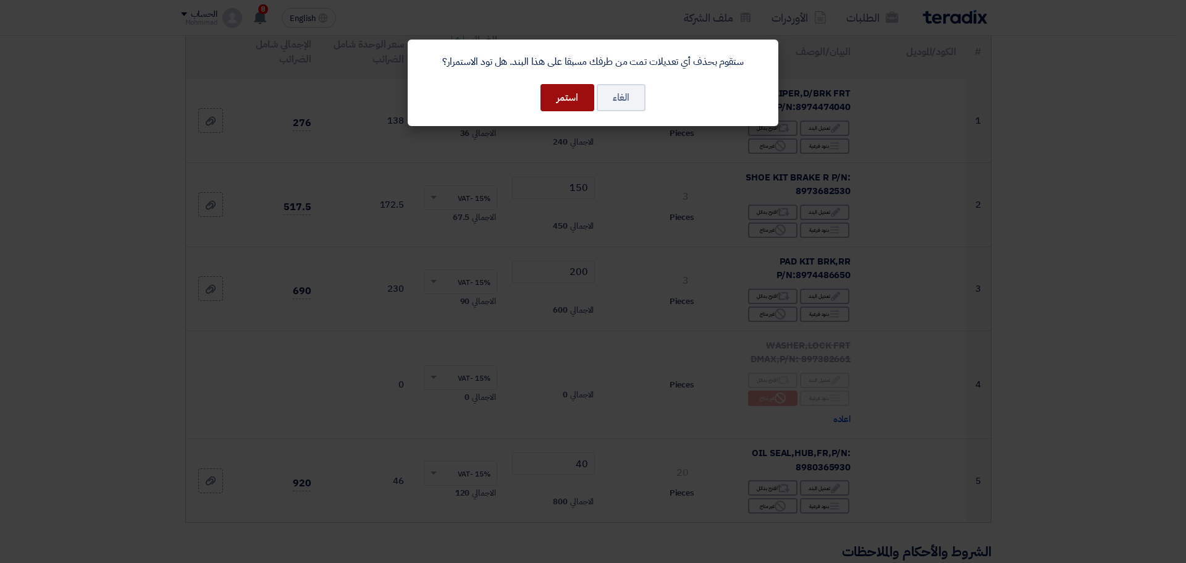
click at [566, 102] on button "استمر" at bounding box center [567, 97] width 54 height 27
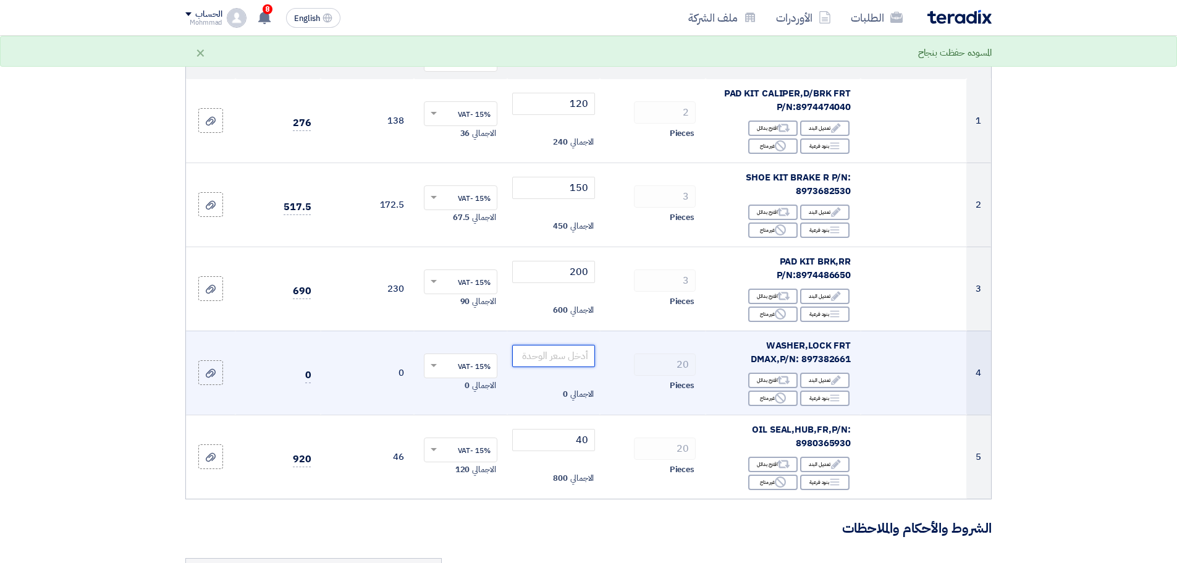
click at [571, 355] on input "number" at bounding box center [553, 356] width 83 height 22
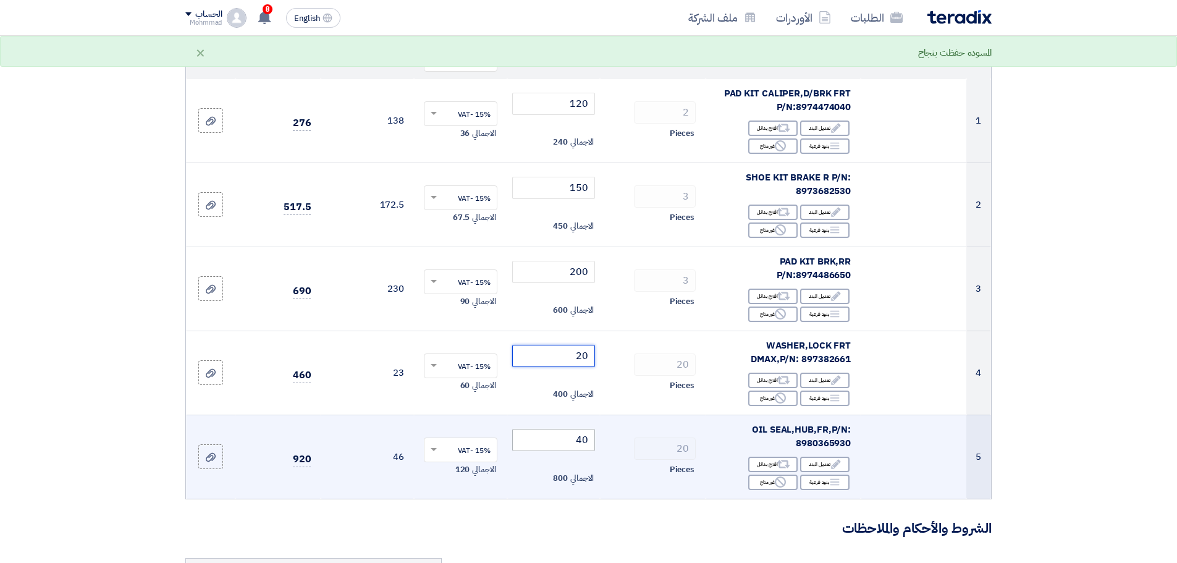
type input "20"
click at [582, 440] on input "40" at bounding box center [553, 440] width 83 height 22
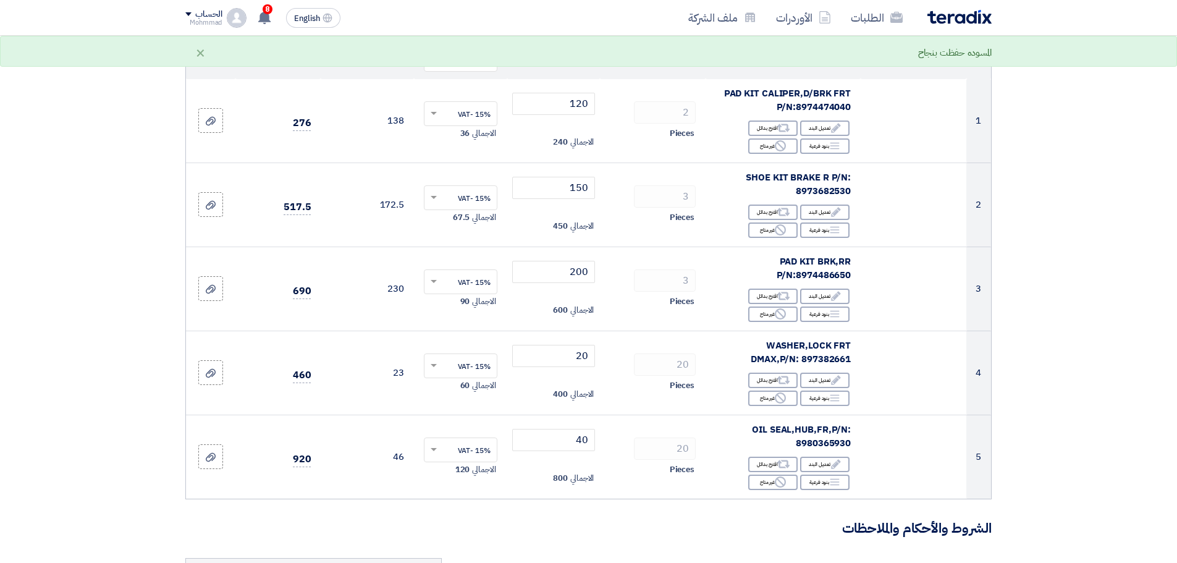
click at [1149, 440] on section "تفاصيل الطلب # الكود/الموديل البيان/الوصف الكمية/العدد سعر الوحدة (SAR) الضرائب…" at bounding box center [588, 475] width 1177 height 1031
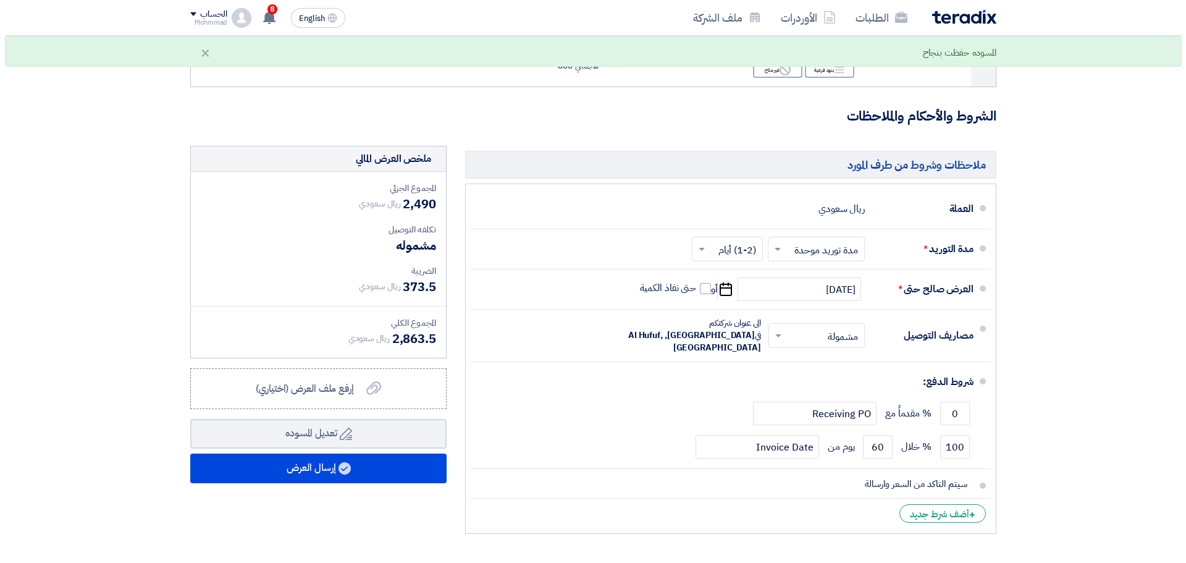
scroll to position [618, 0]
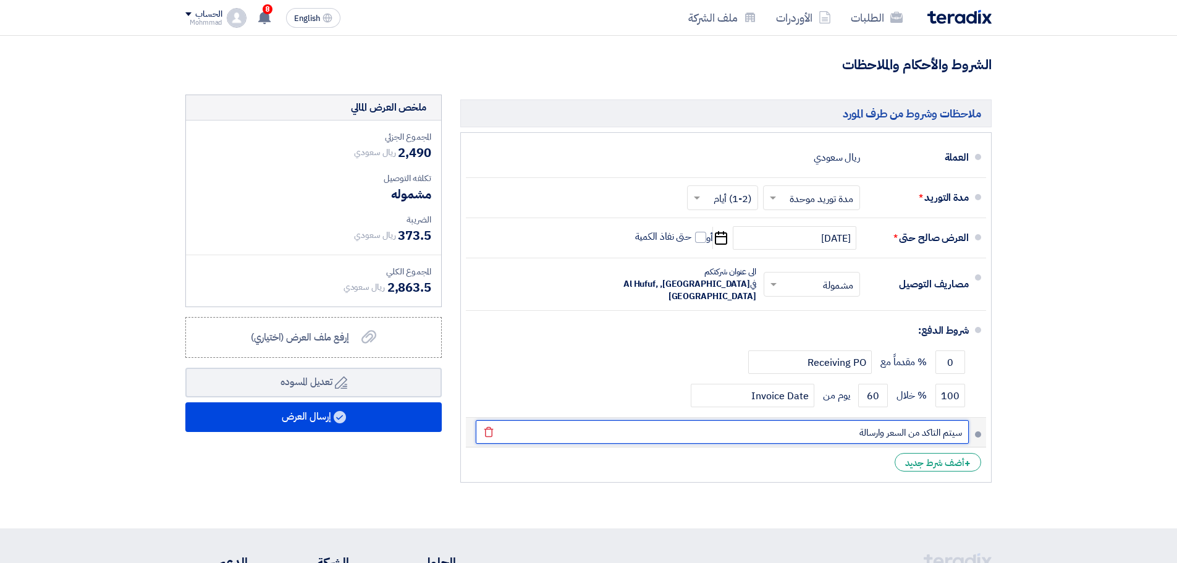
click at [927, 421] on input "سيتم التاكد من السعر وارسالة" at bounding box center [722, 431] width 493 height 23
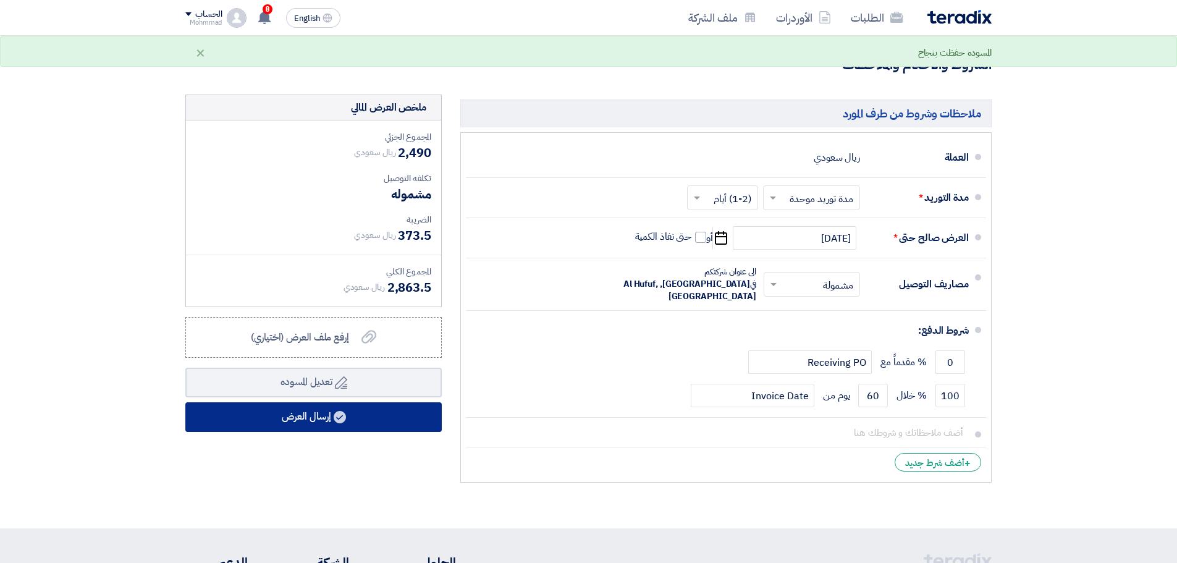
click at [343, 413] on use at bounding box center [340, 417] width 12 height 12
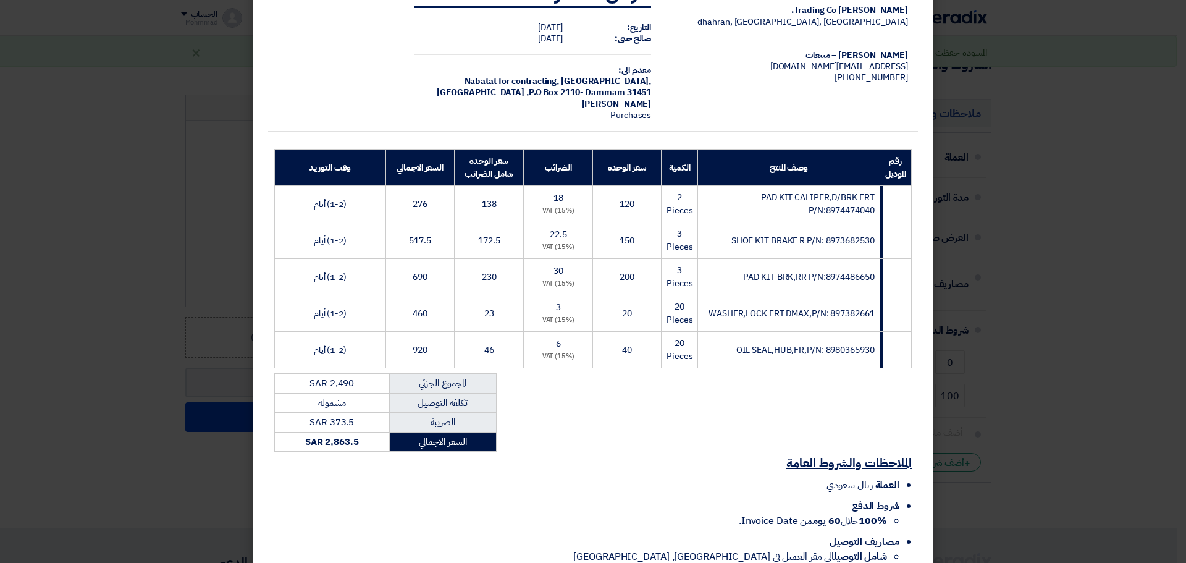
scroll to position [129, 0]
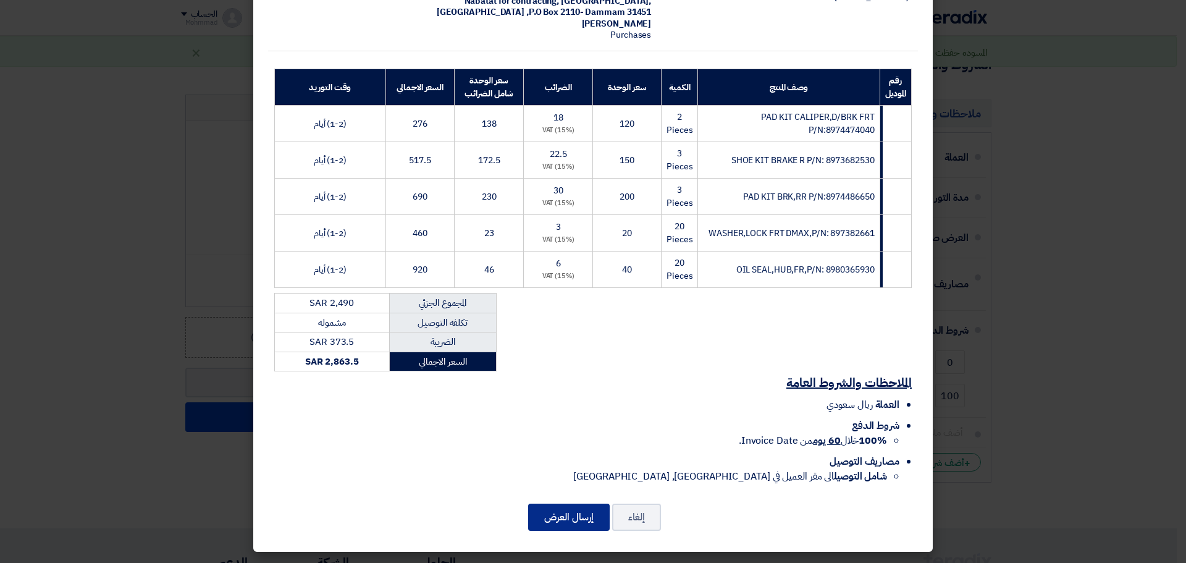
click at [595, 518] on button "إرسال العرض" at bounding box center [569, 516] width 82 height 27
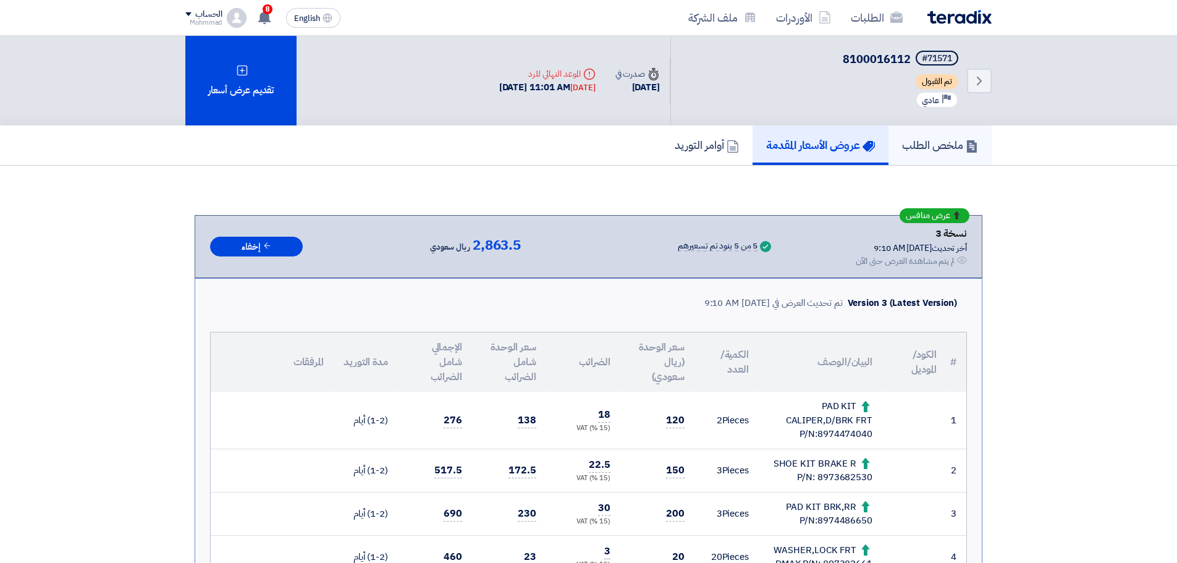
click at [953, 138] on h5 "ملخص الطلب" at bounding box center [940, 145] width 76 height 14
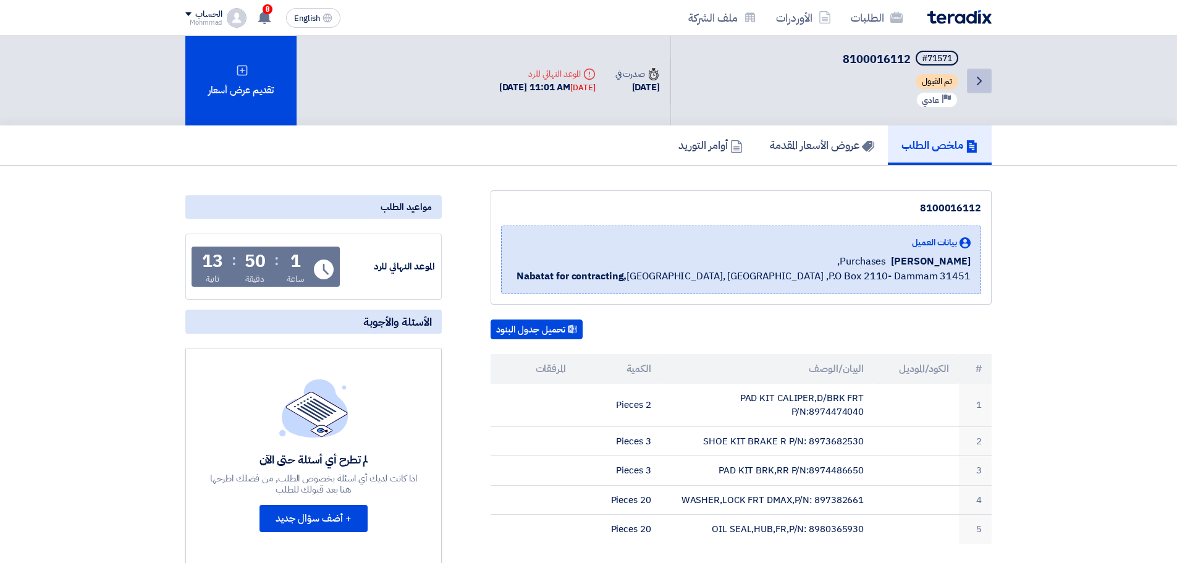
click at [973, 85] on icon "Back" at bounding box center [979, 81] width 15 height 15
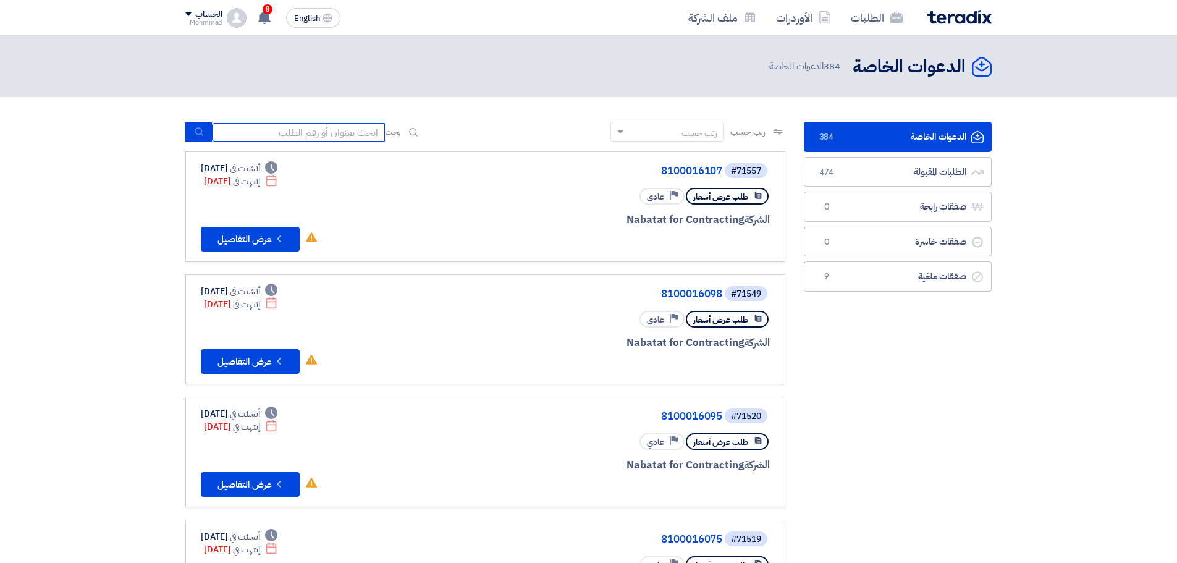
click at [274, 135] on input at bounding box center [298, 132] width 173 height 19
paste input "8100016117"
type input "8100016117"
click at [200, 134] on use "submit" at bounding box center [199, 132] width 8 height 8
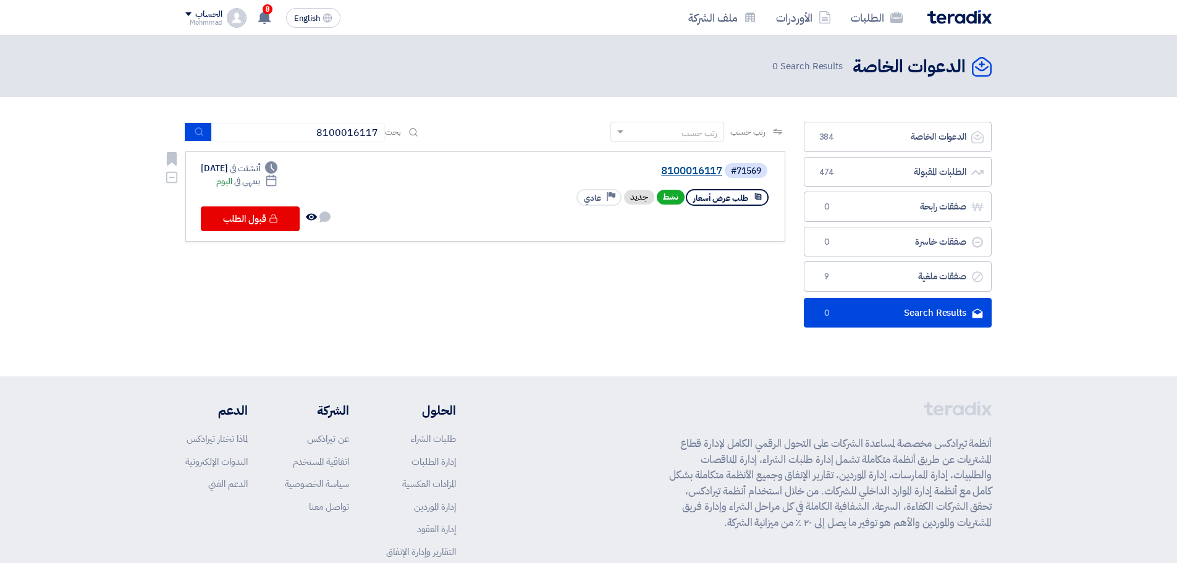
click at [707, 168] on link "8100016117" at bounding box center [598, 171] width 247 height 11
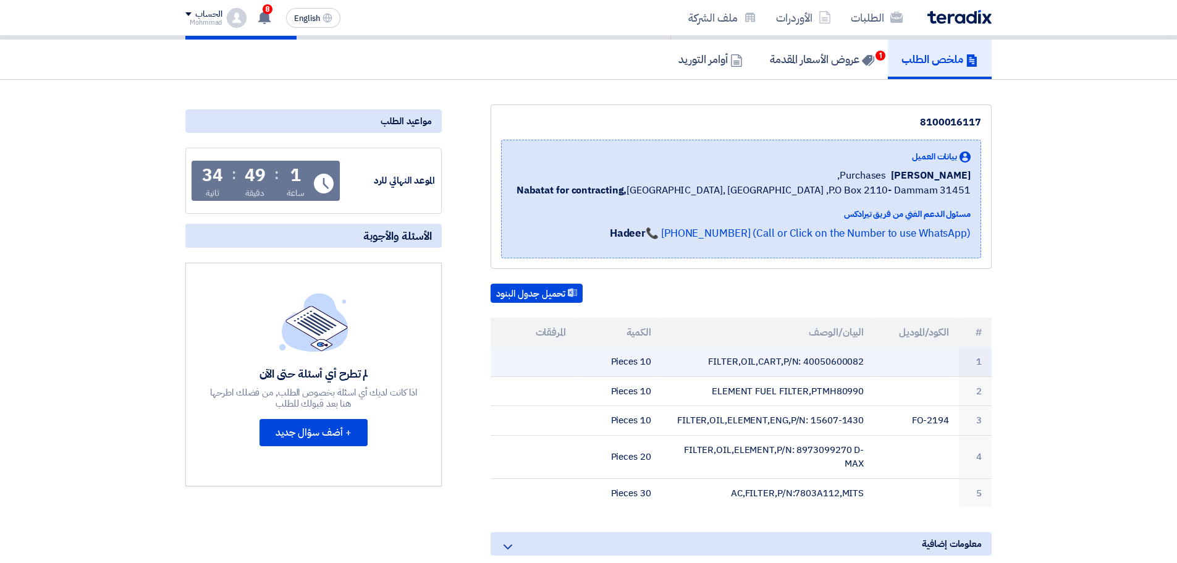
scroll to position [103, 0]
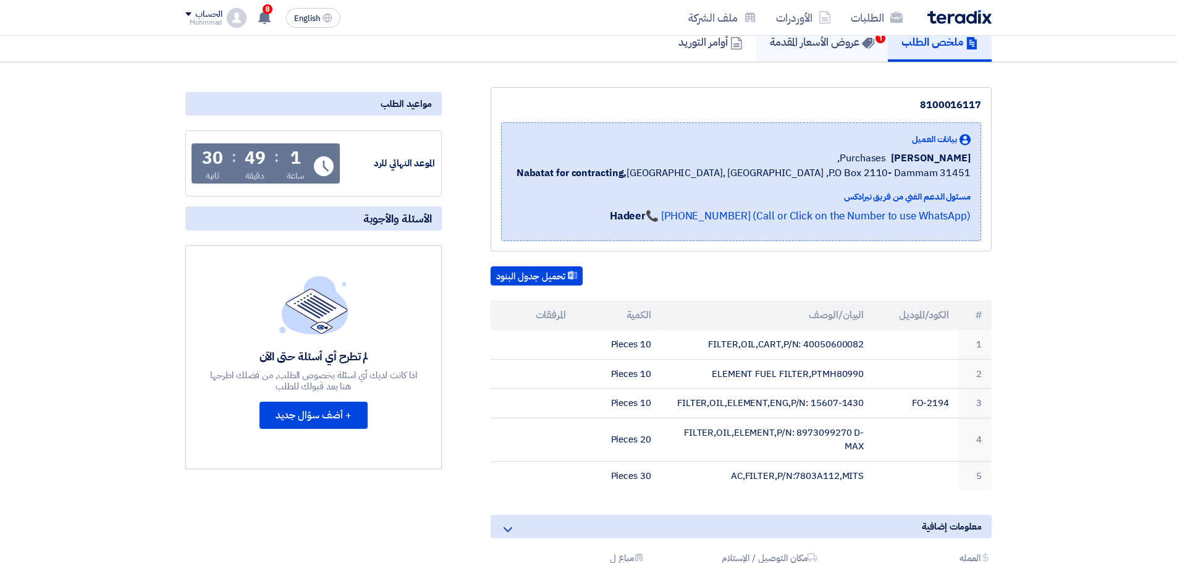
click at [818, 47] on h5 "عروض الأسعار المقدمة 1" at bounding box center [822, 42] width 104 height 14
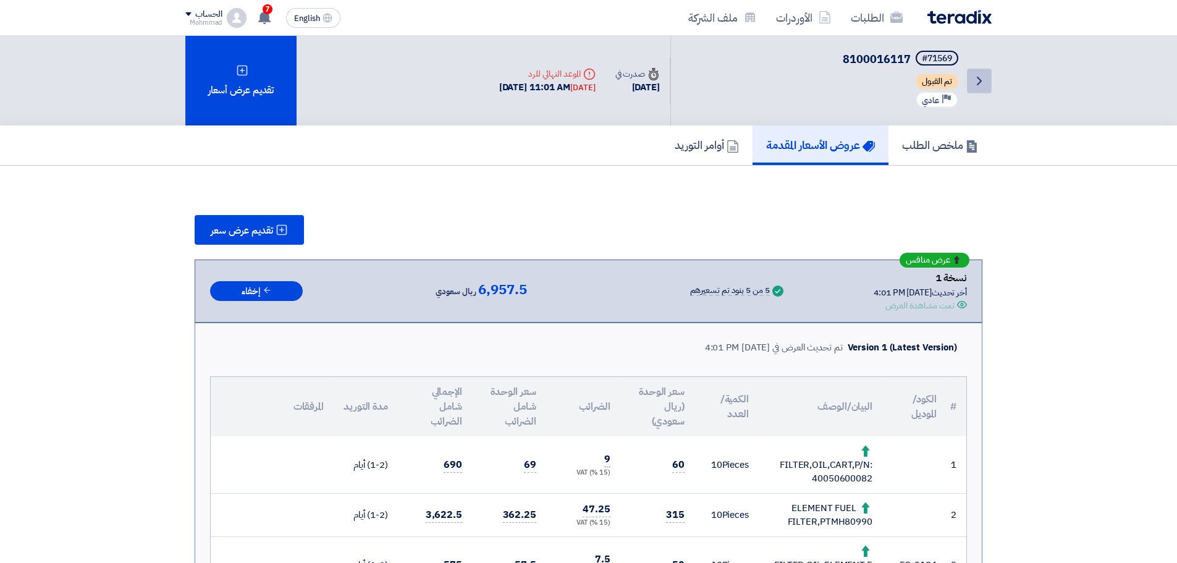
click at [982, 85] on icon "Back" at bounding box center [979, 81] width 15 height 15
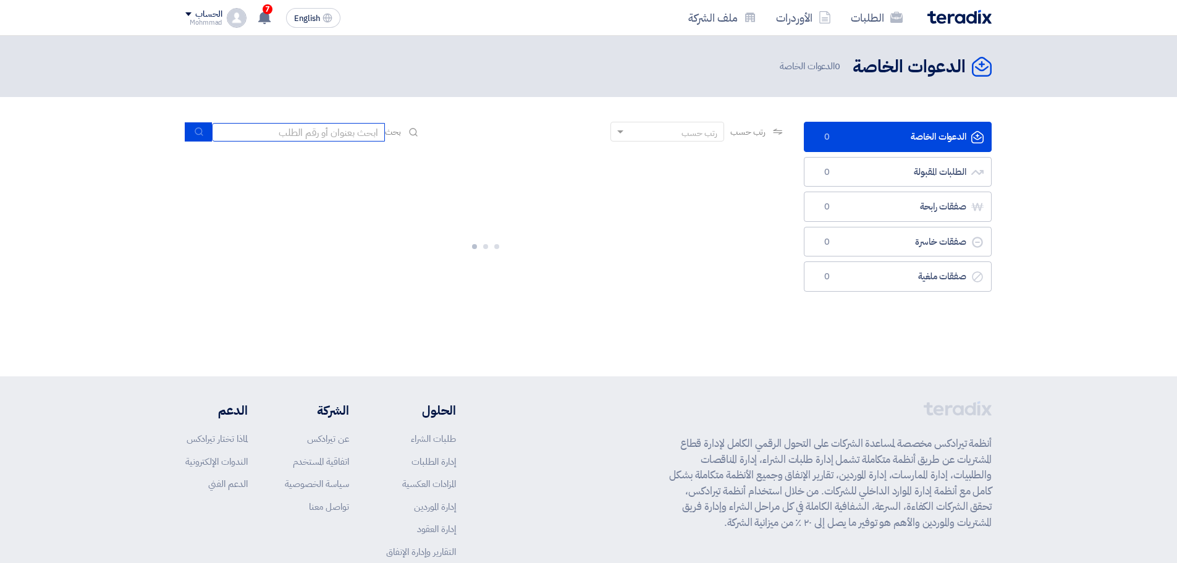
click at [316, 132] on input at bounding box center [298, 132] width 173 height 19
paste input "8100016126"
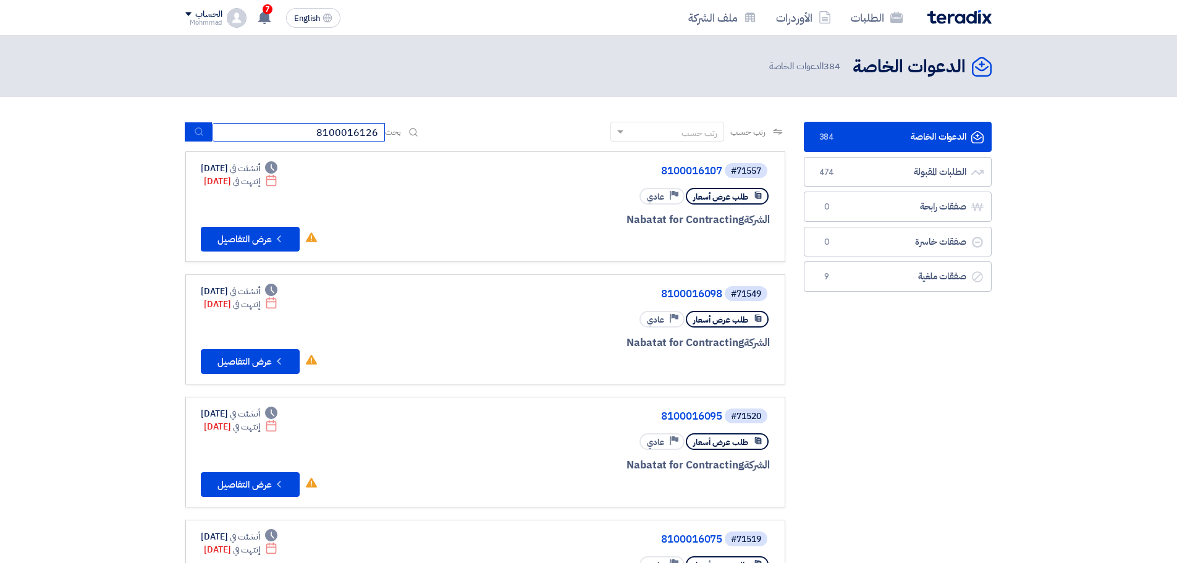
type input "8100016126"
click at [206, 132] on button "submit" at bounding box center [198, 131] width 27 height 19
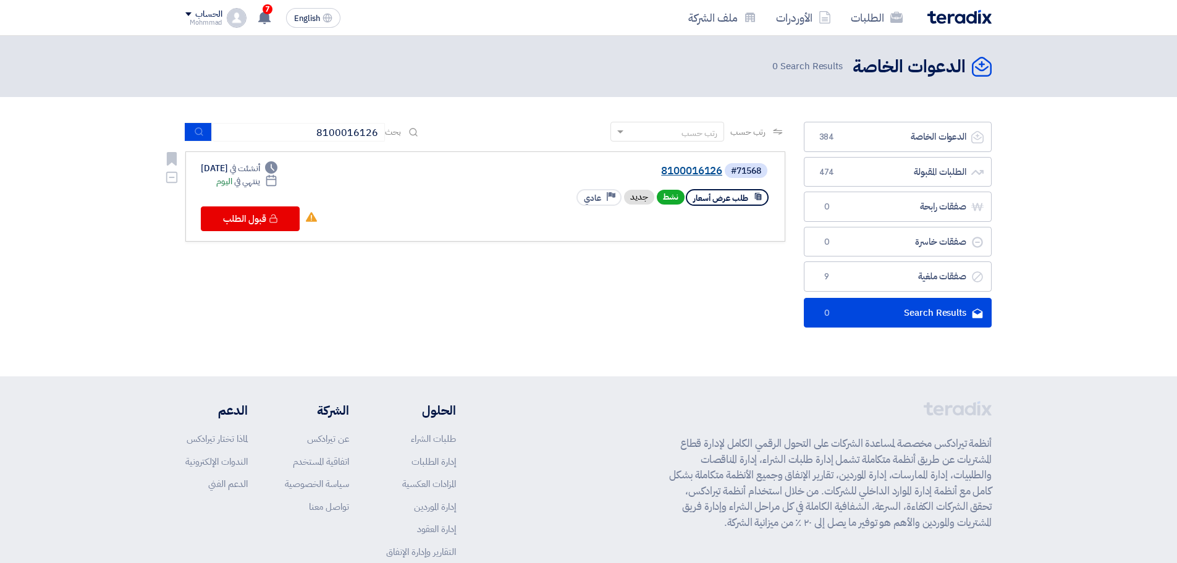
click at [695, 170] on link "8100016126" at bounding box center [598, 171] width 247 height 11
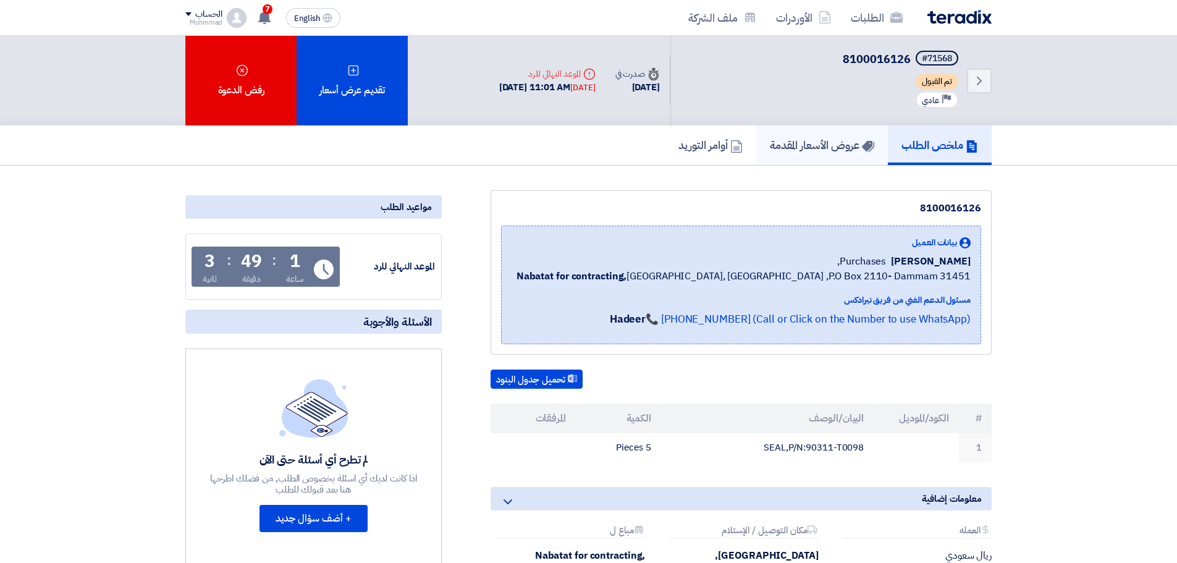
click at [807, 142] on h5 "عروض الأسعار المقدمة" at bounding box center [822, 145] width 104 height 14
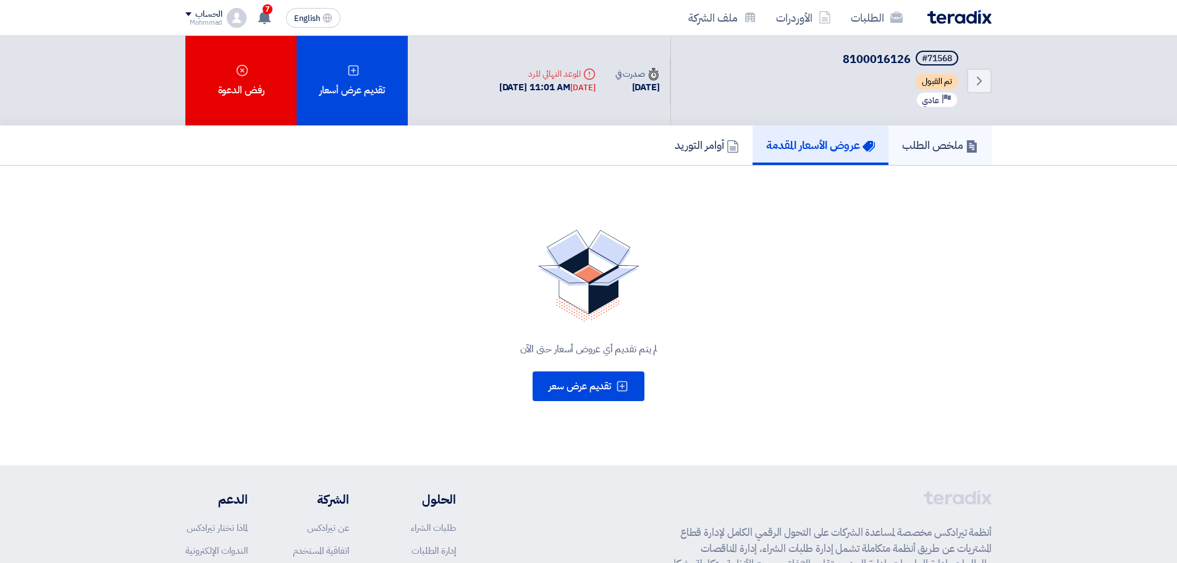
click at [912, 149] on h5 "ملخص الطلب" at bounding box center [940, 145] width 76 height 14
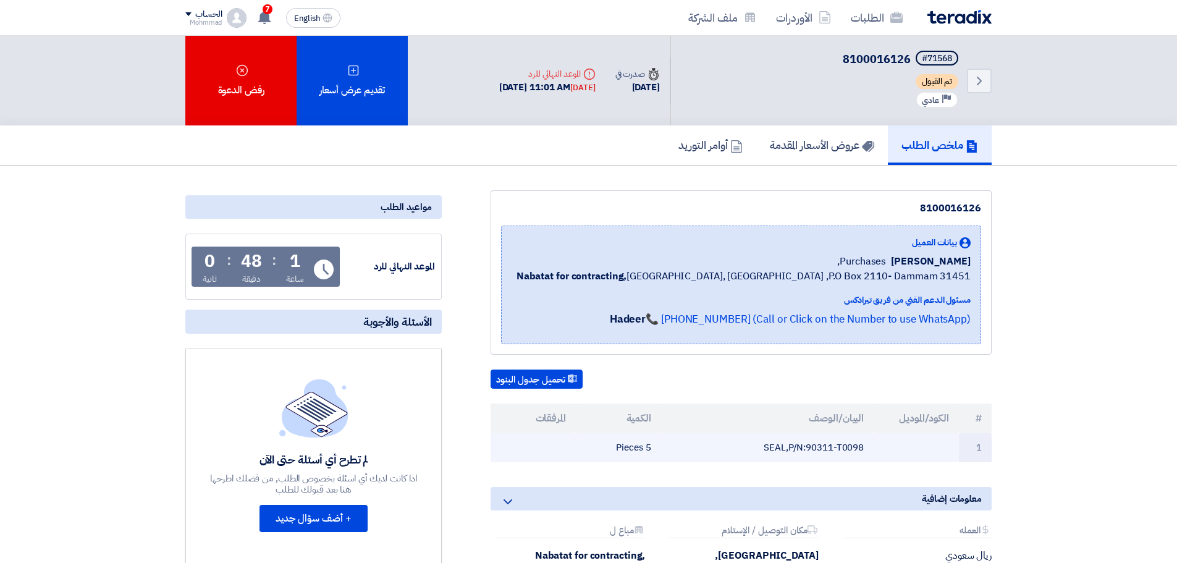
drag, startPoint x: 980, startPoint y: 417, endPoint x: 592, endPoint y: 450, distance: 390.0
click at [592, 450] on table "# الكود/الموديل البيان/الوصف الكمية المرفقات 1 SEAL,P/N:90311-T0098 5 Pieces" at bounding box center [740, 432] width 501 height 59
copy table "# الكود/الموديل البيان/الوصف الكمية المرفقات 1 SEAL,P/N:90311-T0098 5 Pieces"
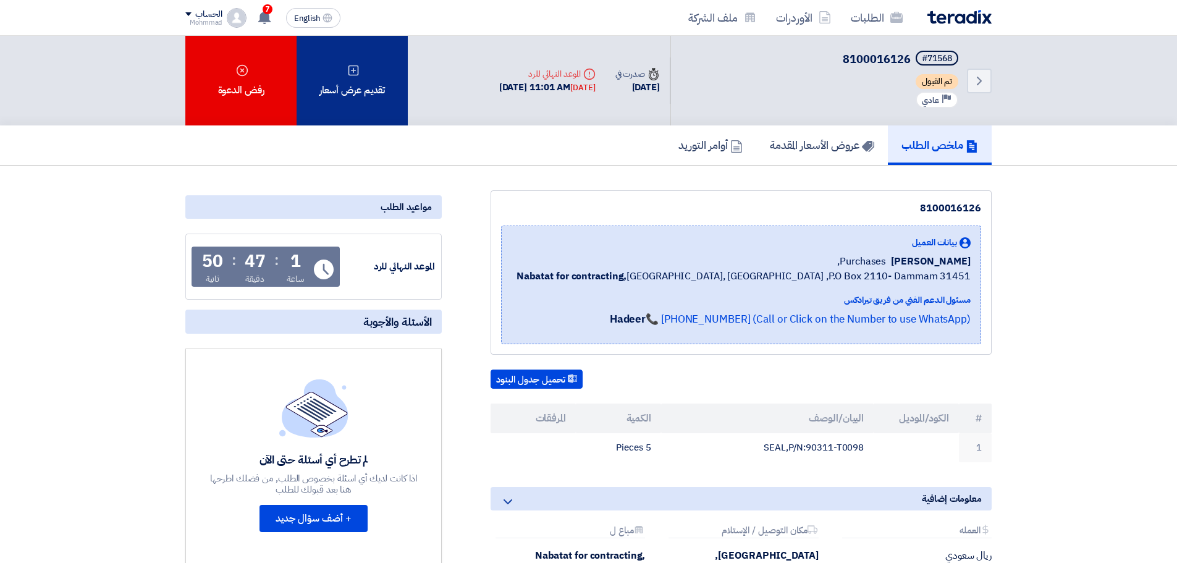
click at [345, 96] on div "تقديم عرض أسعار" at bounding box center [351, 81] width 111 height 90
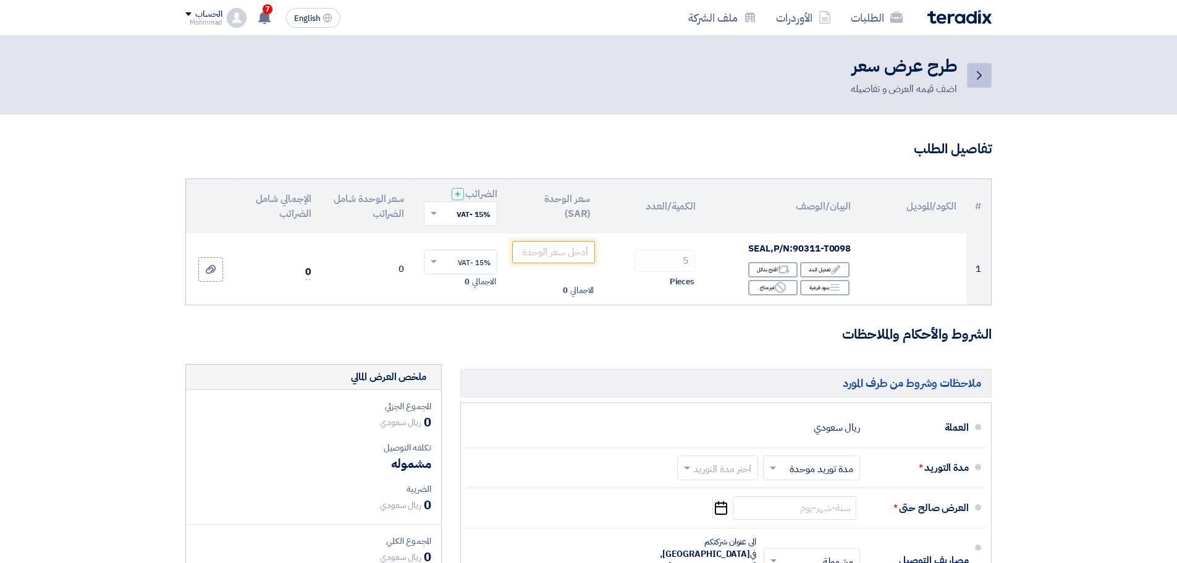
click at [978, 77] on icon "Back" at bounding box center [979, 75] width 15 height 15
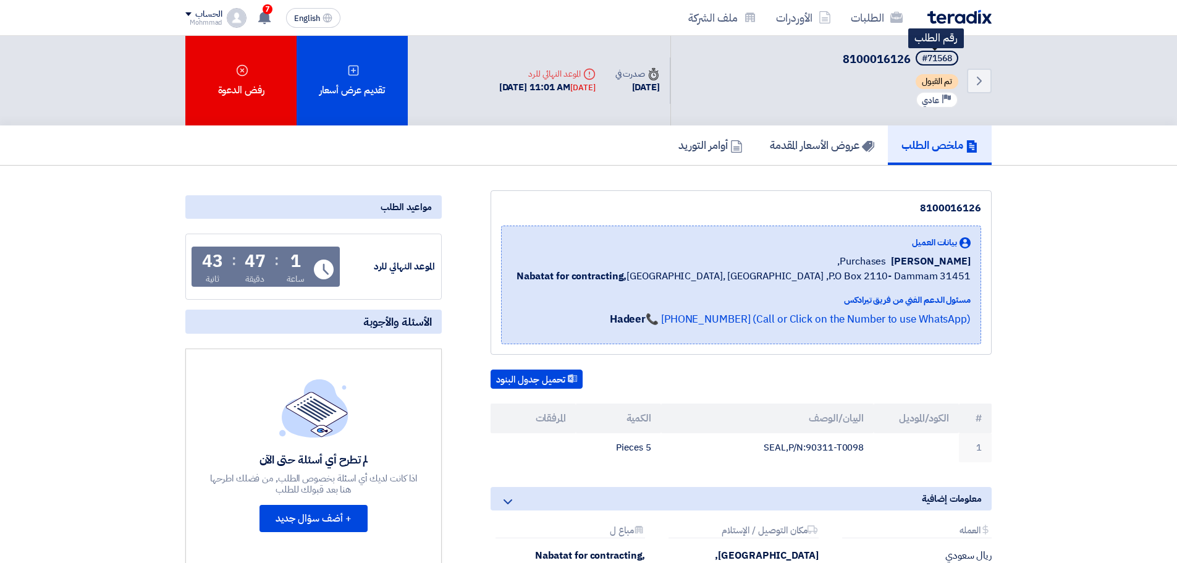
click at [938, 62] on div "#71568" at bounding box center [937, 58] width 30 height 9
copy div "71568"
click at [980, 82] on use at bounding box center [979, 81] width 5 height 9
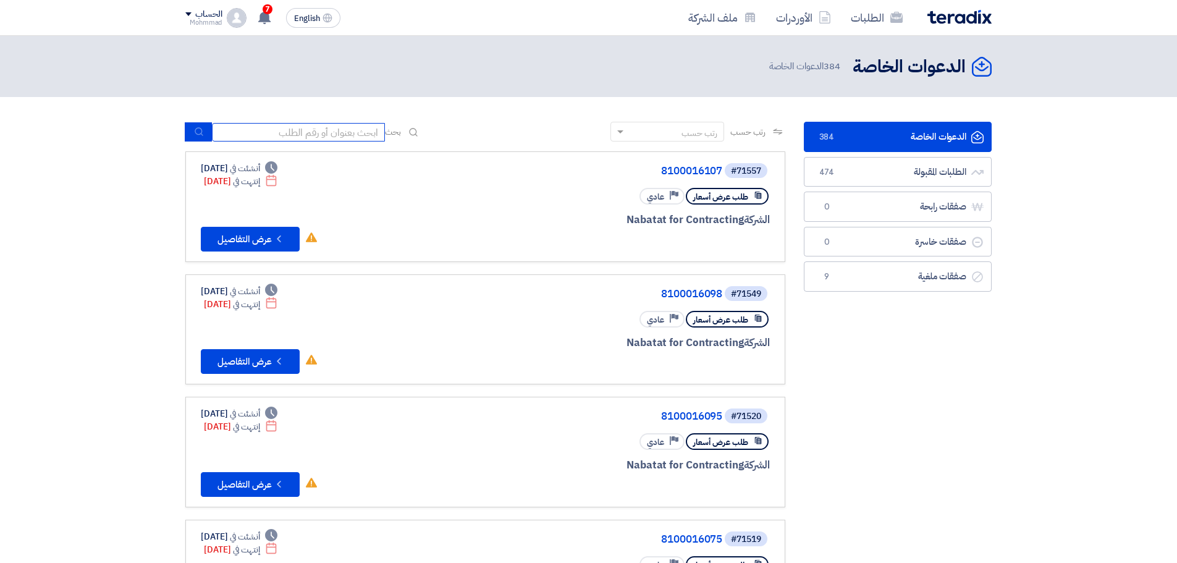
click at [278, 126] on input at bounding box center [298, 132] width 173 height 19
paste input "8100016108"
type input "8100016108"
click at [198, 133] on icon "submit" at bounding box center [199, 132] width 10 height 10
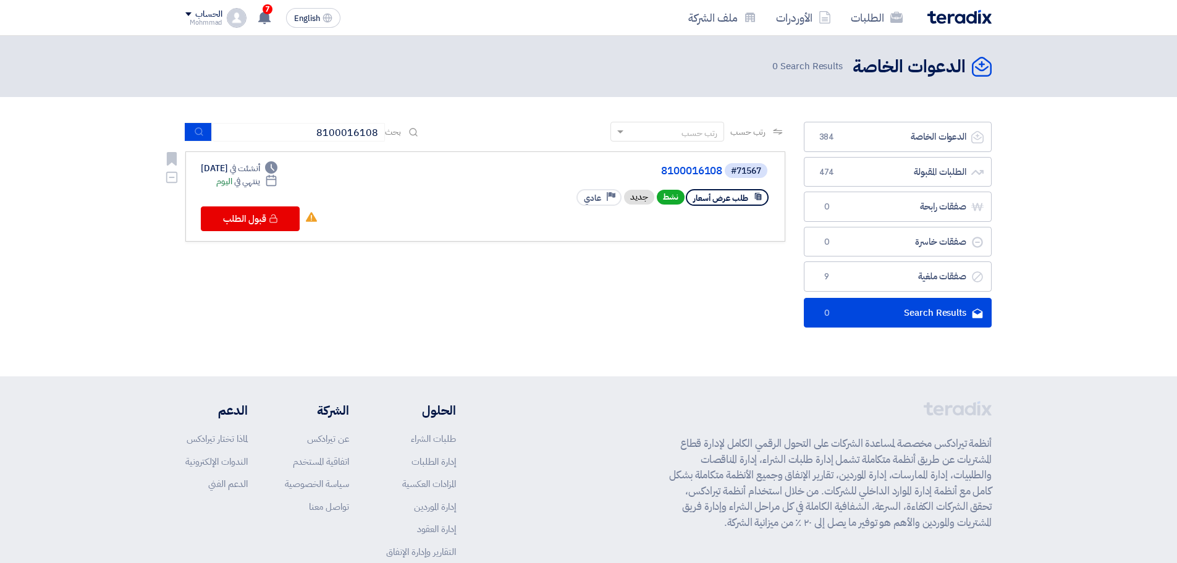
click at [695, 173] on link "8100016108" at bounding box center [598, 171] width 247 height 11
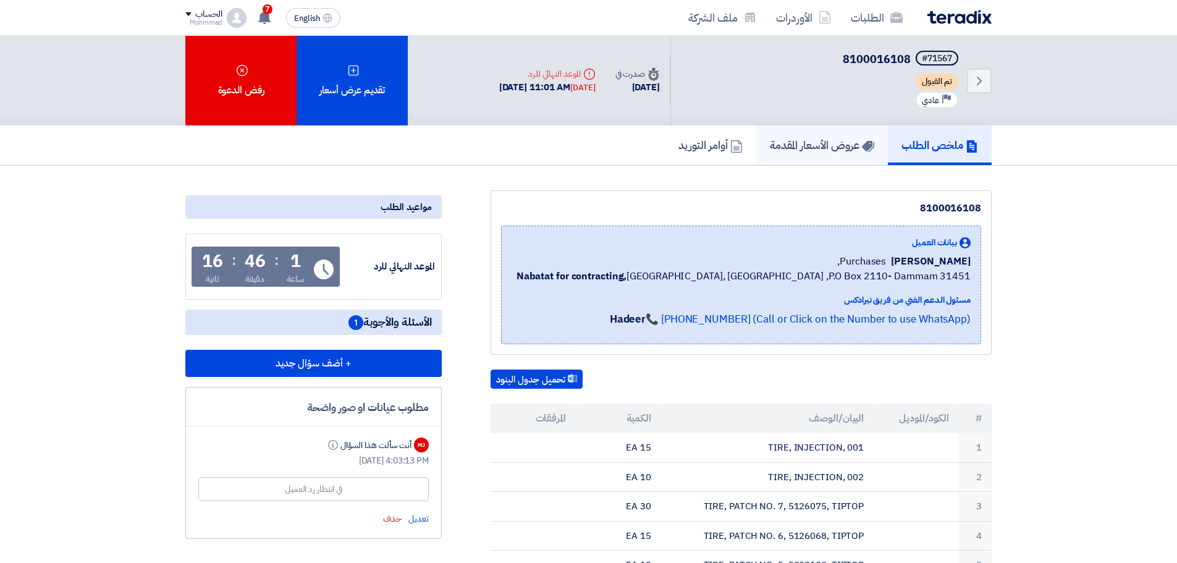
click at [817, 140] on h5 "عروض الأسعار المقدمة" at bounding box center [822, 145] width 104 height 14
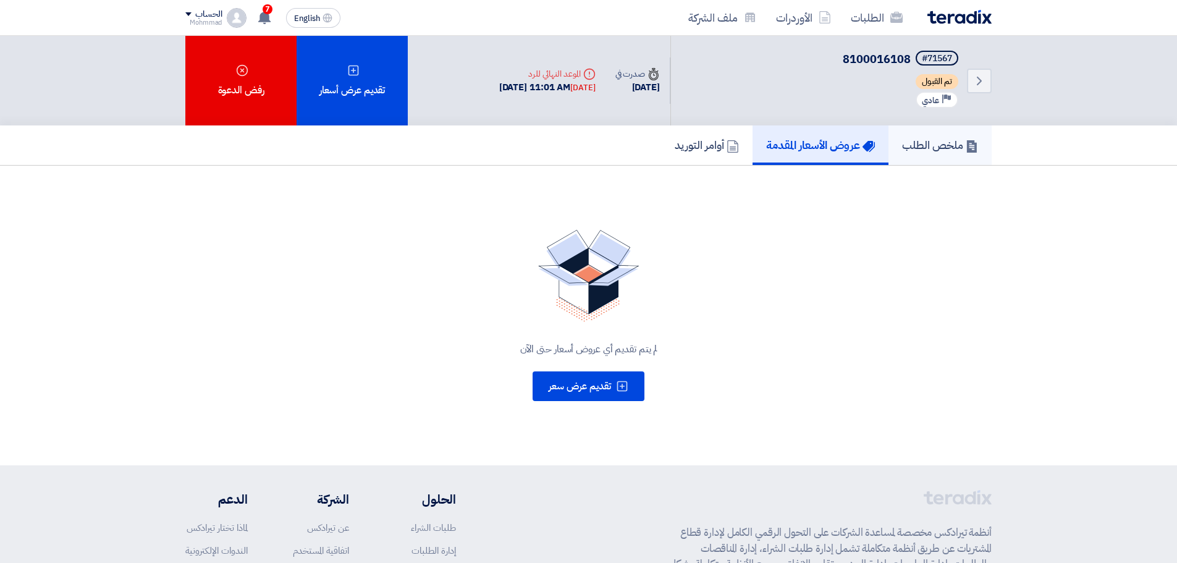
click at [942, 143] on h5 "ملخص الطلب" at bounding box center [940, 145] width 76 height 14
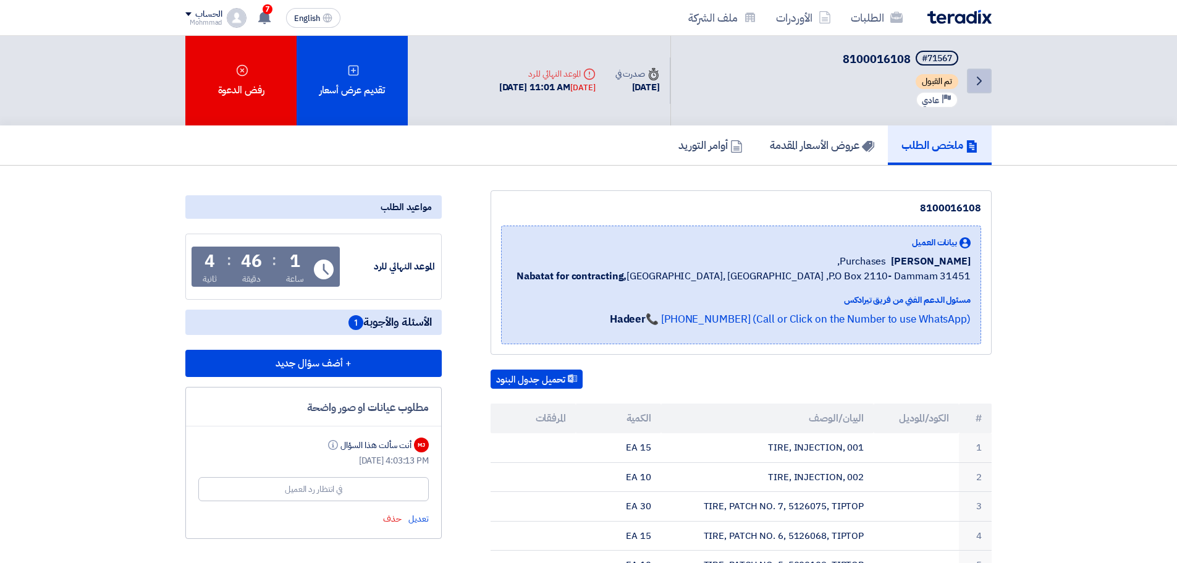
click at [984, 81] on icon "Back" at bounding box center [979, 81] width 15 height 15
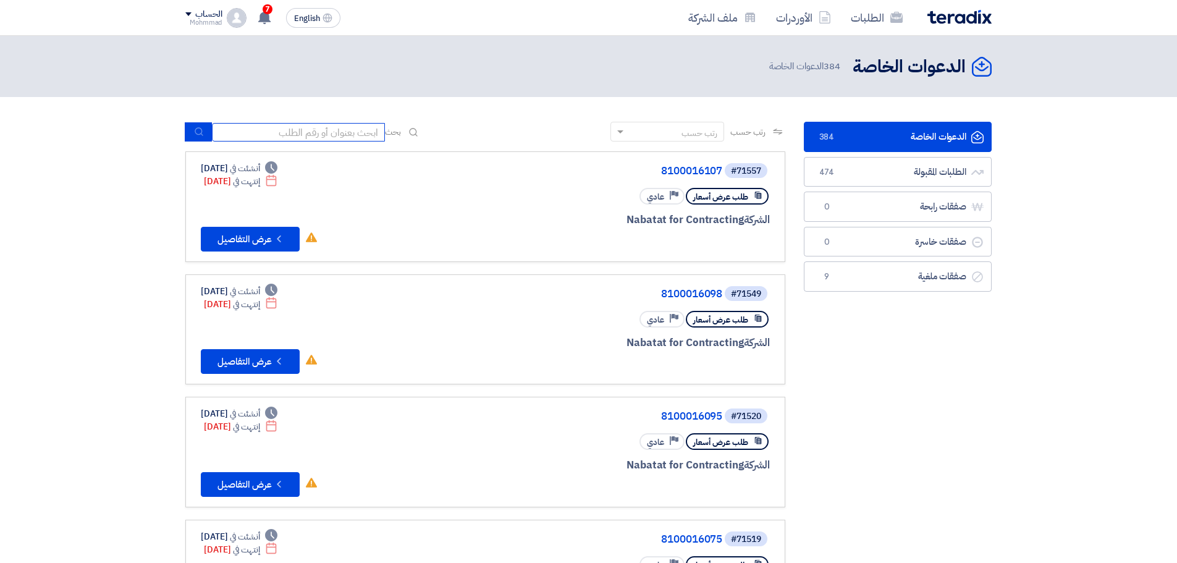
click at [267, 134] on input at bounding box center [298, 132] width 173 height 19
paste input "8100016108"
type input "8100016108"
click at [195, 128] on icon "submit" at bounding box center [199, 132] width 10 height 10
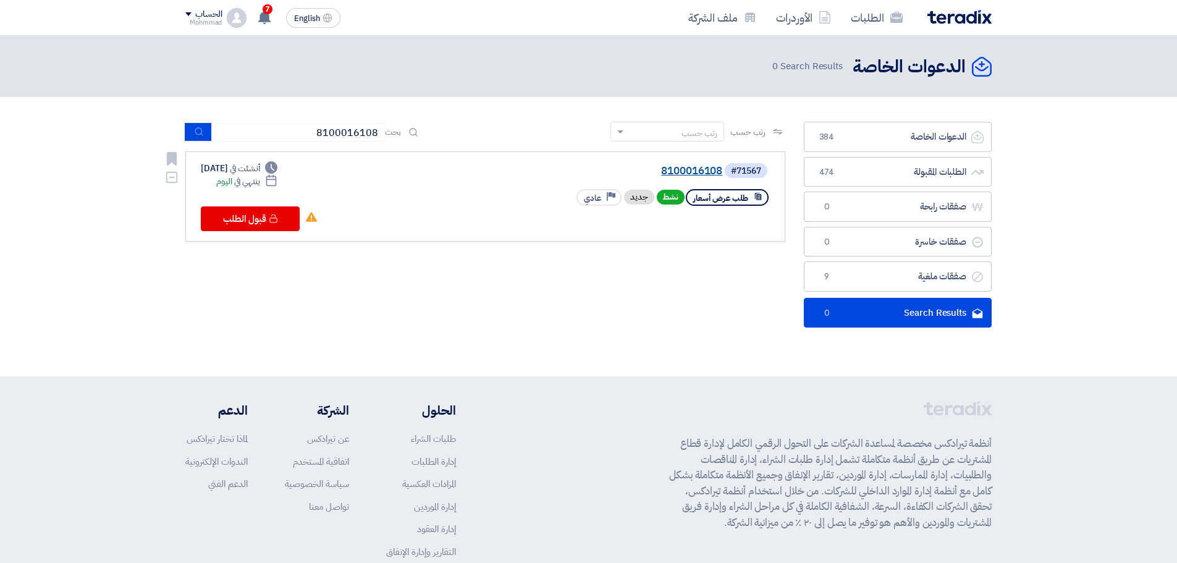
click at [699, 170] on link "8100016108" at bounding box center [598, 171] width 247 height 11
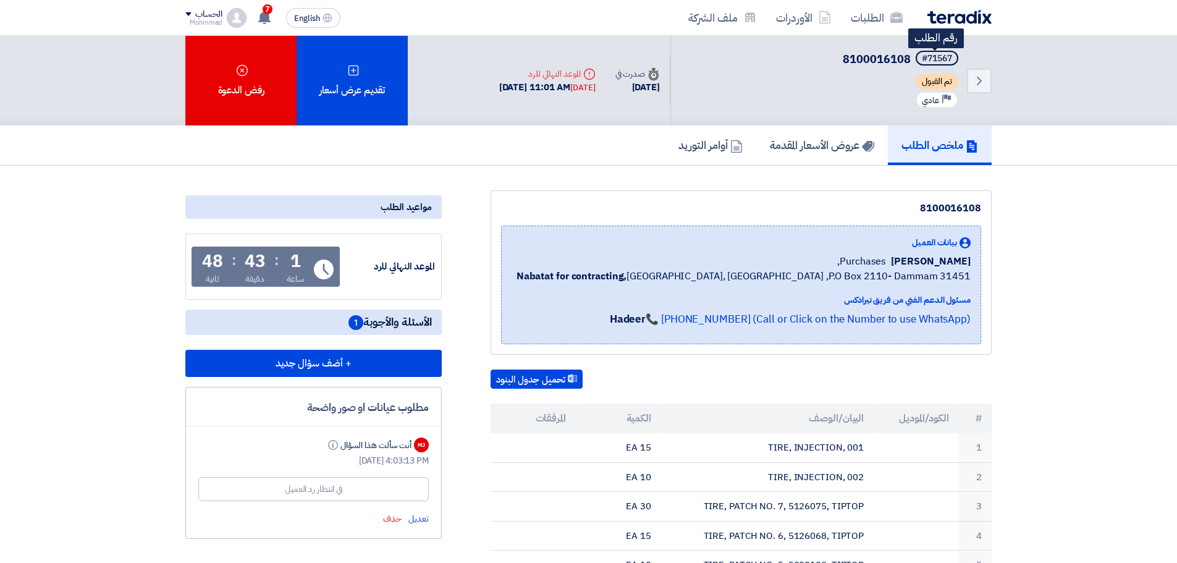
click at [944, 57] on div "#71567" at bounding box center [937, 58] width 30 height 9
click at [885, 57] on span "8100016108" at bounding box center [877, 59] width 68 height 17
click at [972, 87] on icon "Back" at bounding box center [979, 81] width 15 height 15
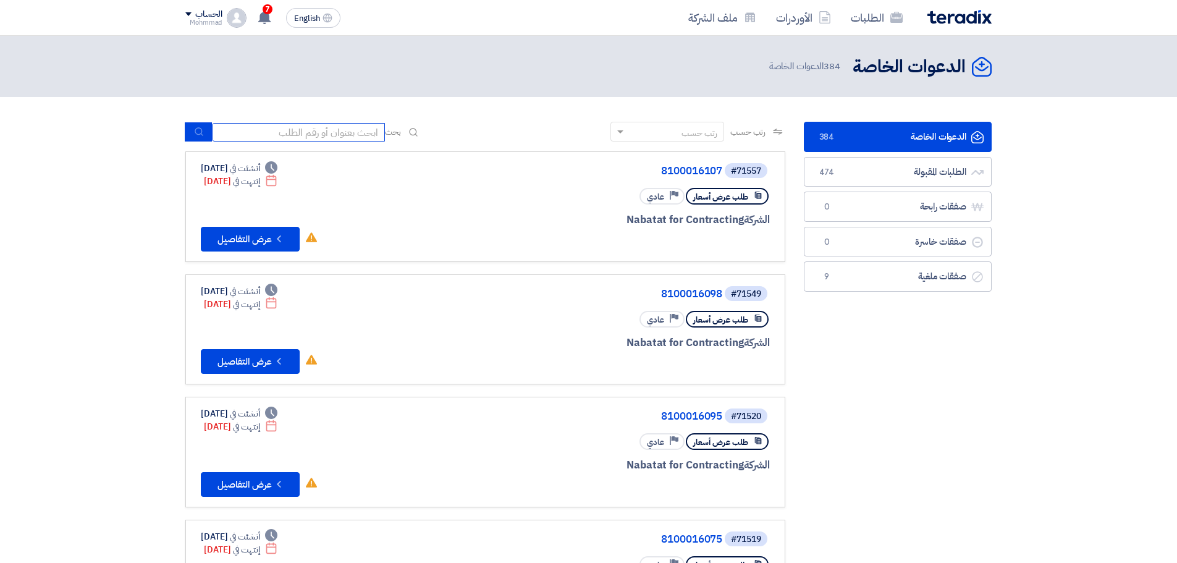
click at [351, 130] on input at bounding box center [298, 132] width 173 height 19
paste input "8100016092"
type input "8100016092"
click at [200, 132] on icon "submit" at bounding box center [199, 132] width 10 height 10
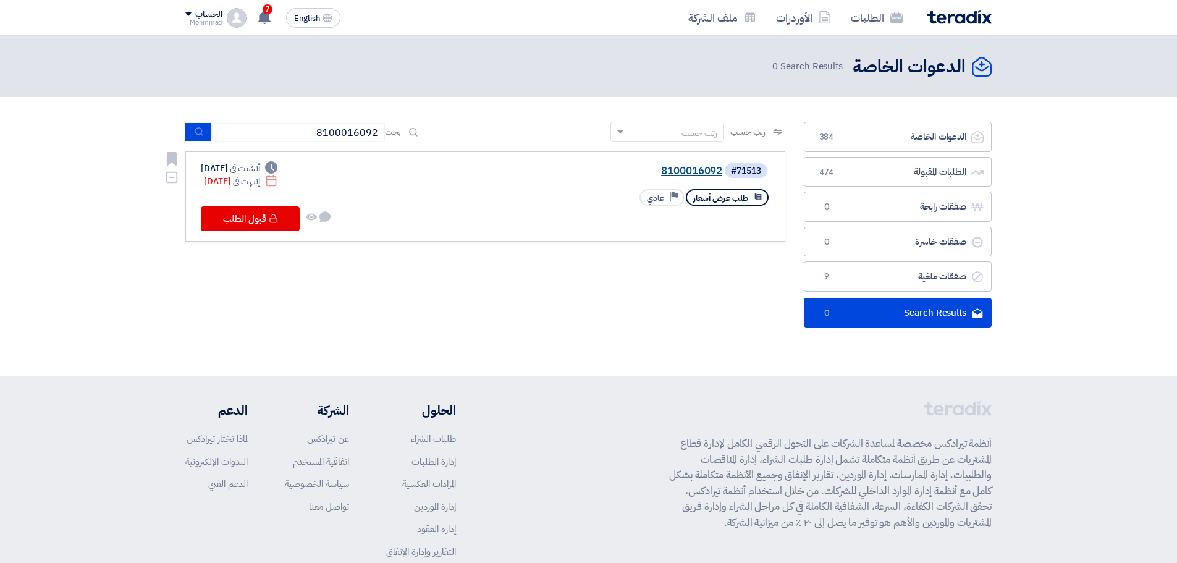
click at [691, 166] on link "8100016092" at bounding box center [598, 171] width 247 height 11
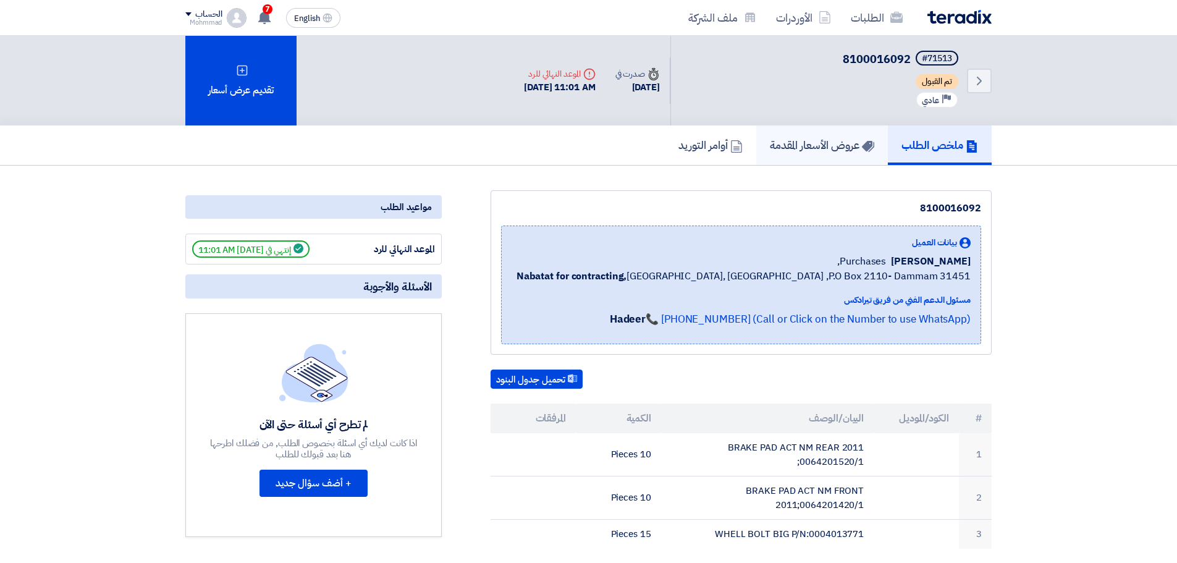
click at [840, 142] on h5 "عروض الأسعار المقدمة" at bounding box center [822, 145] width 104 height 14
